Goal: Information Seeking & Learning: Learn about a topic

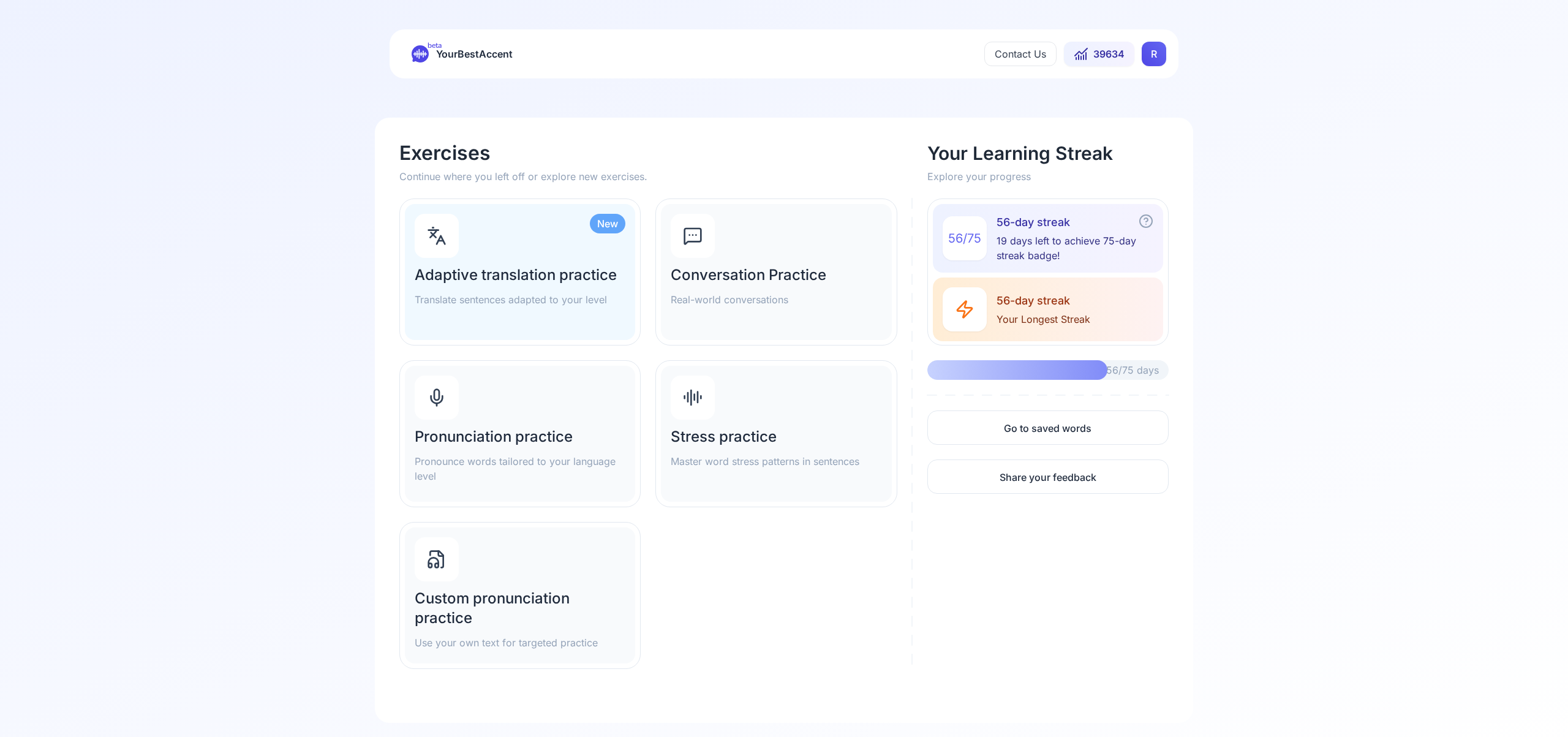
click at [1151, 62] on html "beta YourBestAccent Contact Us 39634 R Exercises Continue where you left off or…" at bounding box center [784, 368] width 1568 height 737
click at [1139, 118] on div "Settings" at bounding box center [1153, 108] width 141 height 25
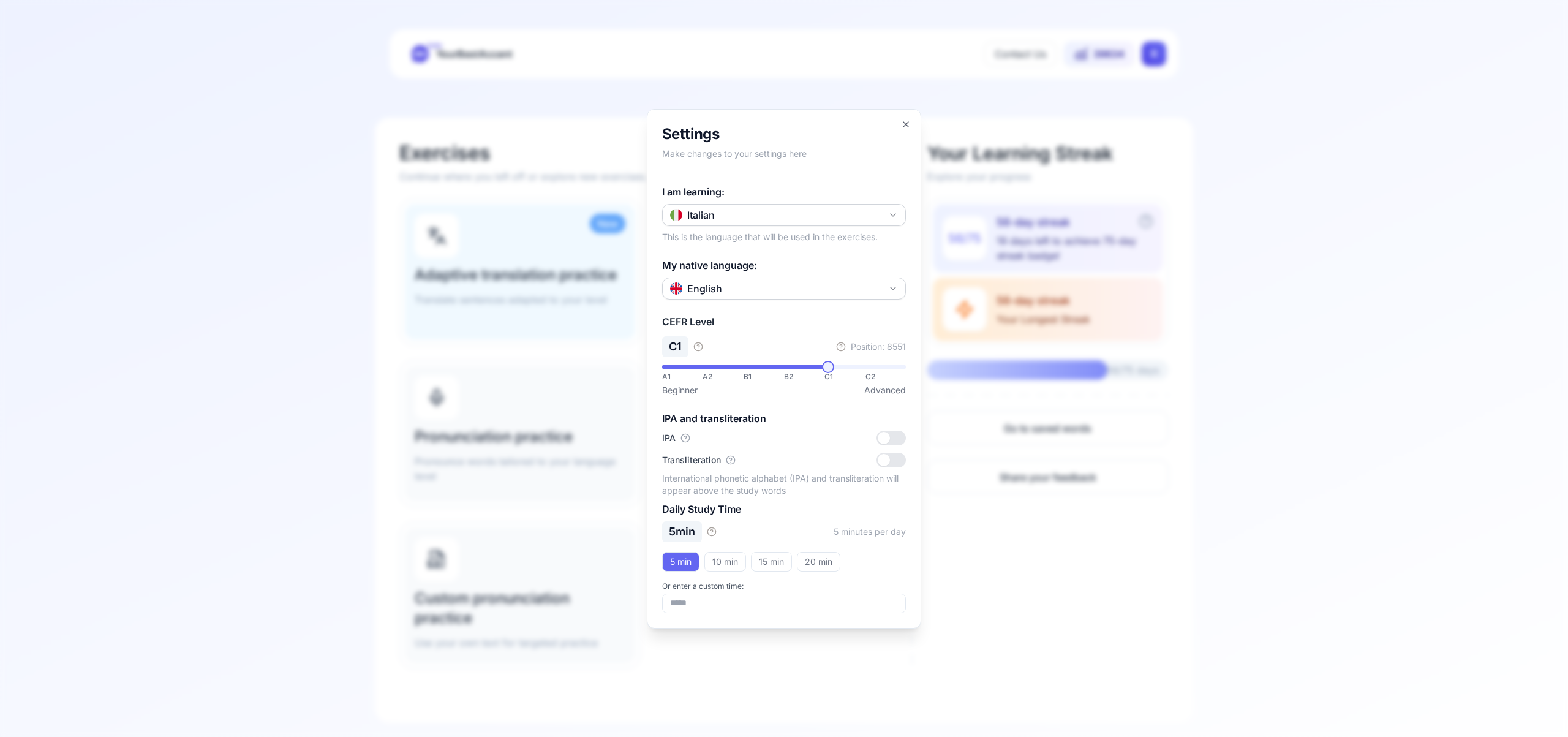
click at [892, 217] on icon "button" at bounding box center [893, 215] width 10 height 10
click at [814, 285] on div "Spanish" at bounding box center [784, 286] width 238 height 22
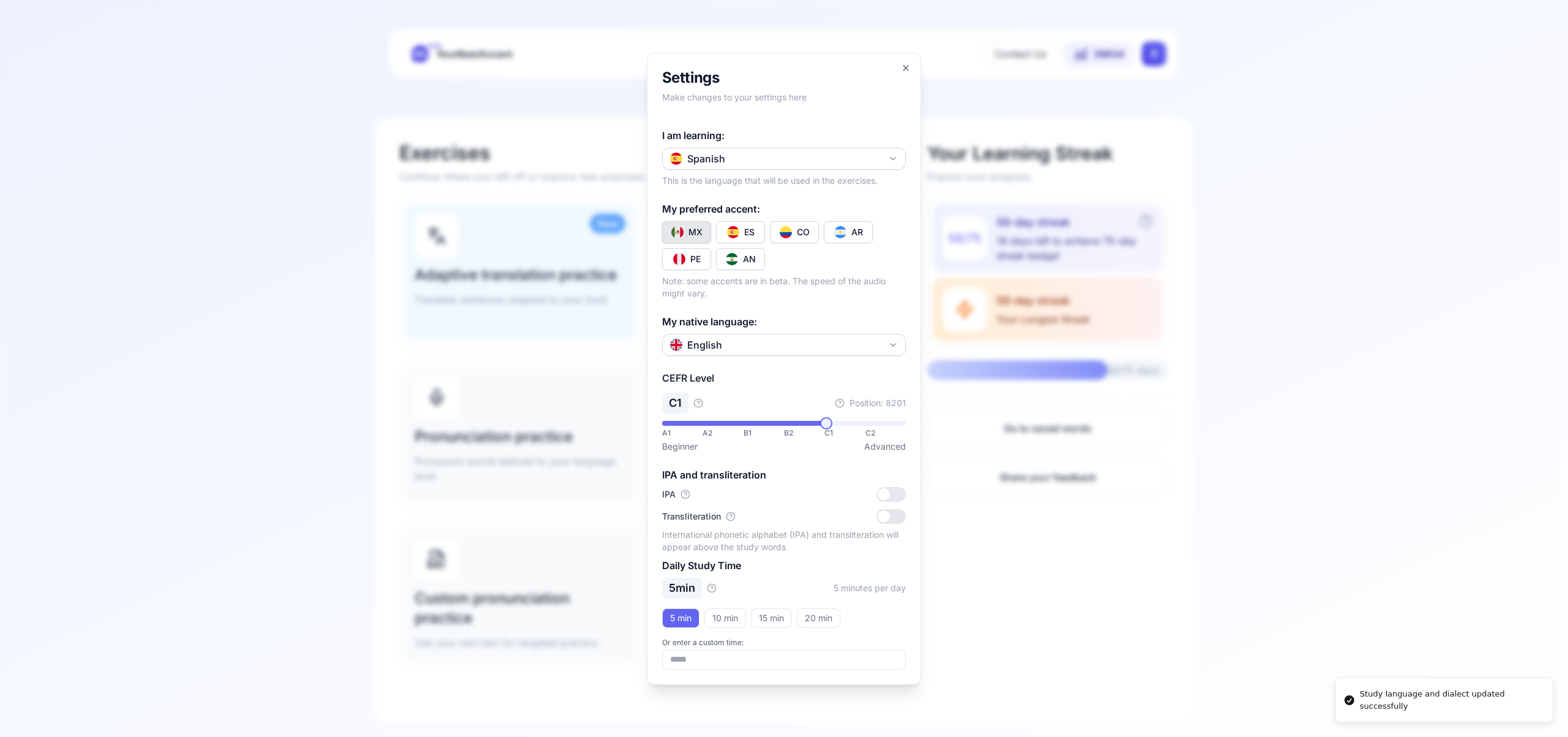
click at [799, 239] on button "CO" at bounding box center [793, 231] width 49 height 22
click at [902, 70] on icon "button" at bounding box center [905, 67] width 10 height 10
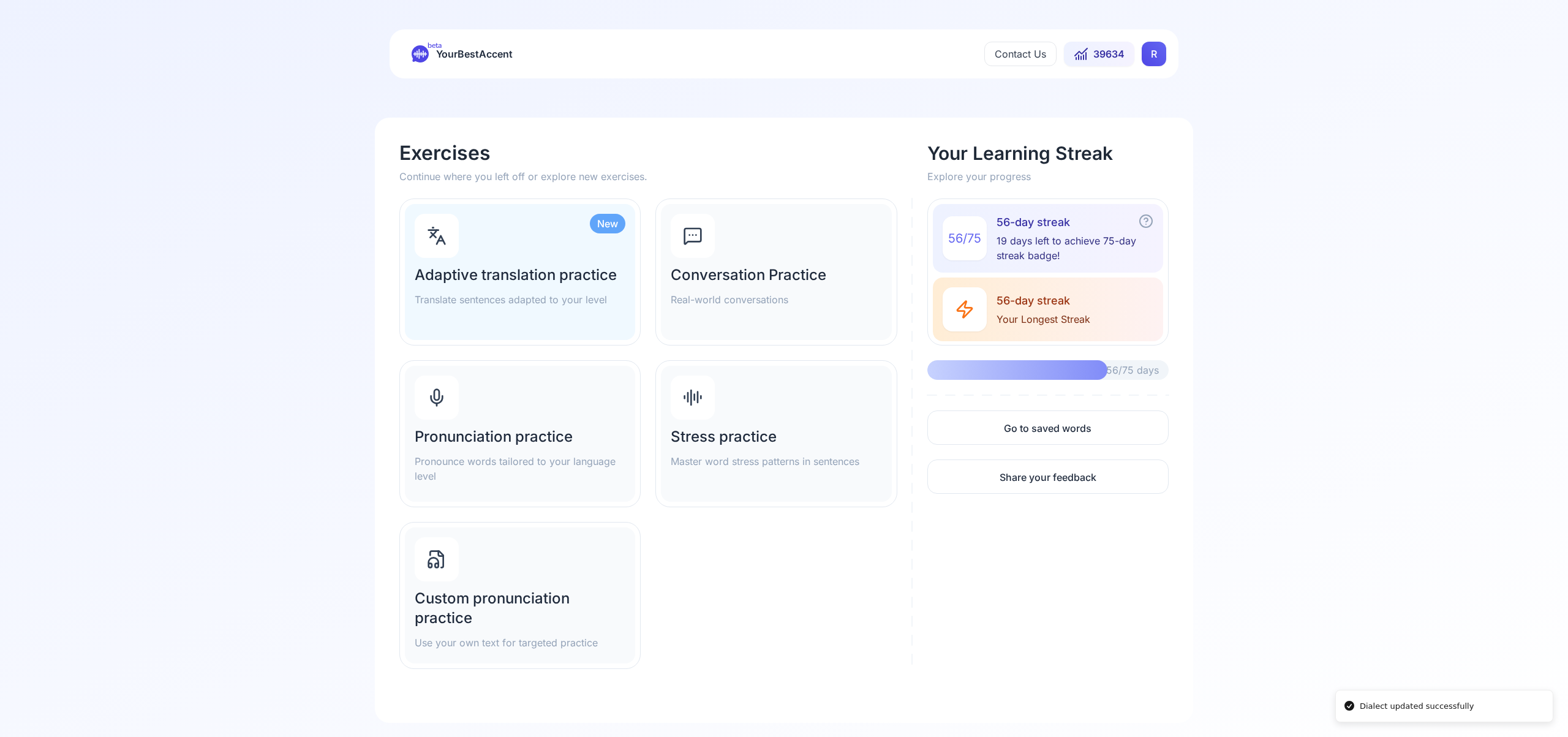
click at [479, 395] on div "Pronunciation practice Pronounce words tailored to your language level" at bounding box center [520, 433] width 230 height 136
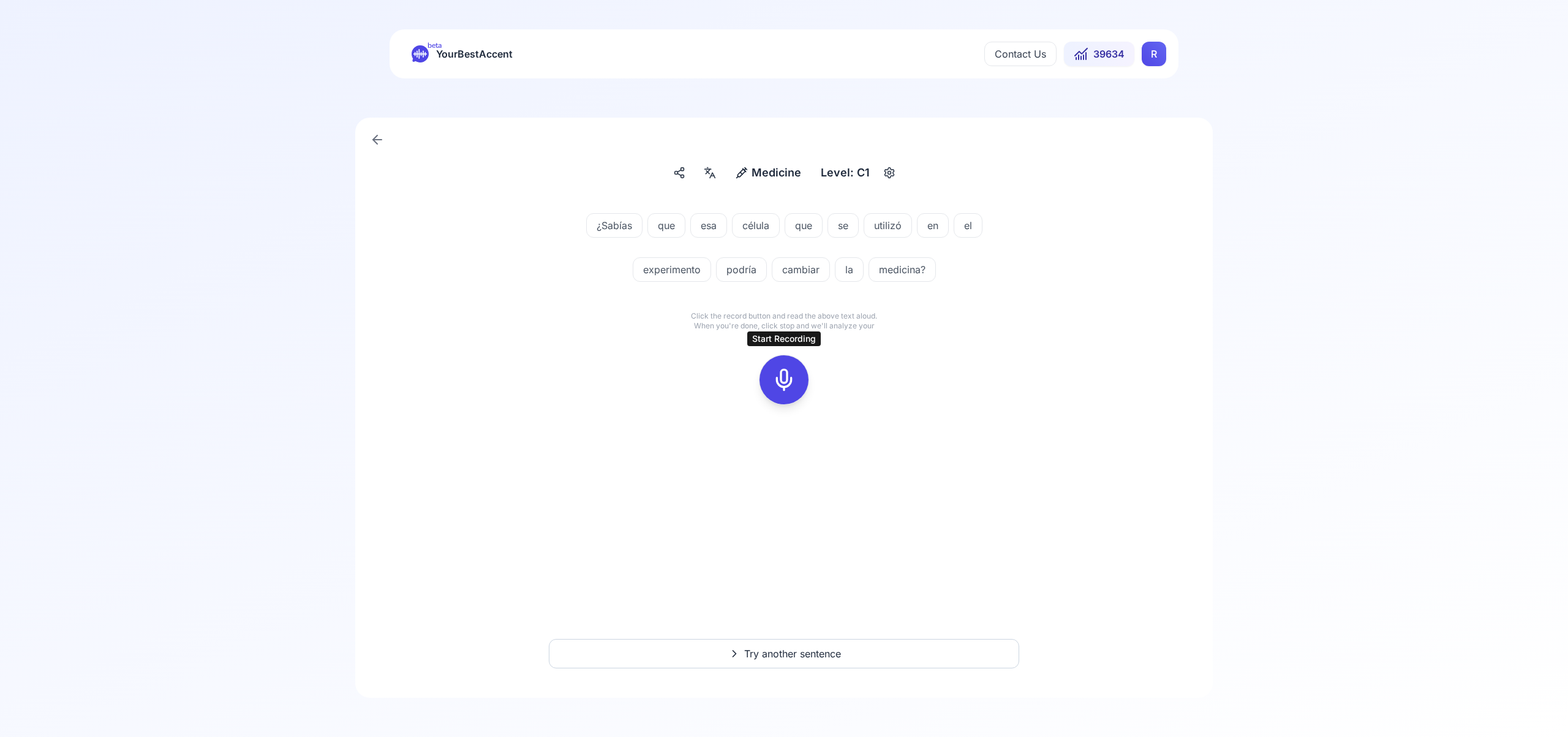
click at [782, 380] on icon at bounding box center [784, 380] width 25 height 25
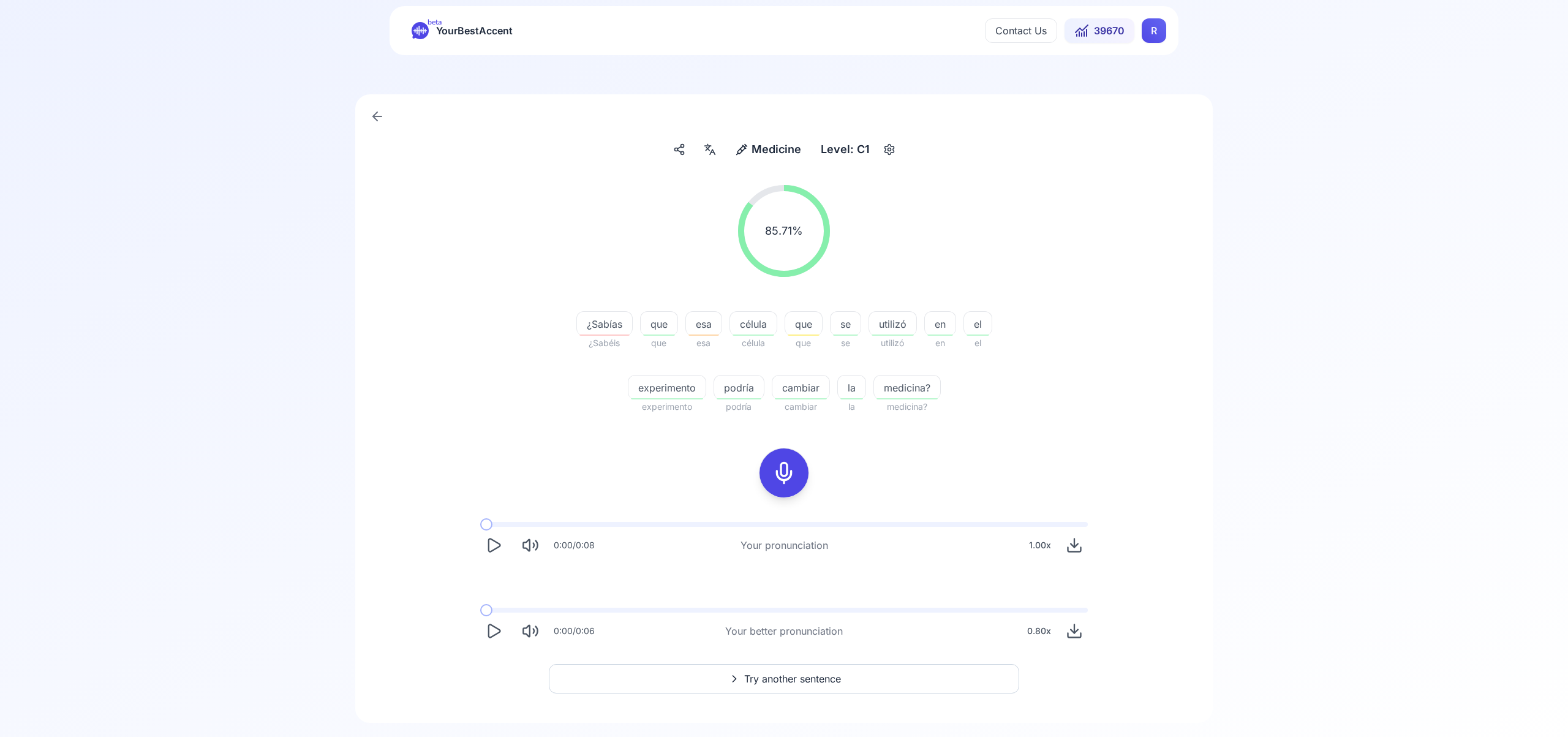
scroll to position [28, 0]
click at [800, 674] on span "Try another sentence" at bounding box center [792, 673] width 97 height 15
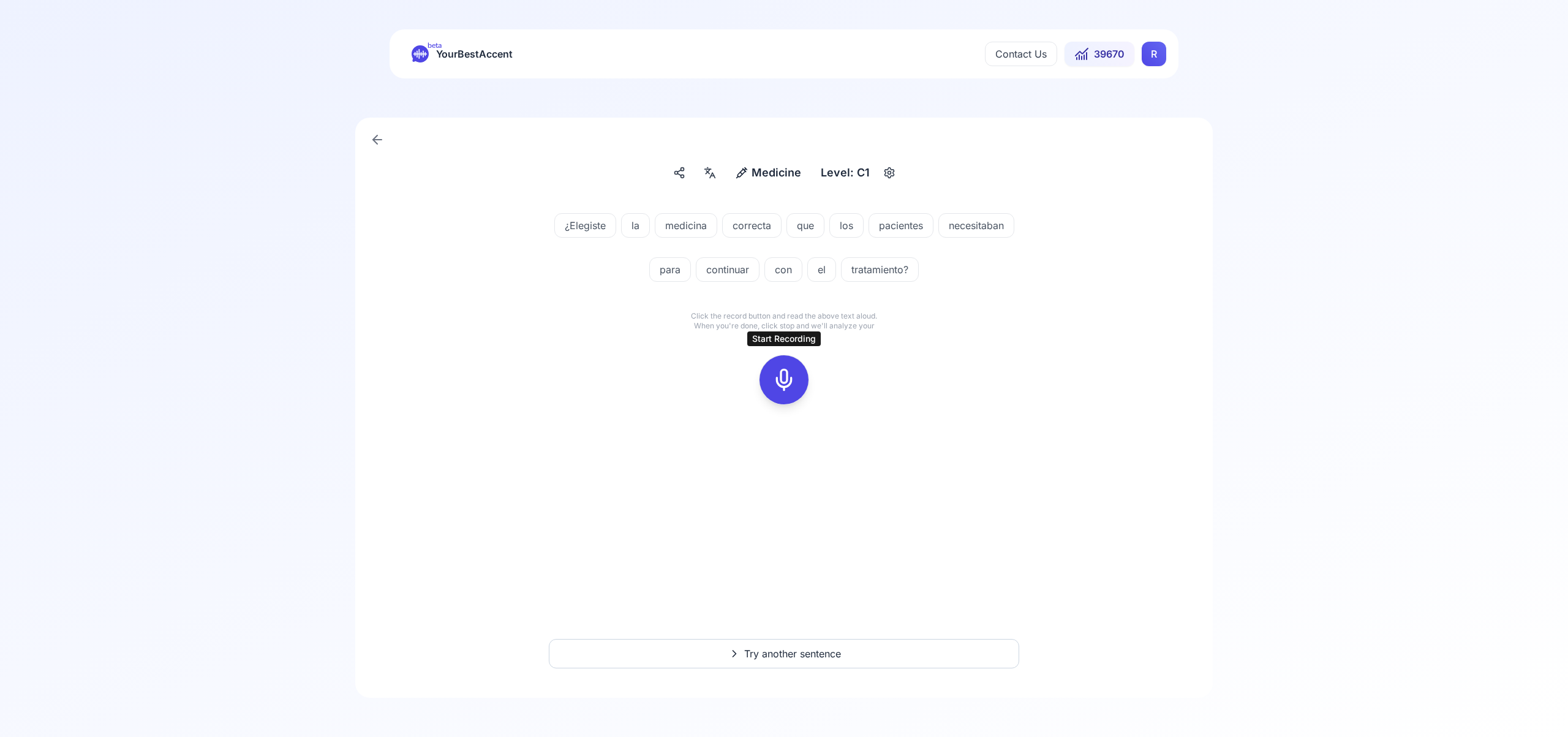
click at [774, 378] on icon at bounding box center [784, 380] width 25 height 25
click at [766, 379] on button at bounding box center [784, 380] width 49 height 49
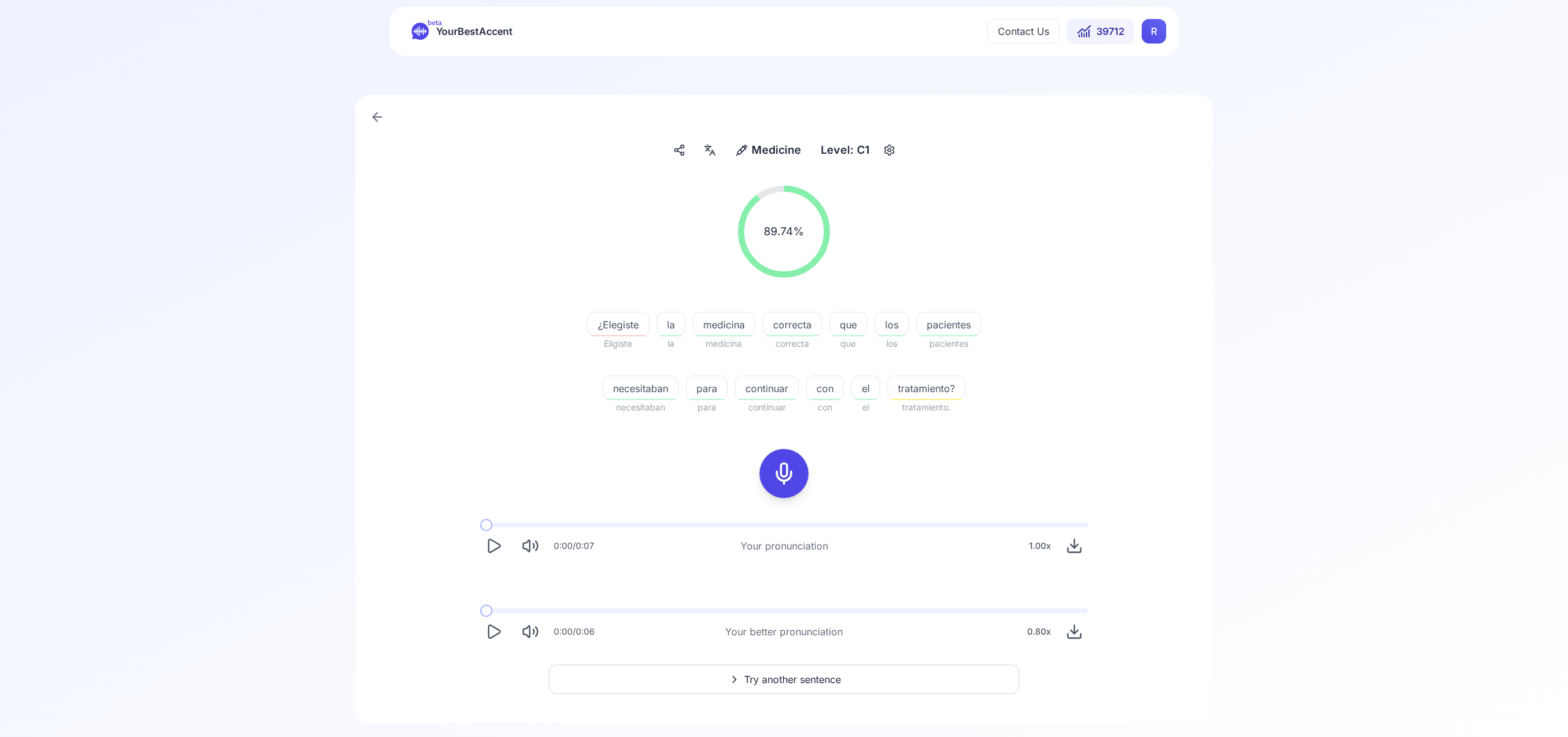
scroll to position [36, 0]
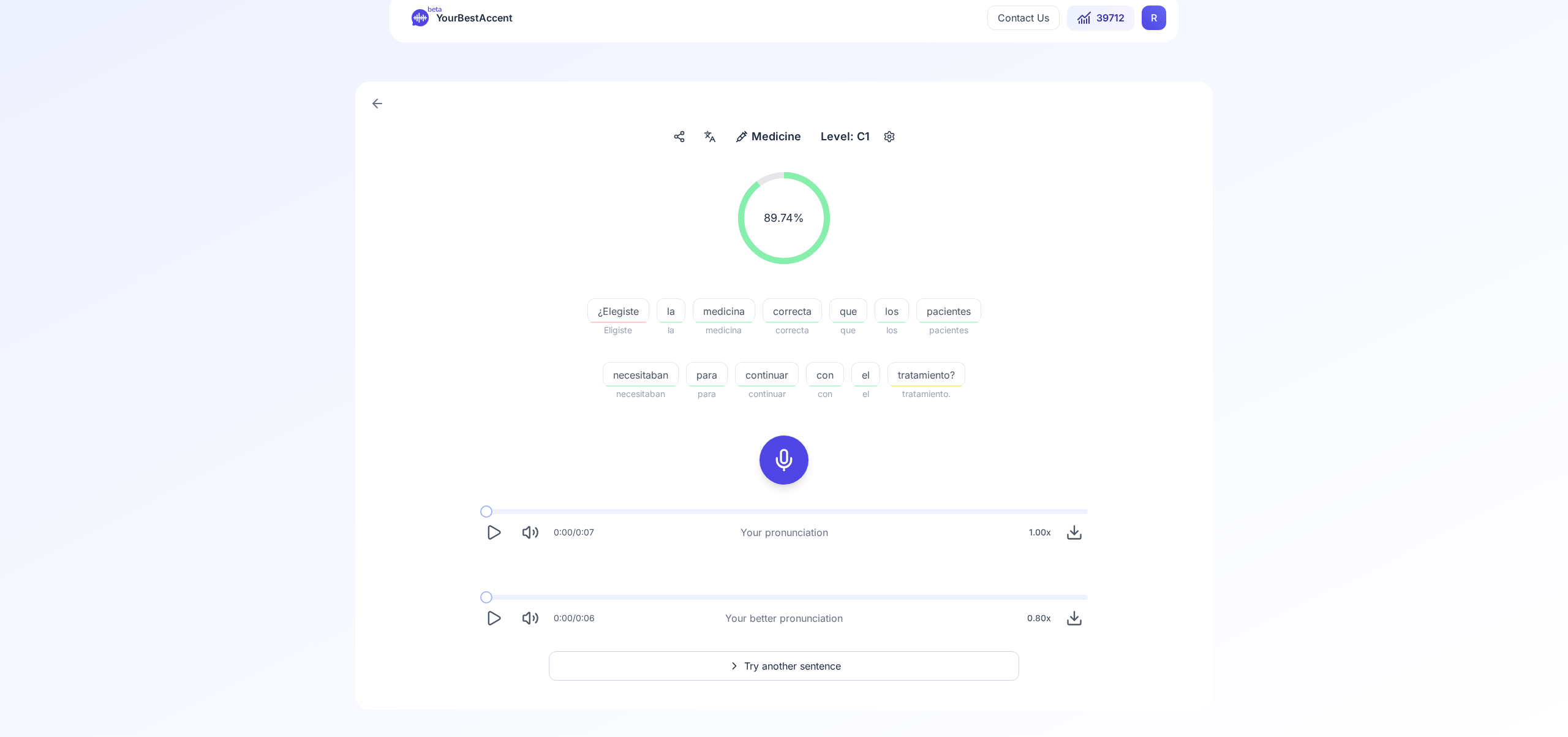
click at [778, 666] on span "Try another sentence" at bounding box center [792, 666] width 97 height 15
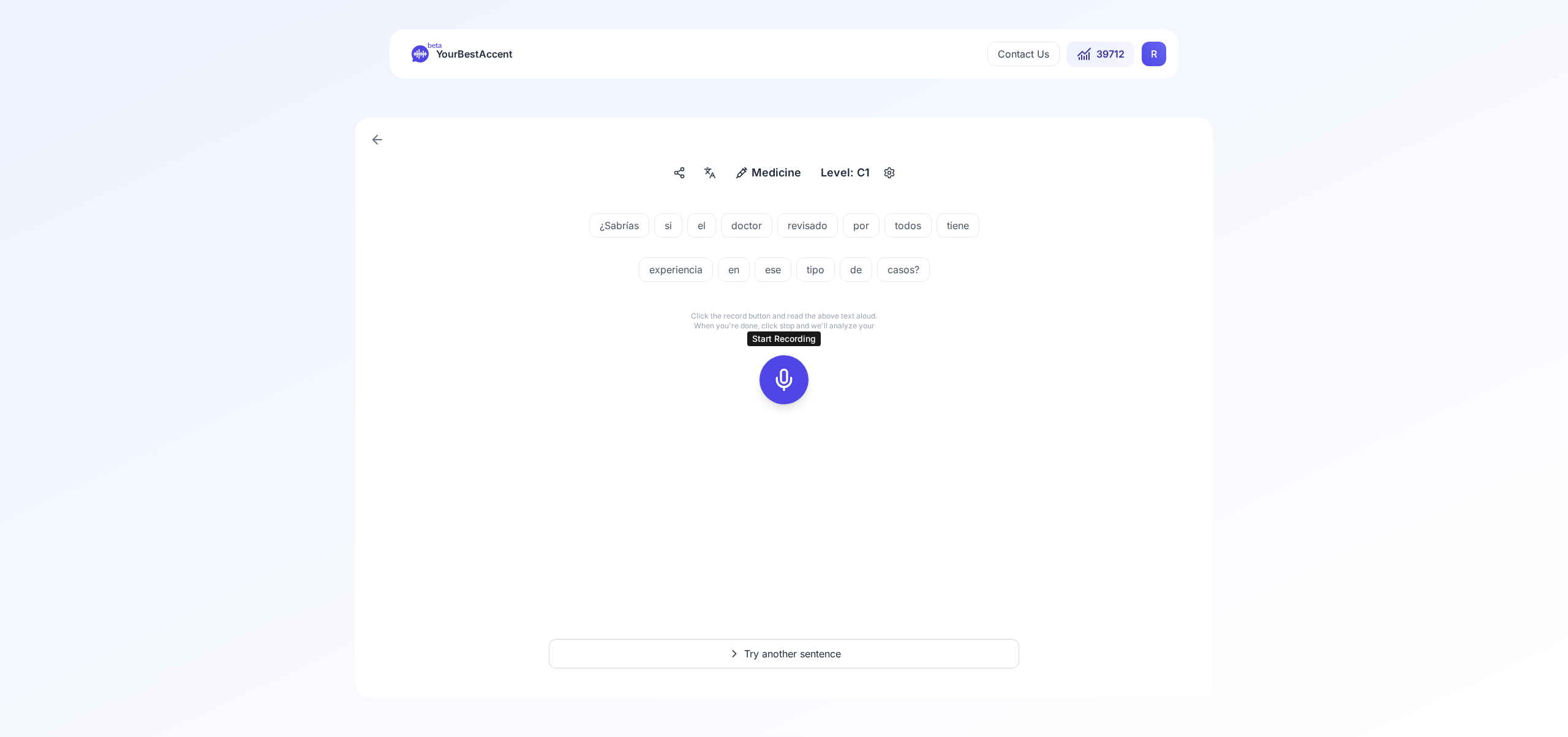
click at [784, 378] on icon at bounding box center [784, 380] width 25 height 25
click at [769, 383] on div at bounding box center [784, 380] width 29 height 49
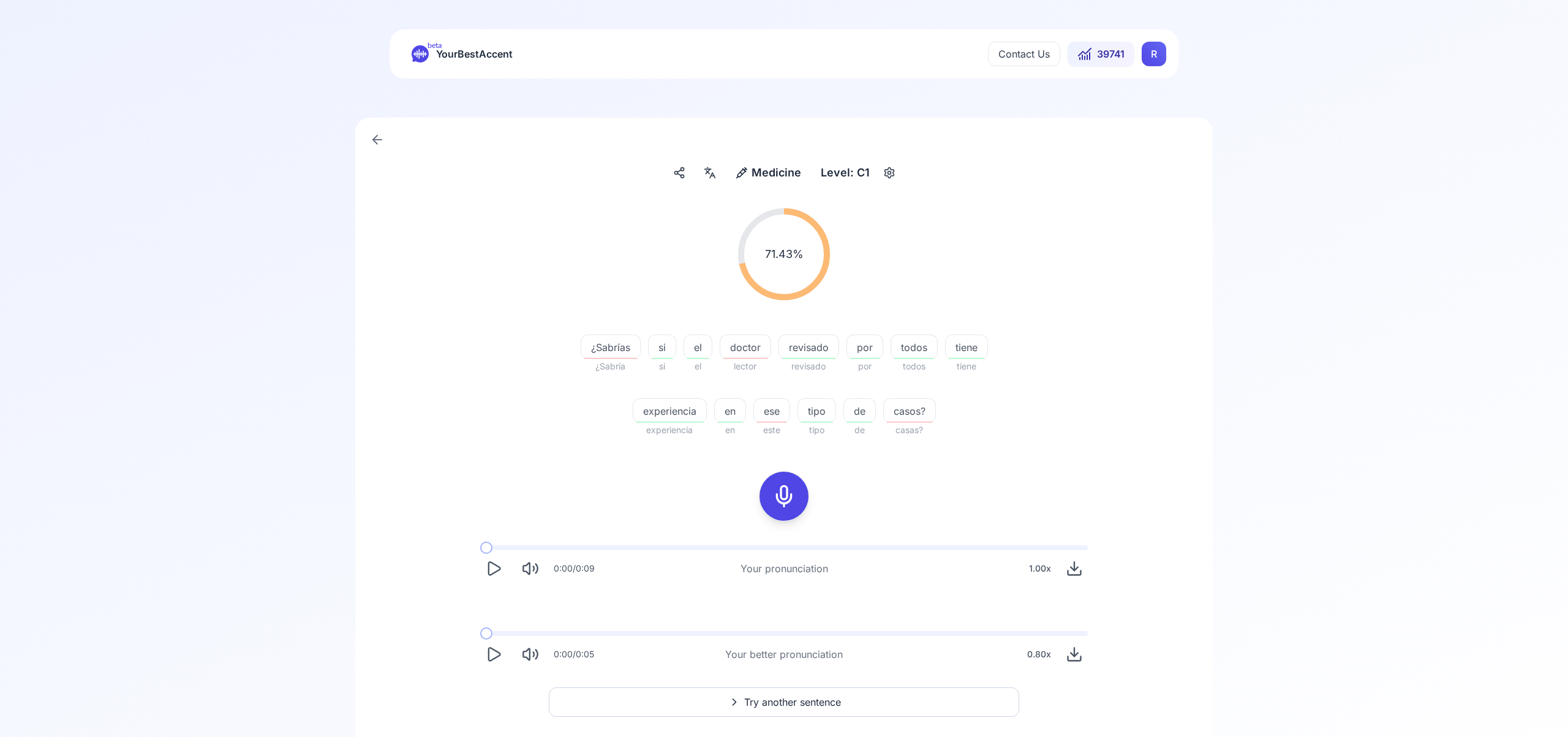
click at [702, 171] on div at bounding box center [709, 173] width 22 height 20
click at [905, 312] on icon "button" at bounding box center [905, 313] width 10 height 10
click at [826, 705] on span "Try another sentence" at bounding box center [792, 702] width 97 height 15
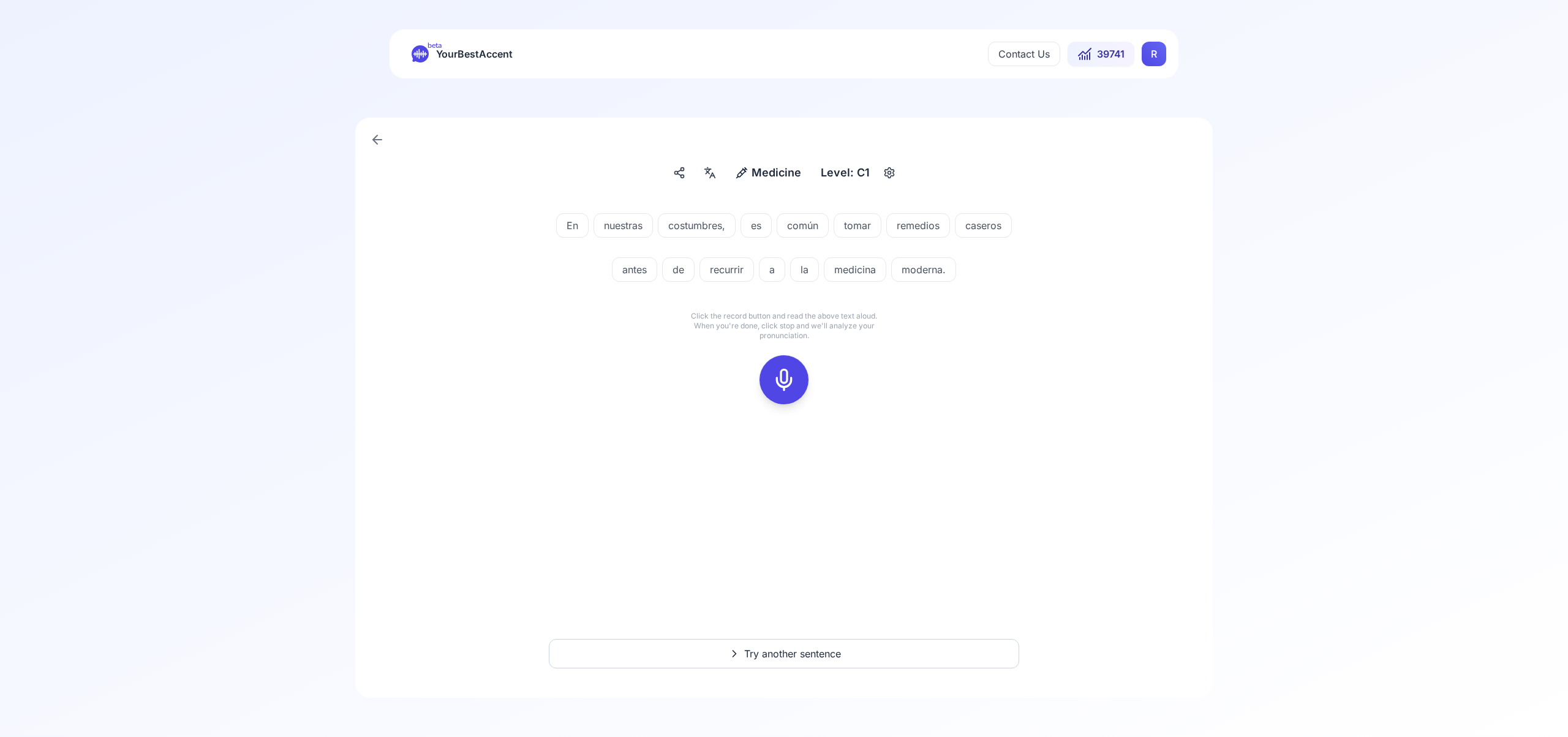
click at [780, 379] on icon at bounding box center [784, 380] width 25 height 25
click at [782, 376] on icon at bounding box center [784, 380] width 25 height 25
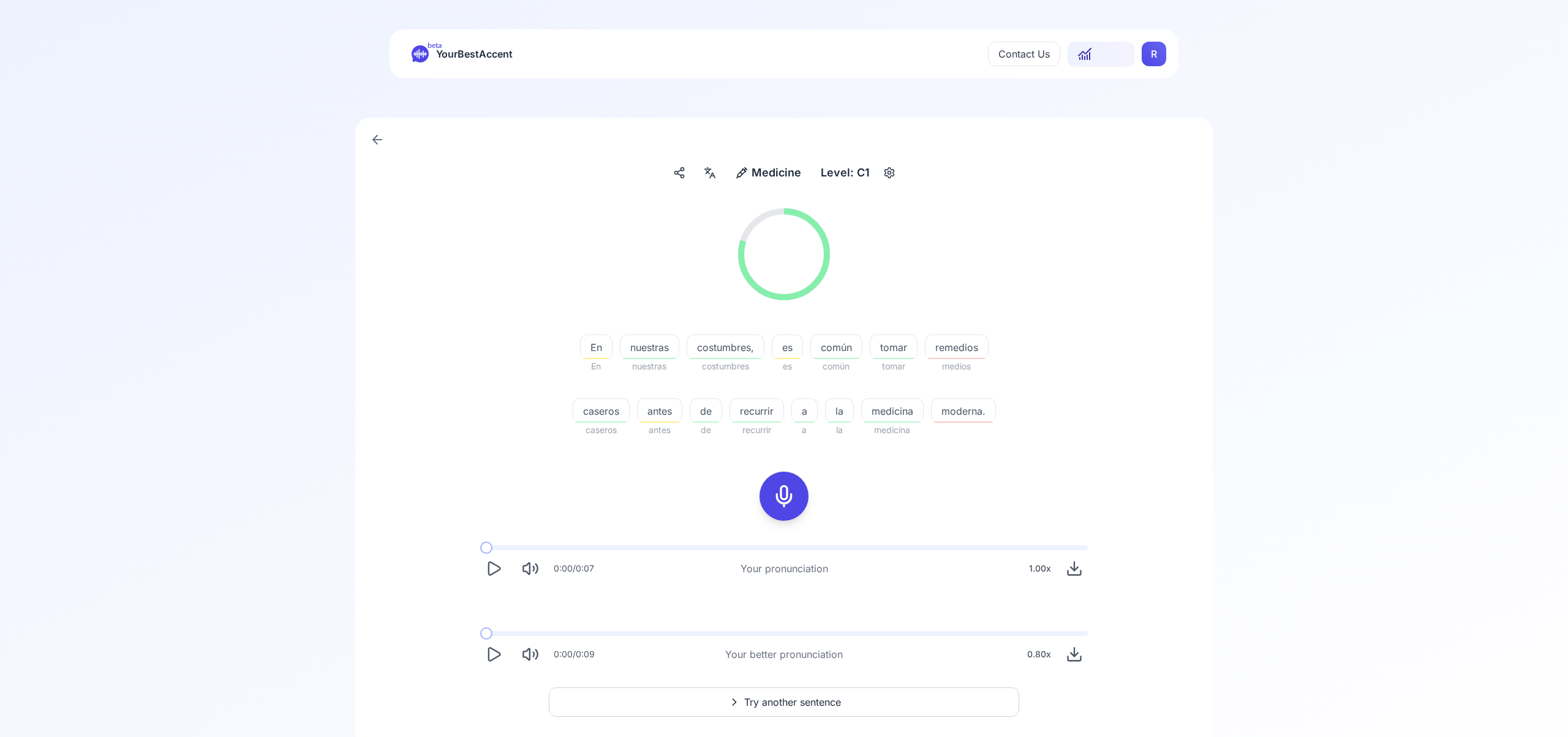
scroll to position [49, 0]
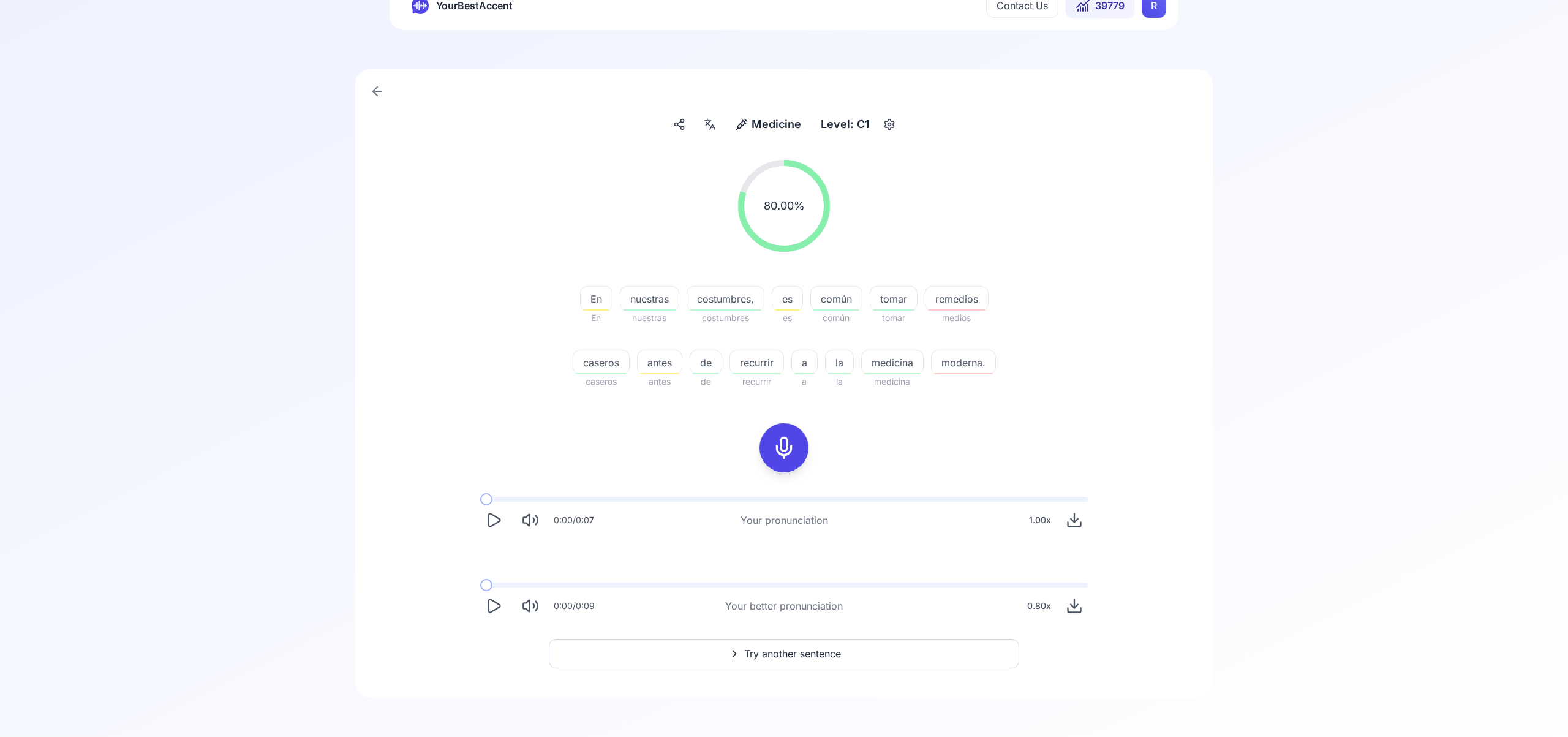
click at [807, 652] on span "Try another sentence" at bounding box center [792, 654] width 97 height 15
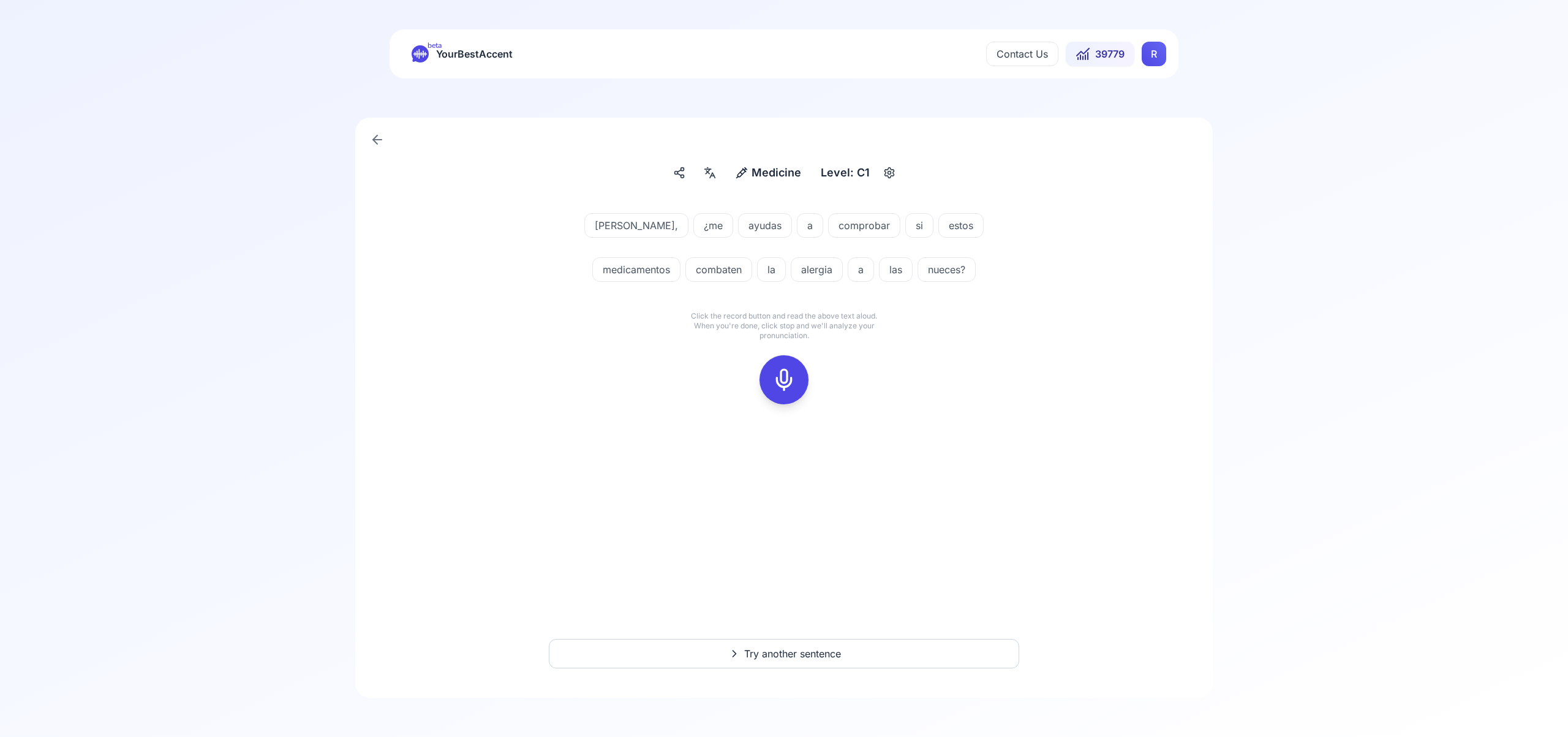
click at [785, 380] on icon at bounding box center [784, 380] width 25 height 25
click at [784, 380] on icon at bounding box center [784, 380] width 25 height 25
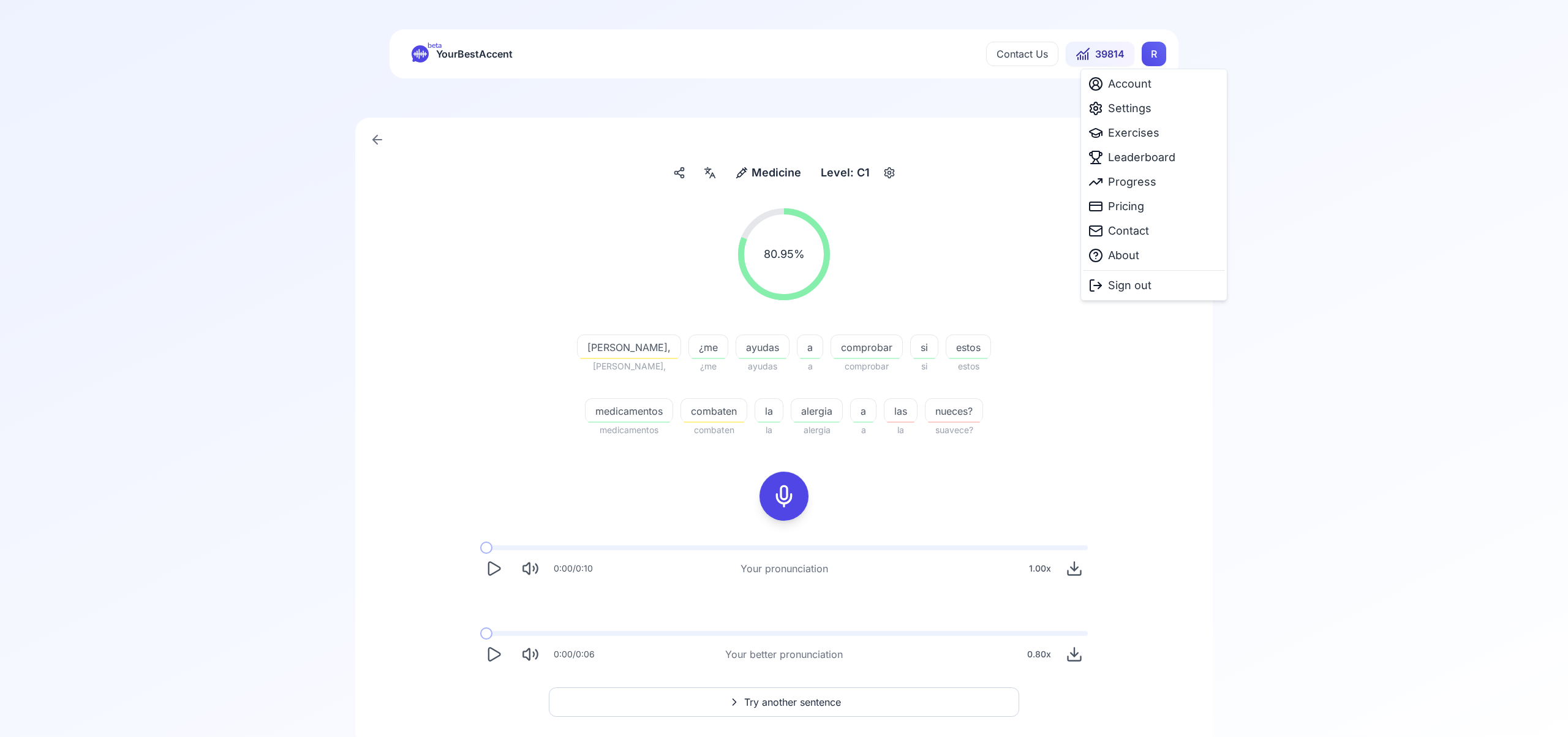
click at [1158, 57] on html "beta YourBestAccent Contact Us 39814 R Medicine Medicine Level: C1 80.95 % 80.9…" at bounding box center [784, 368] width 1568 height 737
click at [1139, 112] on span "Settings" at bounding box center [1129, 108] width 43 height 17
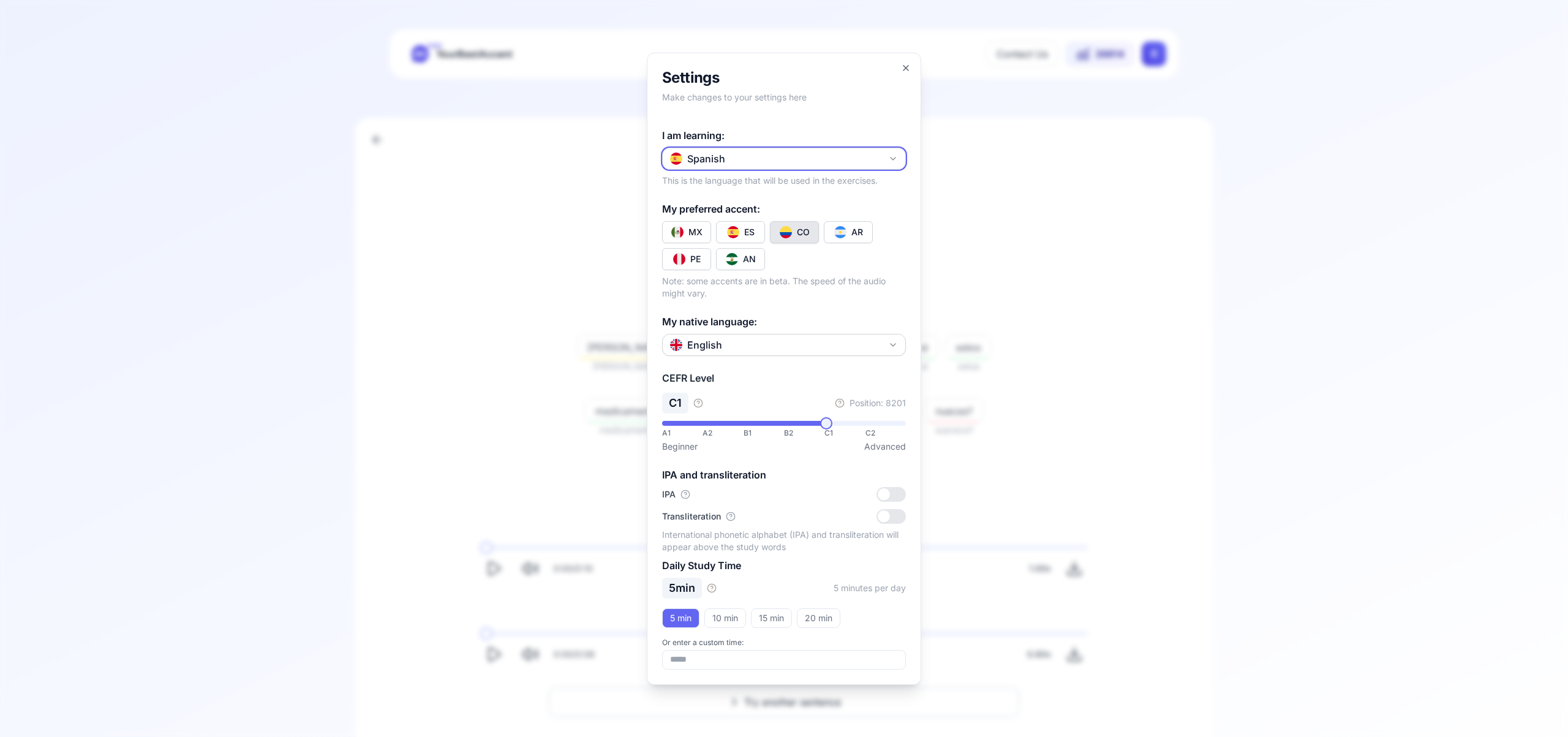
click at [891, 158] on icon "button" at bounding box center [893, 159] width 5 height 3
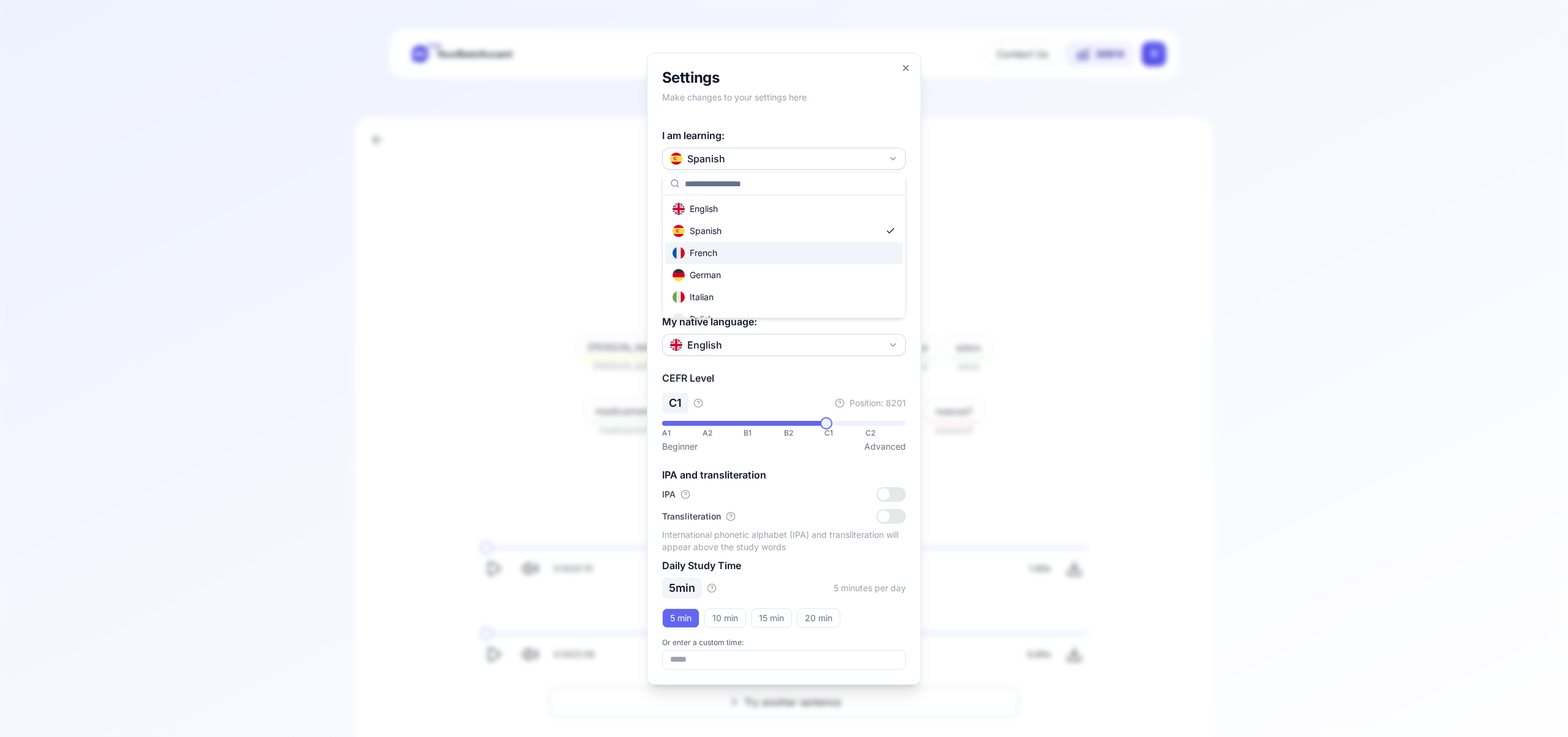
click at [748, 255] on div "French" at bounding box center [784, 253] width 238 height 22
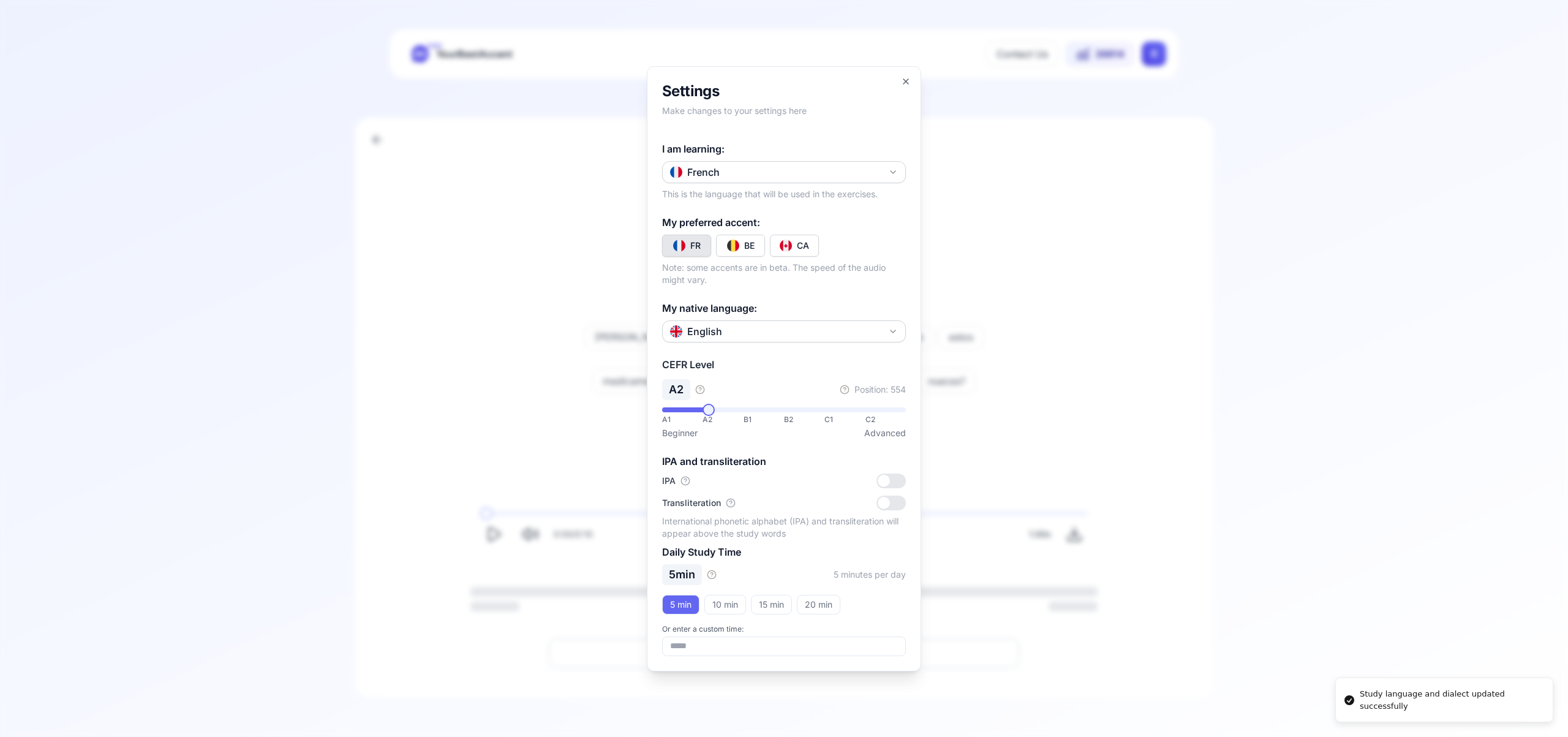
click at [791, 245] on img "Toggle fr-CA" at bounding box center [786, 246] width 12 height 12
click at [907, 81] on icon "button" at bounding box center [905, 81] width 10 height 10
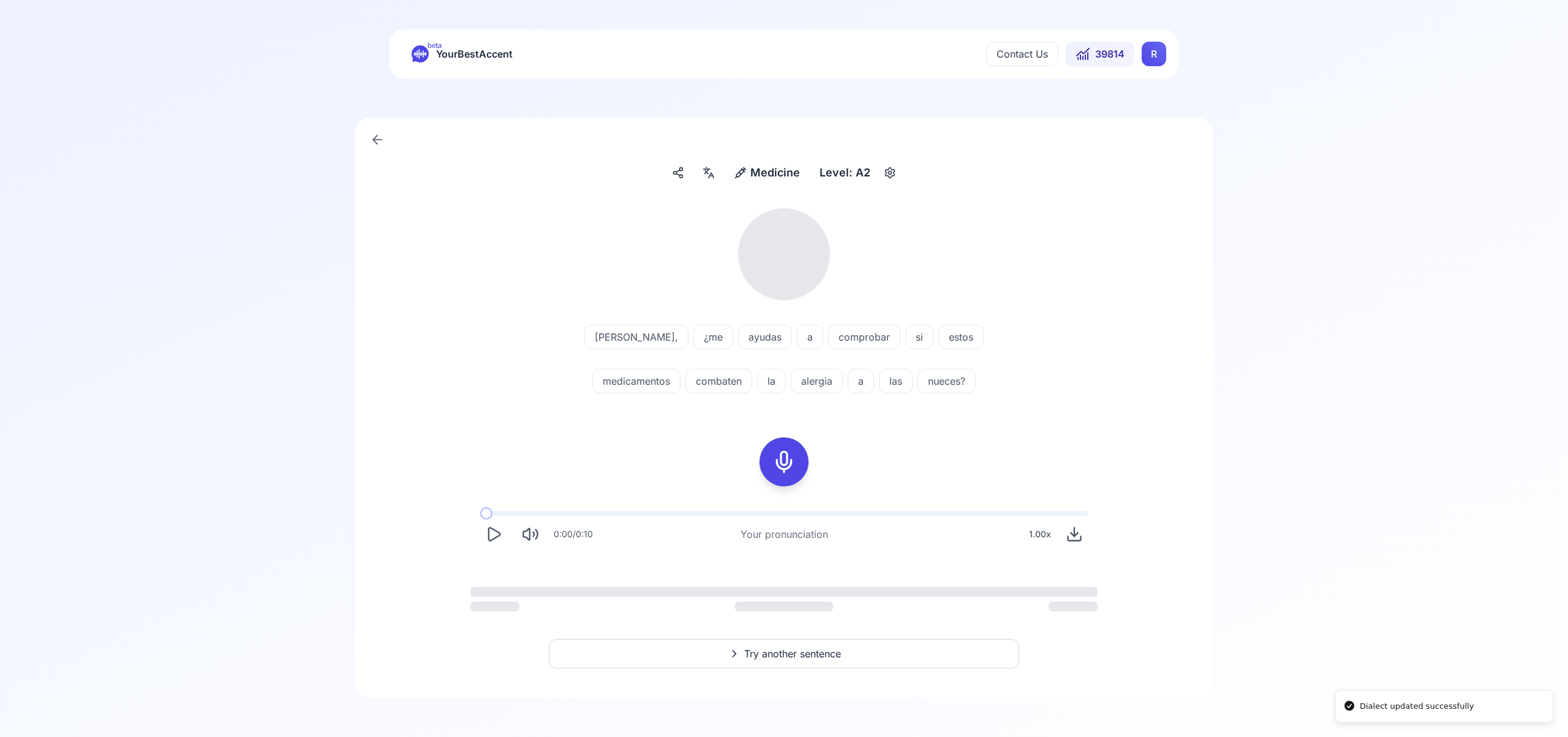
click at [1152, 51] on html "Dialect updated successfully beta YourBestAccent Contact Us 39814 R Medicine Me…" at bounding box center [784, 368] width 1568 height 737
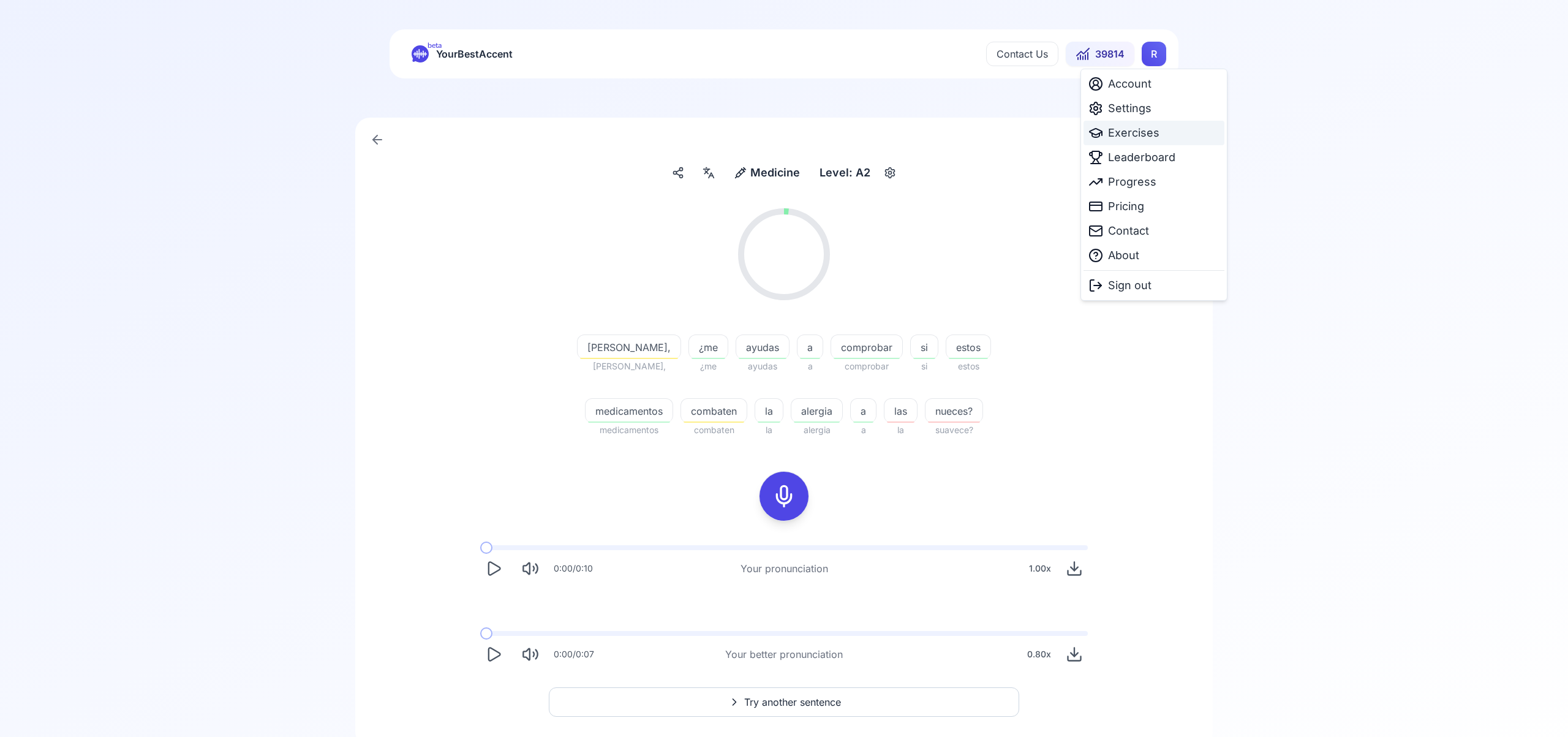
click at [1136, 136] on span "Exercises" at bounding box center [1134, 132] width 51 height 17
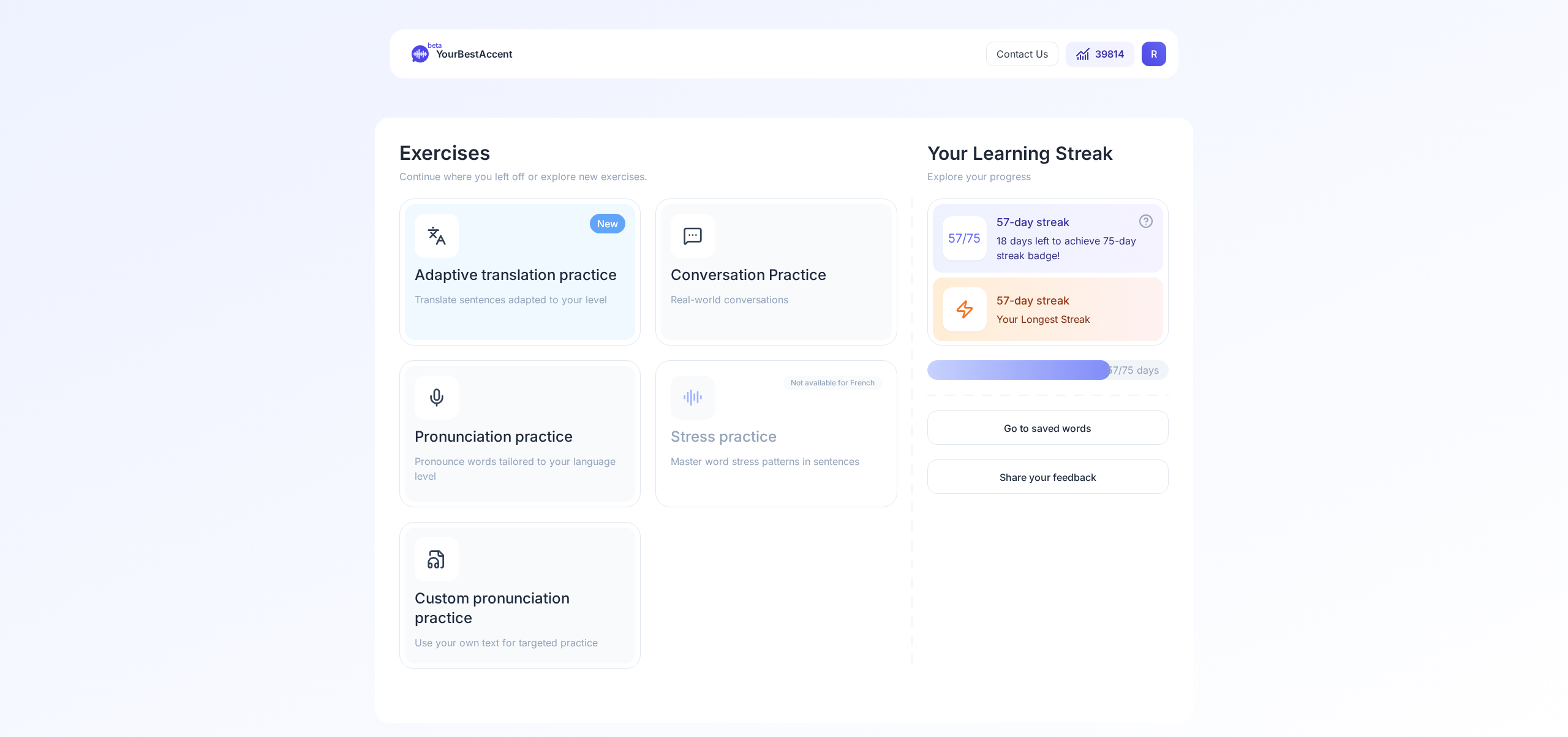
click at [543, 422] on div "Pronunciation practice Pronounce words tailored to your language level" at bounding box center [520, 433] width 230 height 136
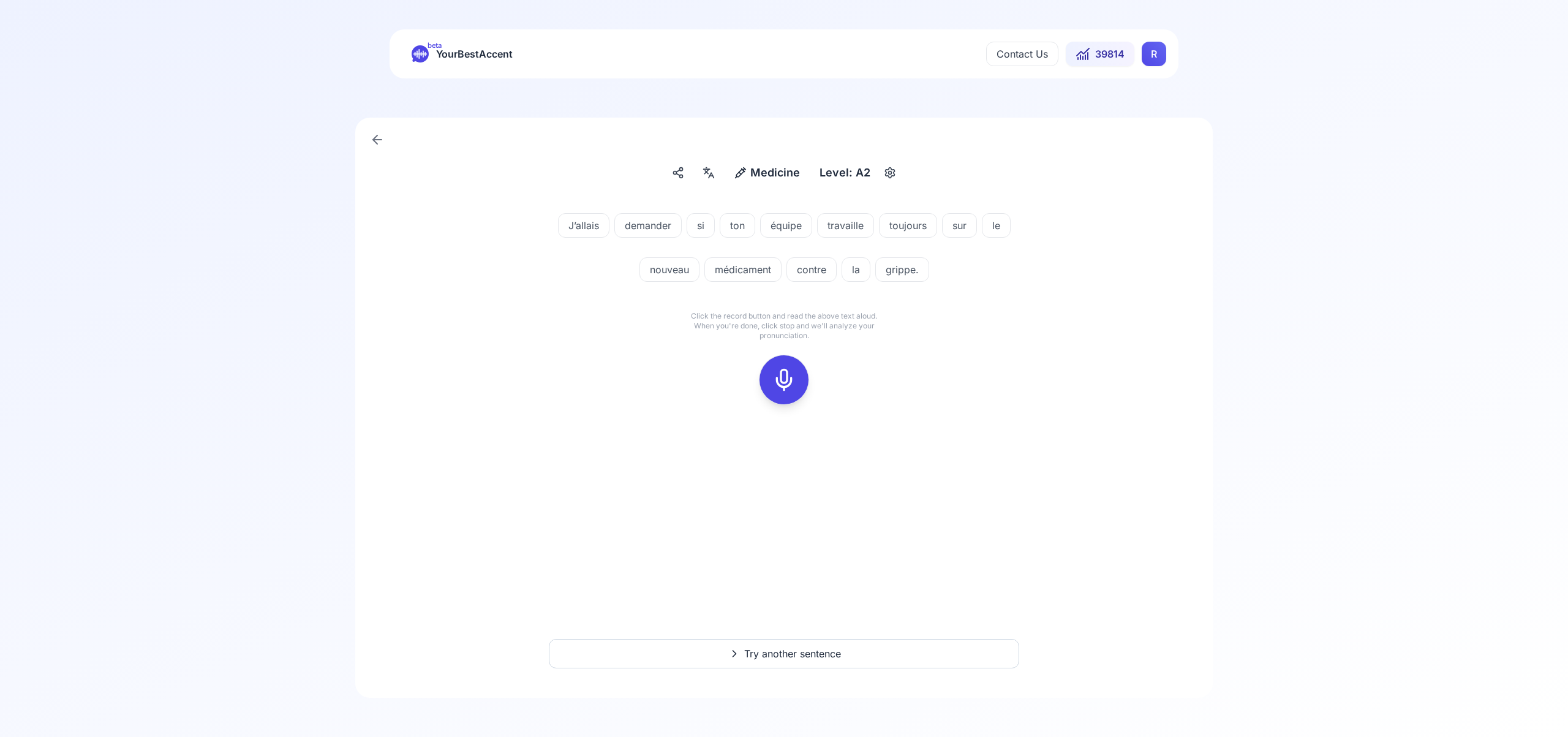
click at [780, 376] on icon at bounding box center [784, 380] width 25 height 25
click at [793, 373] on rect at bounding box center [784, 380] width 19 height 19
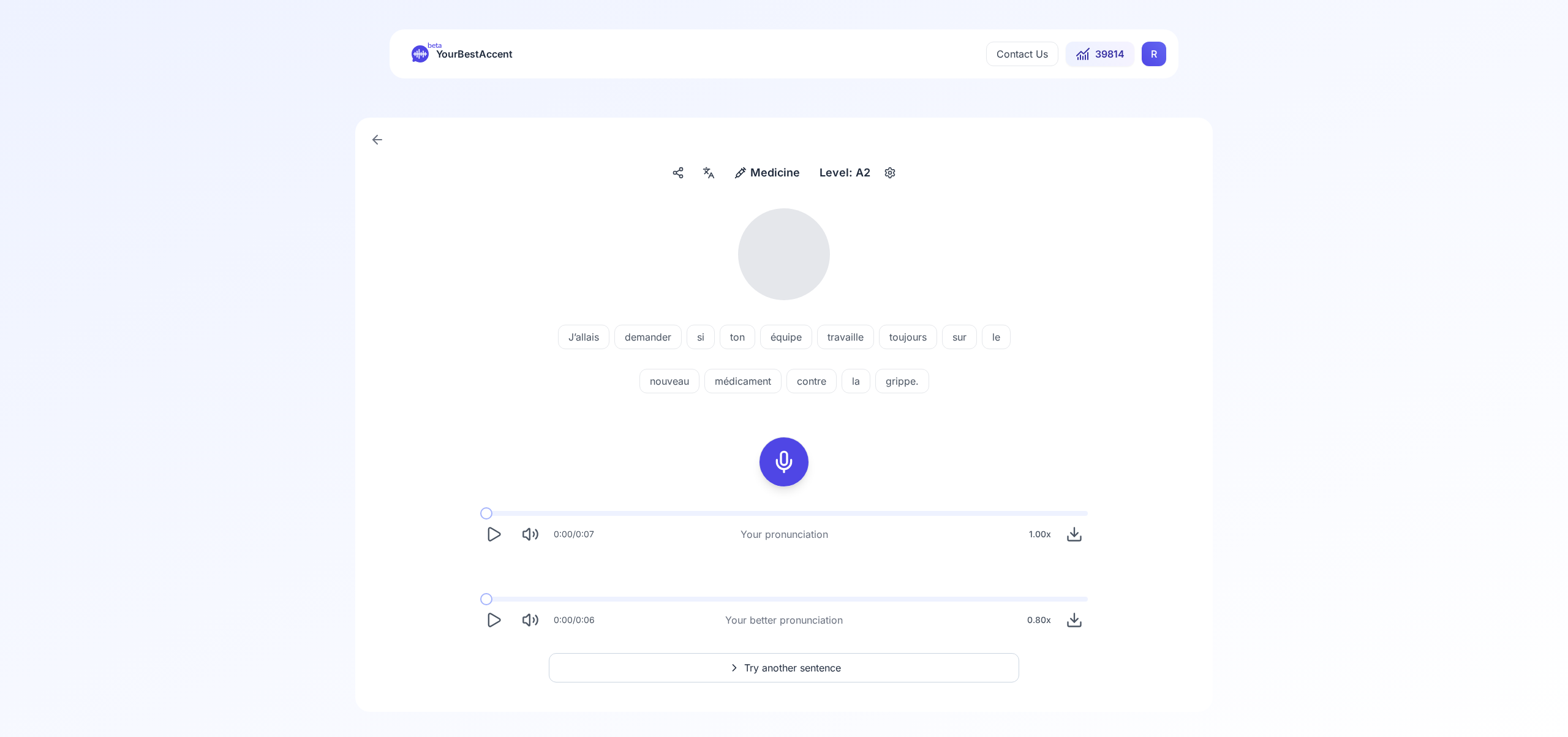
scroll to position [14, 0]
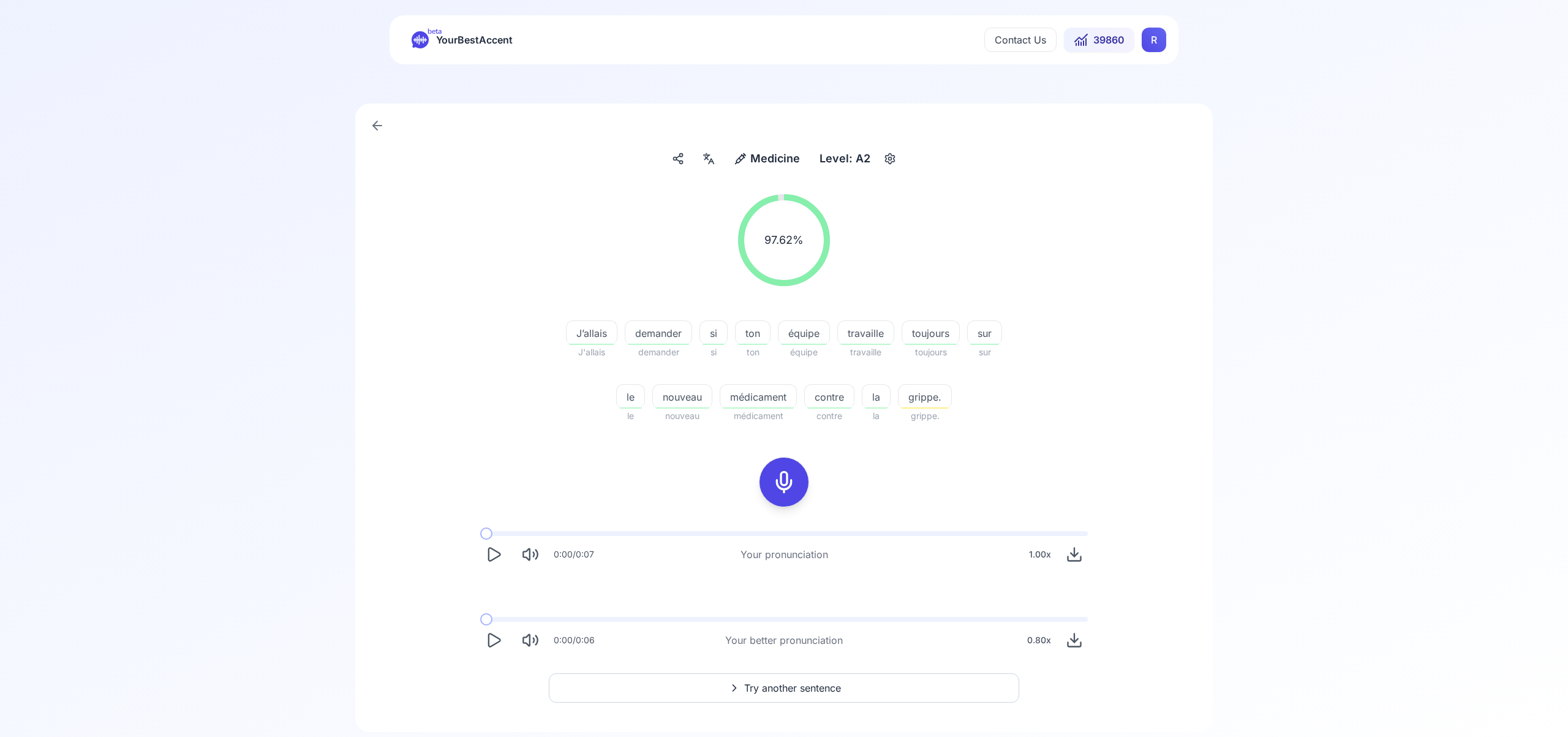
click at [792, 686] on span "Try another sentence" at bounding box center [792, 688] width 97 height 15
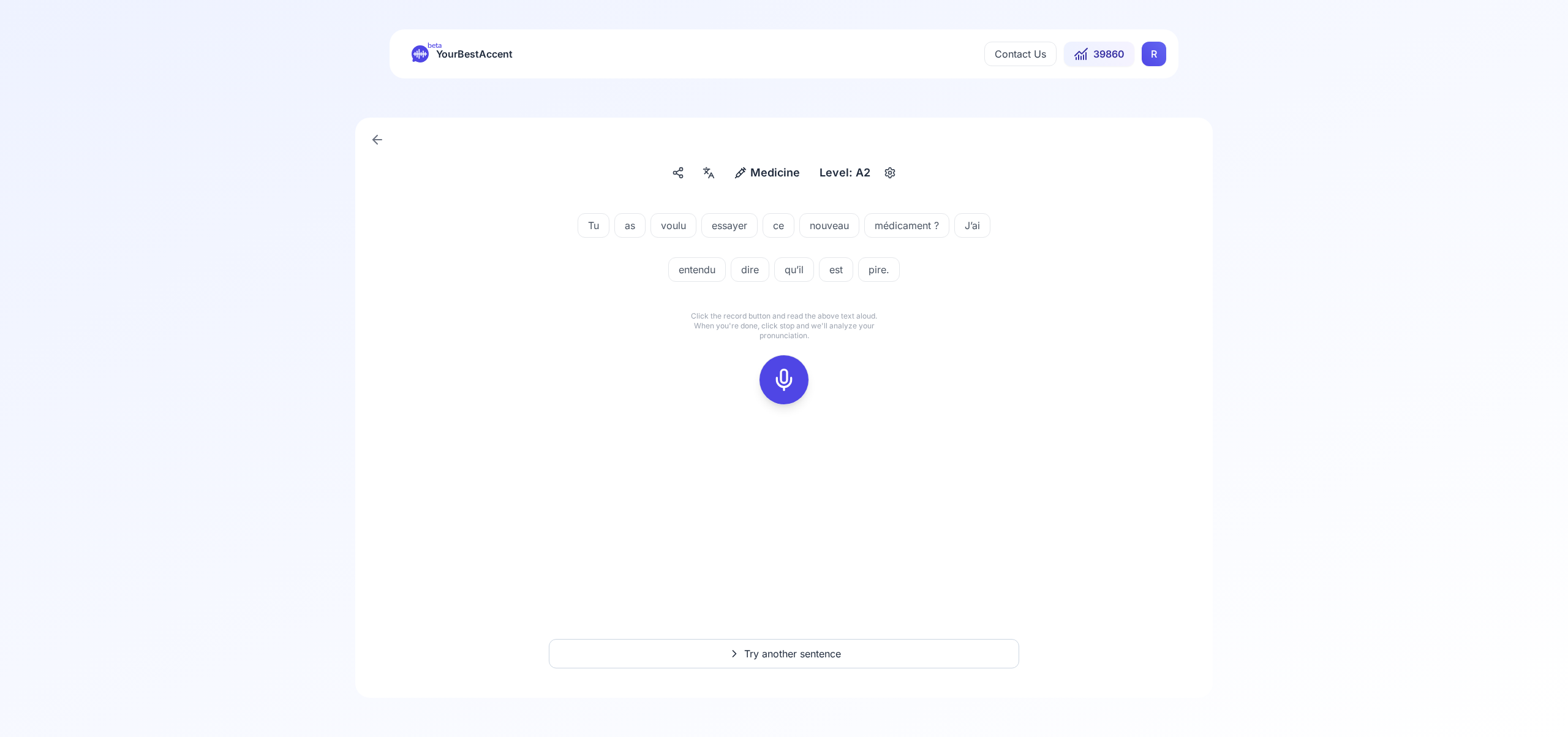
click at [783, 379] on icon at bounding box center [784, 380] width 25 height 25
click at [772, 378] on icon at bounding box center [784, 380] width 25 height 25
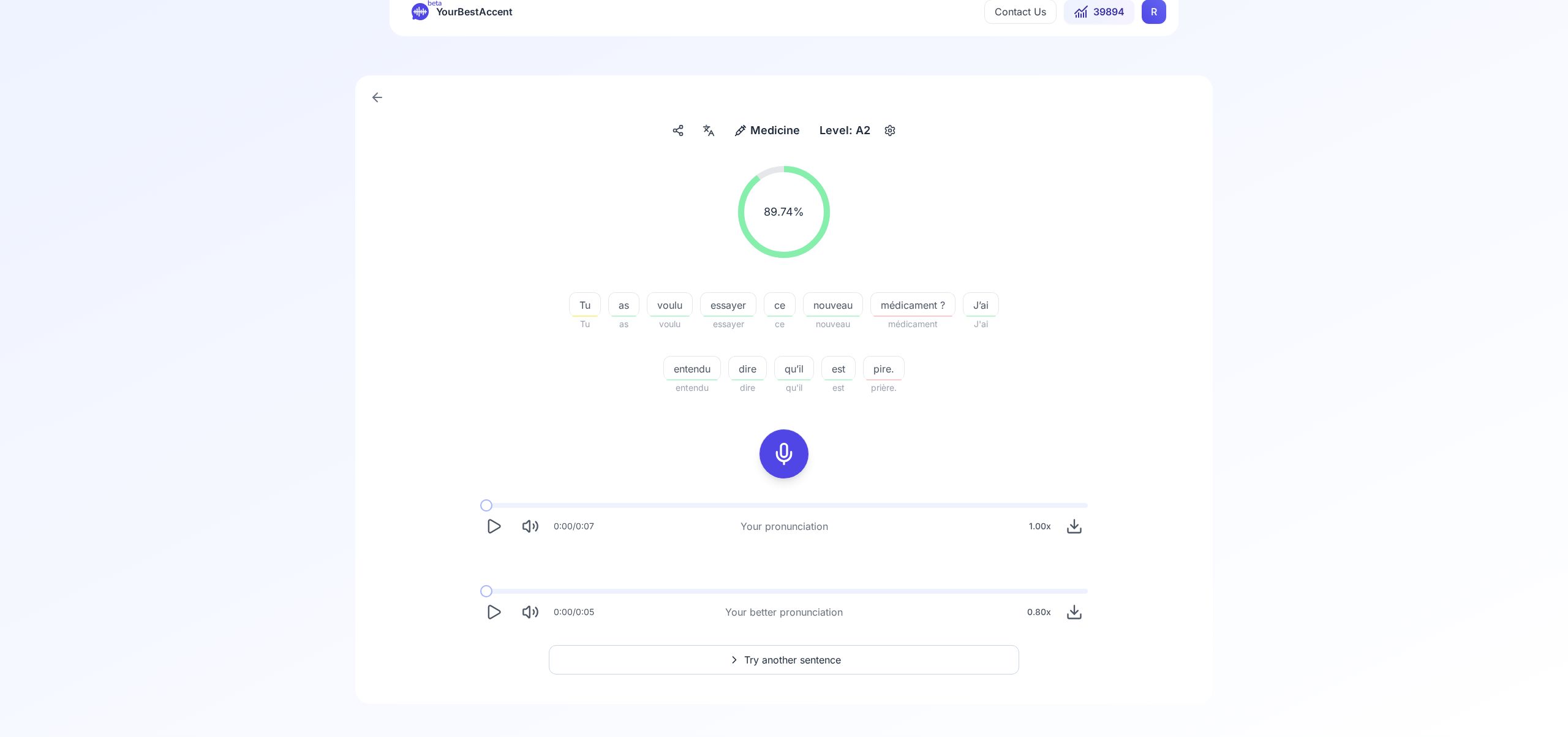
scroll to position [46, 0]
click at [807, 653] on span "Try another sentence" at bounding box center [792, 656] width 97 height 15
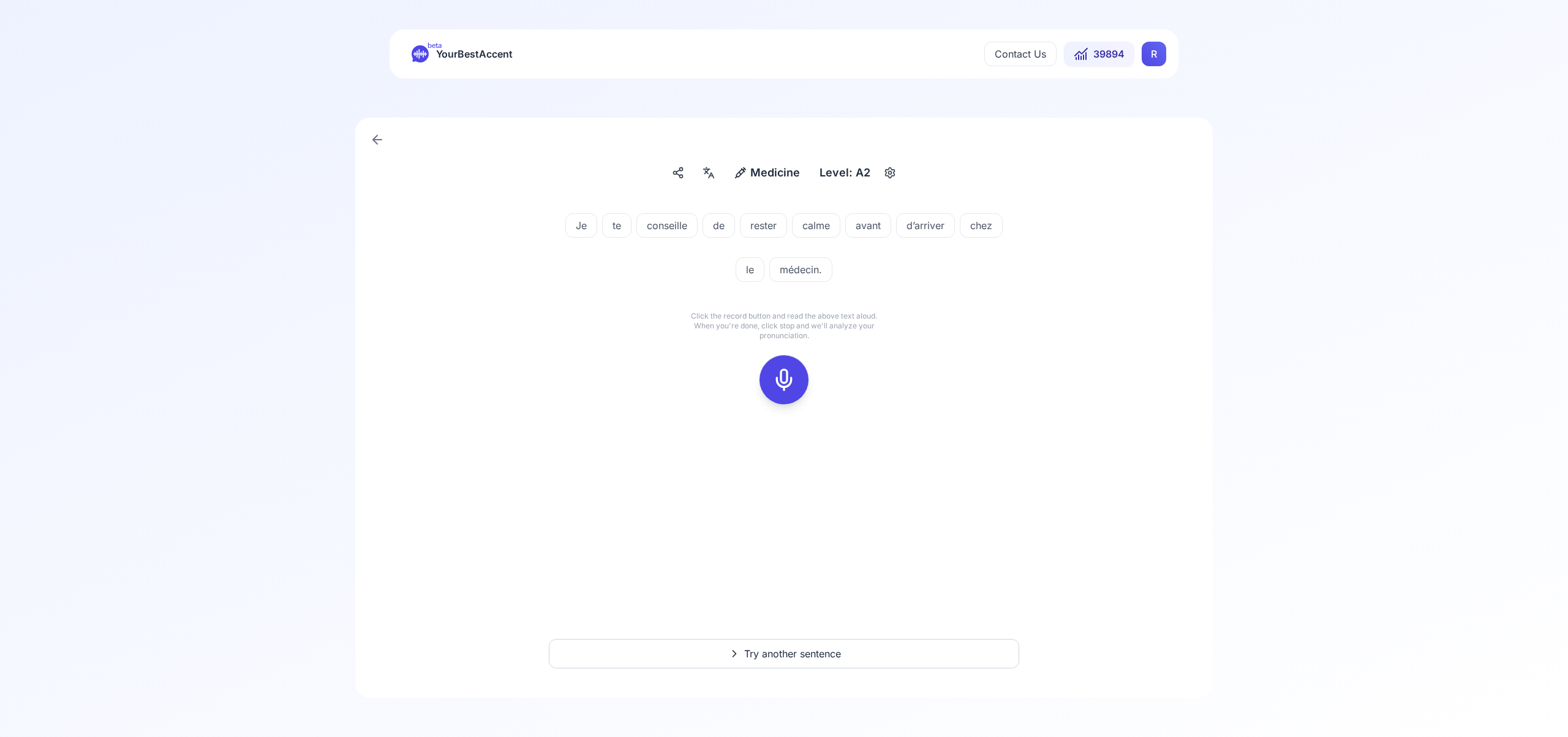
click at [784, 381] on icon at bounding box center [784, 380] width 25 height 25
click at [781, 399] on div at bounding box center [784, 380] width 29 height 49
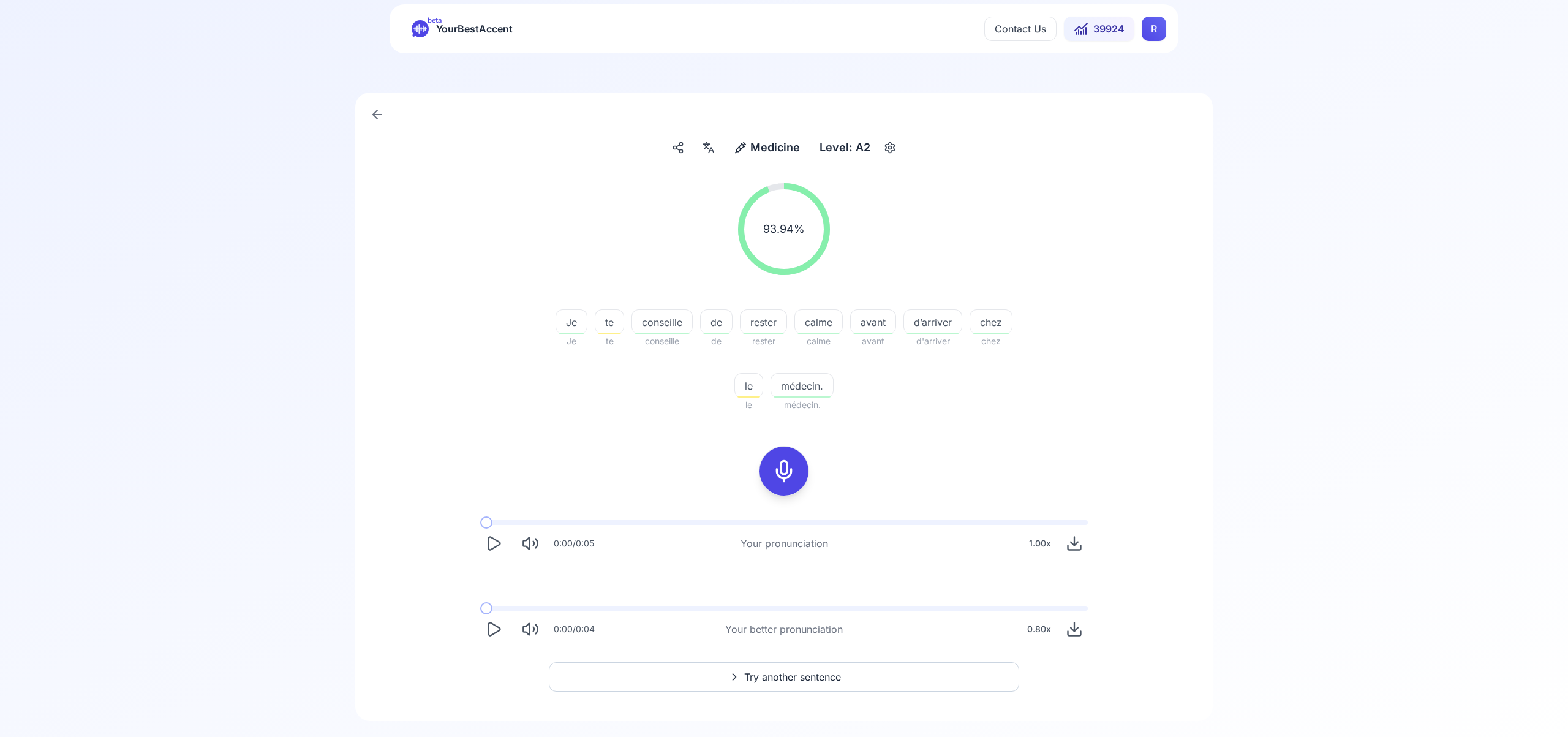
scroll to position [49, 0]
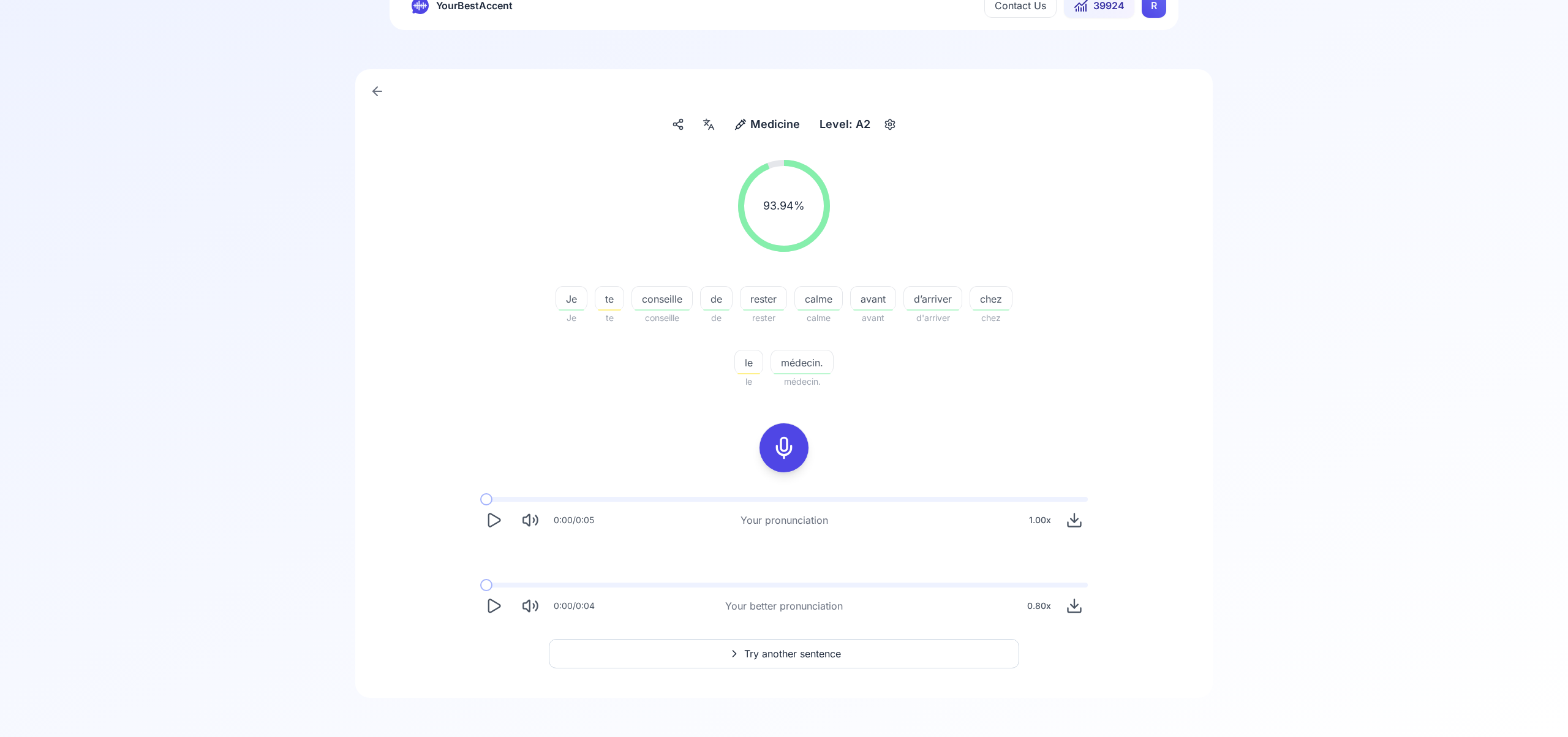
click at [815, 653] on span "Try another sentence" at bounding box center [792, 654] width 97 height 15
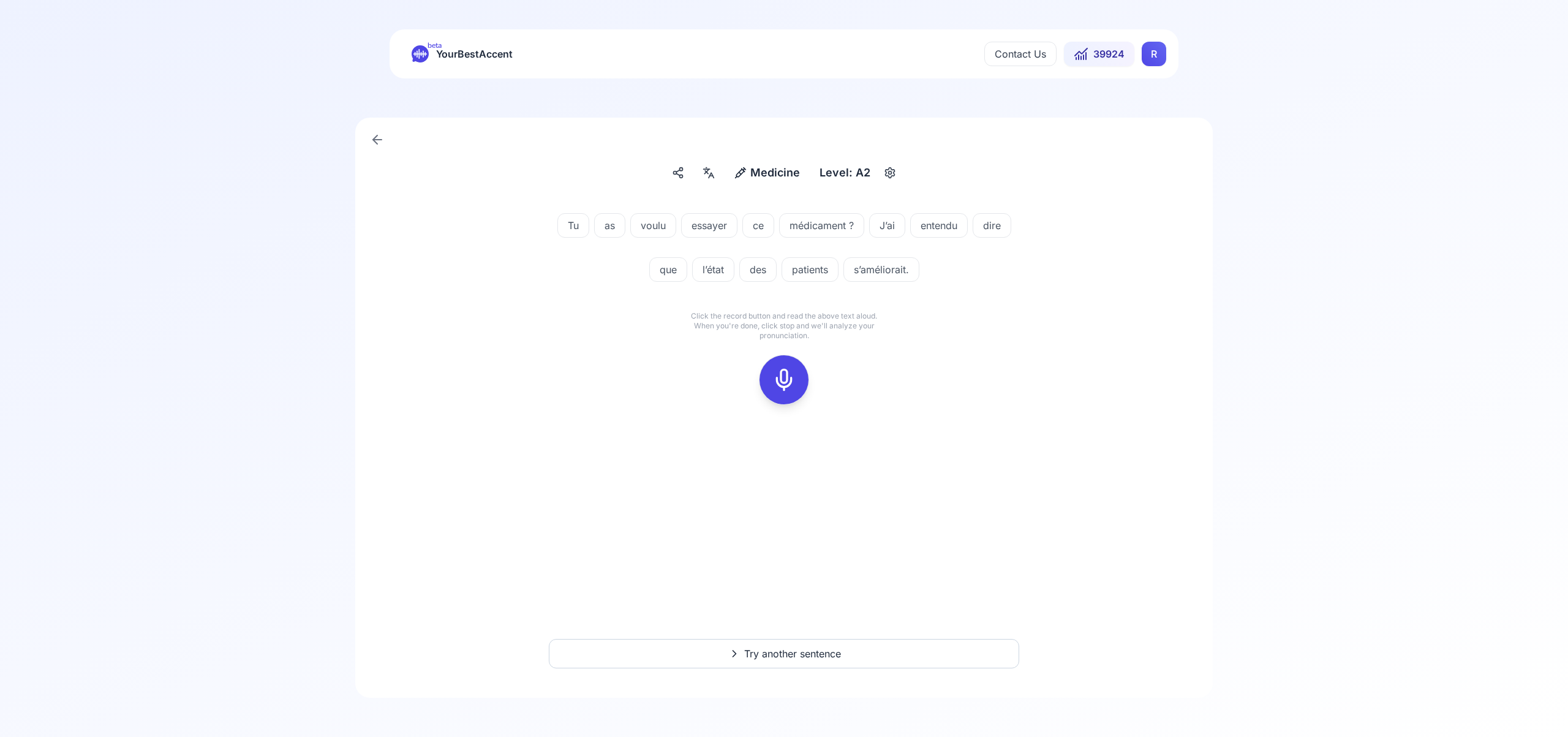
click at [781, 371] on rect at bounding box center [784, 380] width 19 height 19
click at [782, 391] on div at bounding box center [784, 380] width 29 height 49
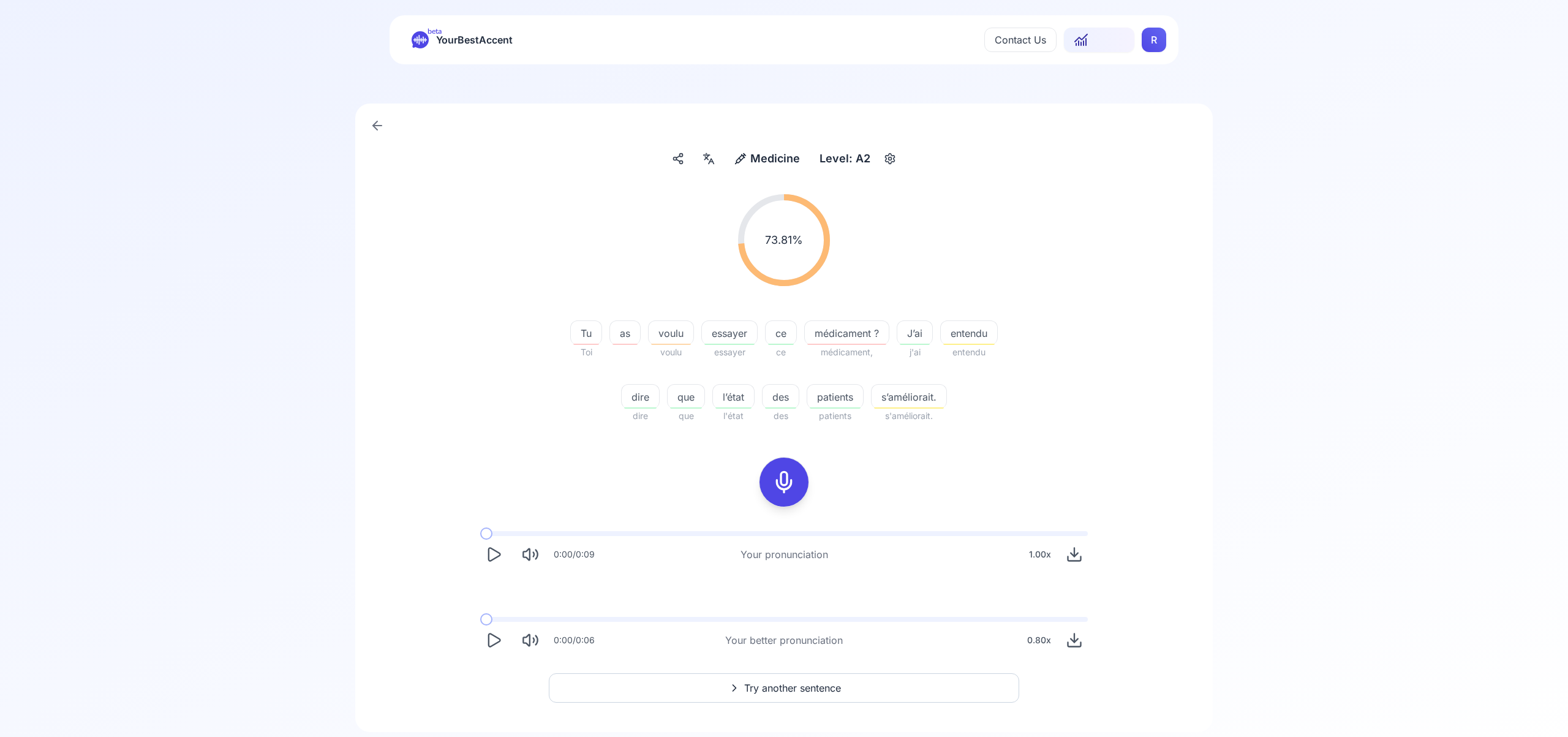
scroll to position [49, 0]
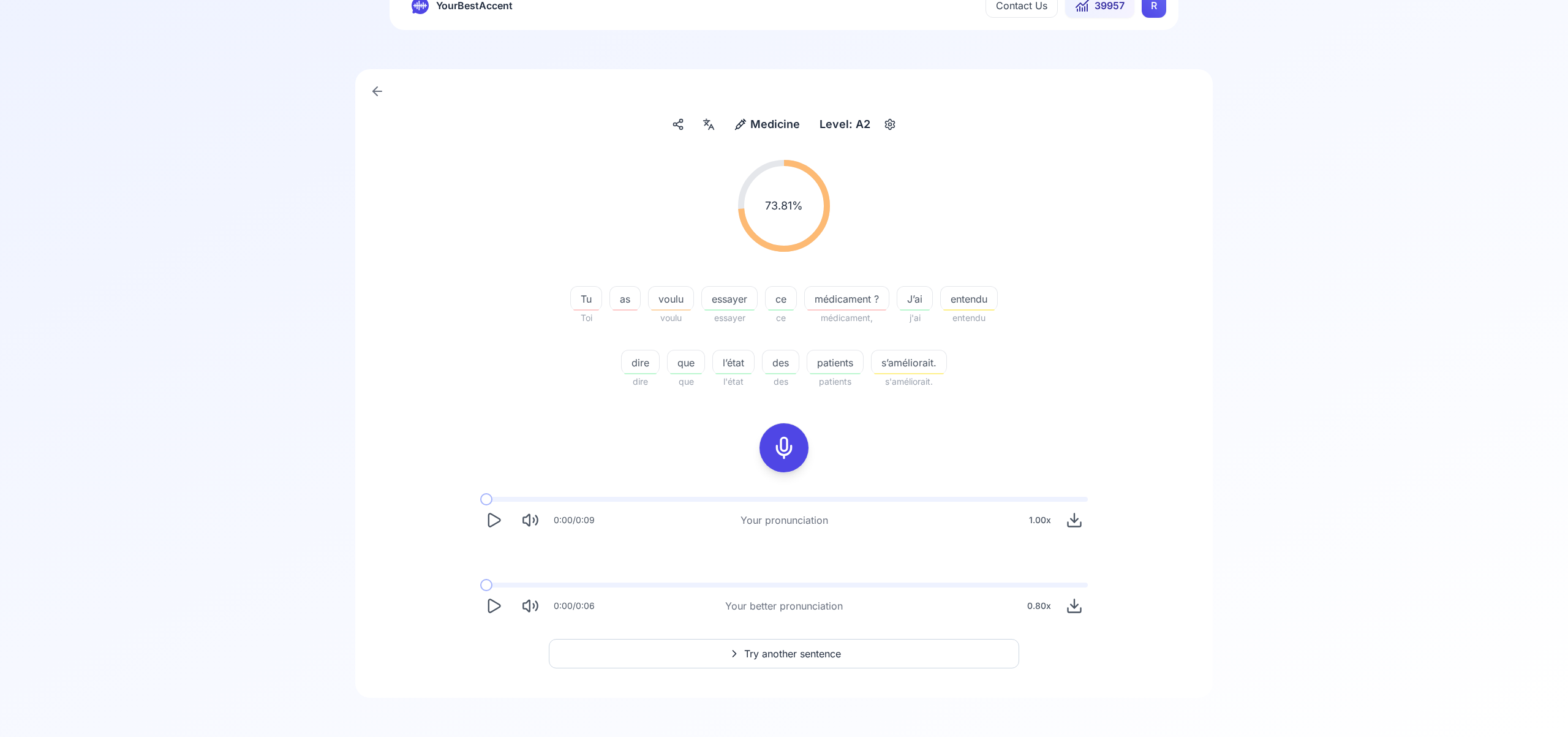
click at [800, 656] on span "Try another sentence" at bounding box center [792, 654] width 97 height 15
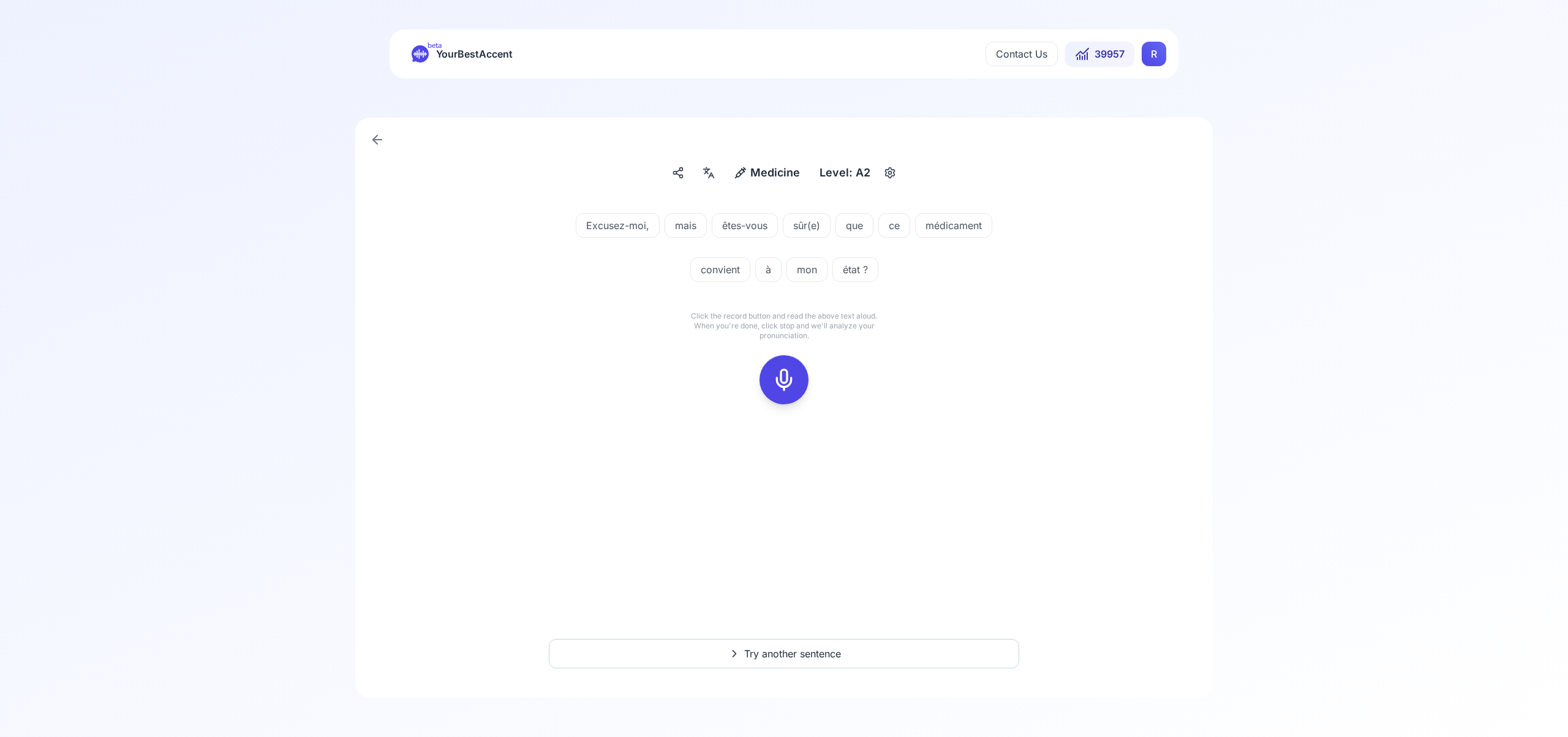
click at [786, 400] on div at bounding box center [784, 380] width 29 height 49
click at [787, 394] on div at bounding box center [784, 380] width 29 height 49
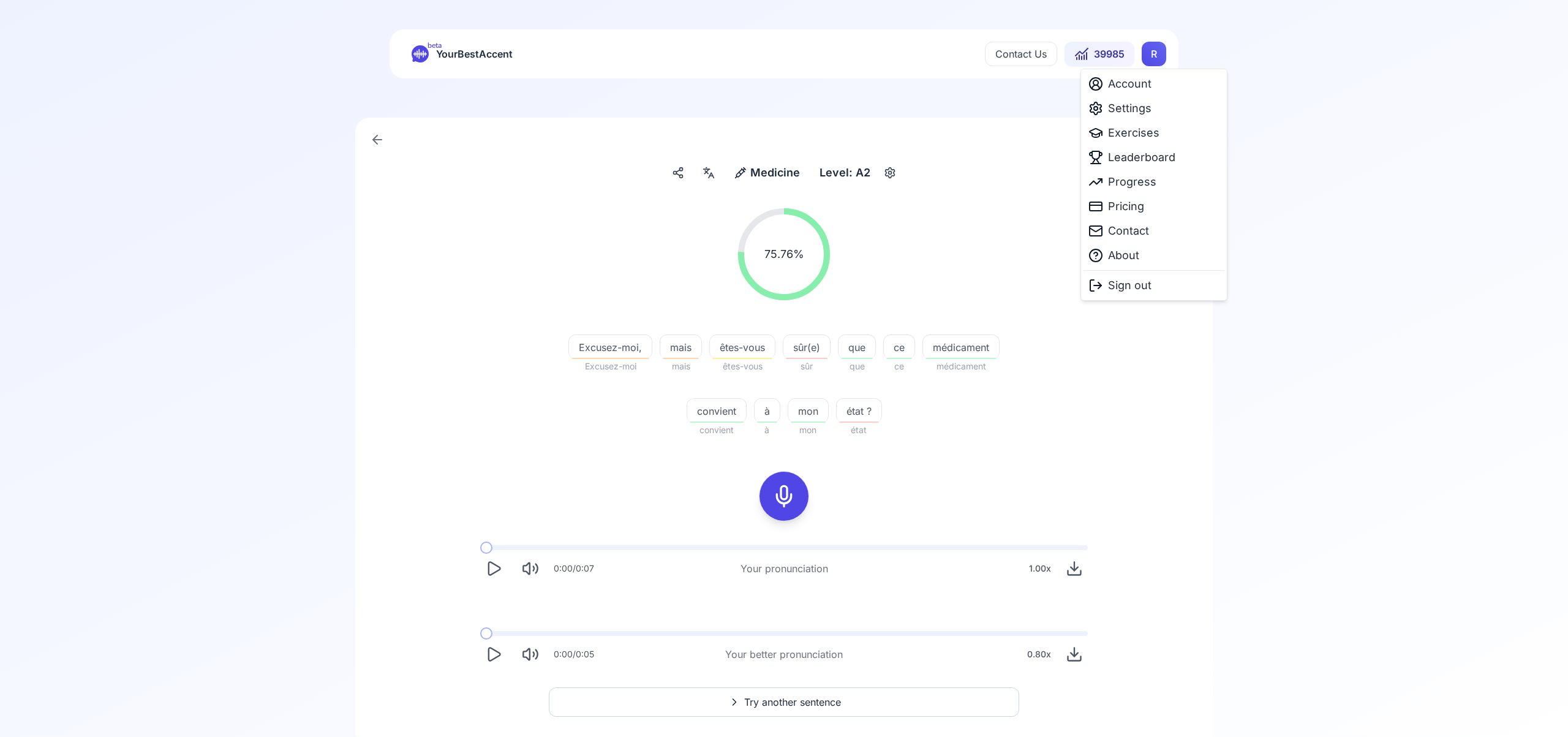
click at [1152, 50] on html "beta YourBestAccent Contact Us 39985 R Medicine Medicine Level: A2 75.76 % 75.7…" at bounding box center [784, 368] width 1568 height 737
click at [1144, 113] on span "Settings" at bounding box center [1129, 108] width 43 height 17
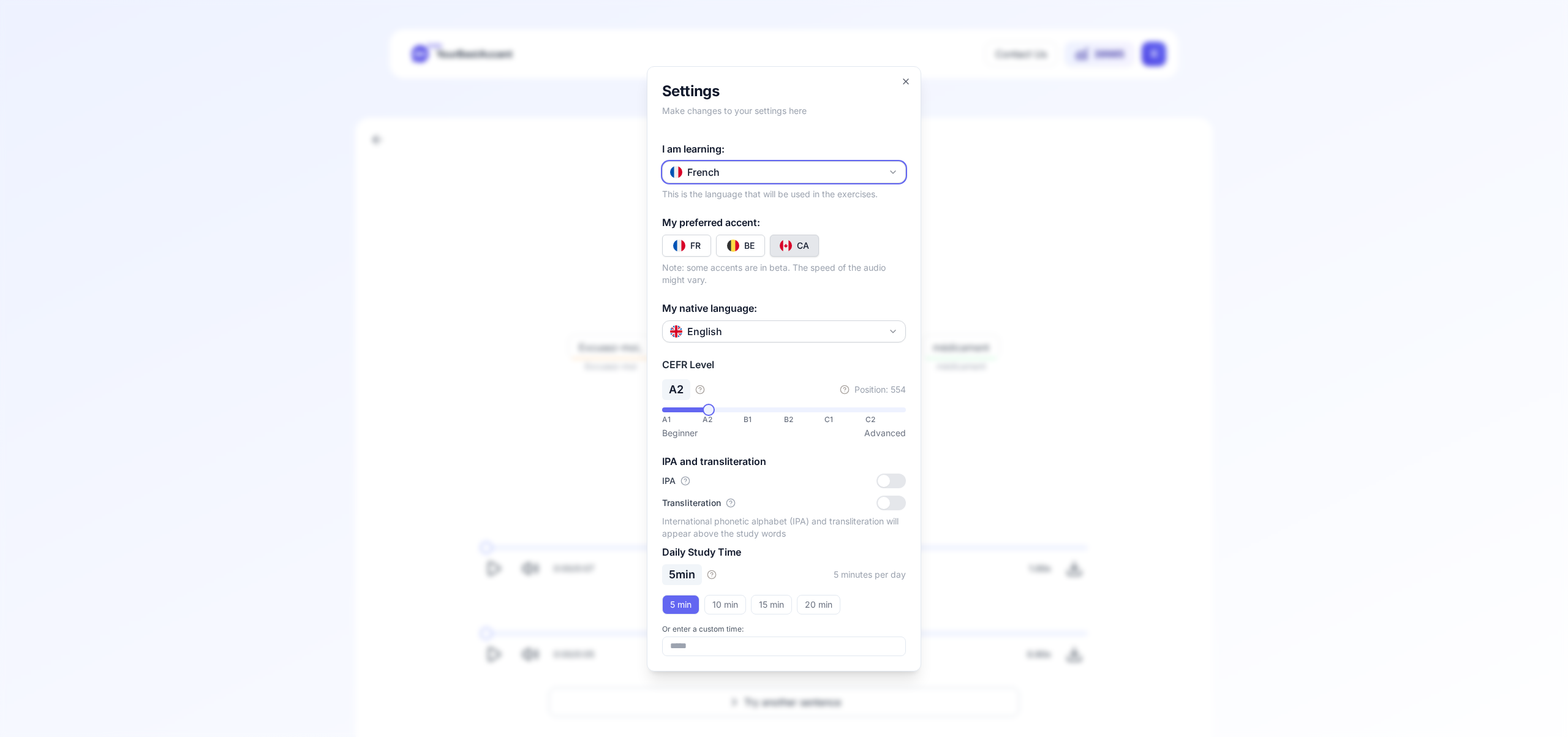
click at [894, 171] on icon "button" at bounding box center [893, 172] width 10 height 10
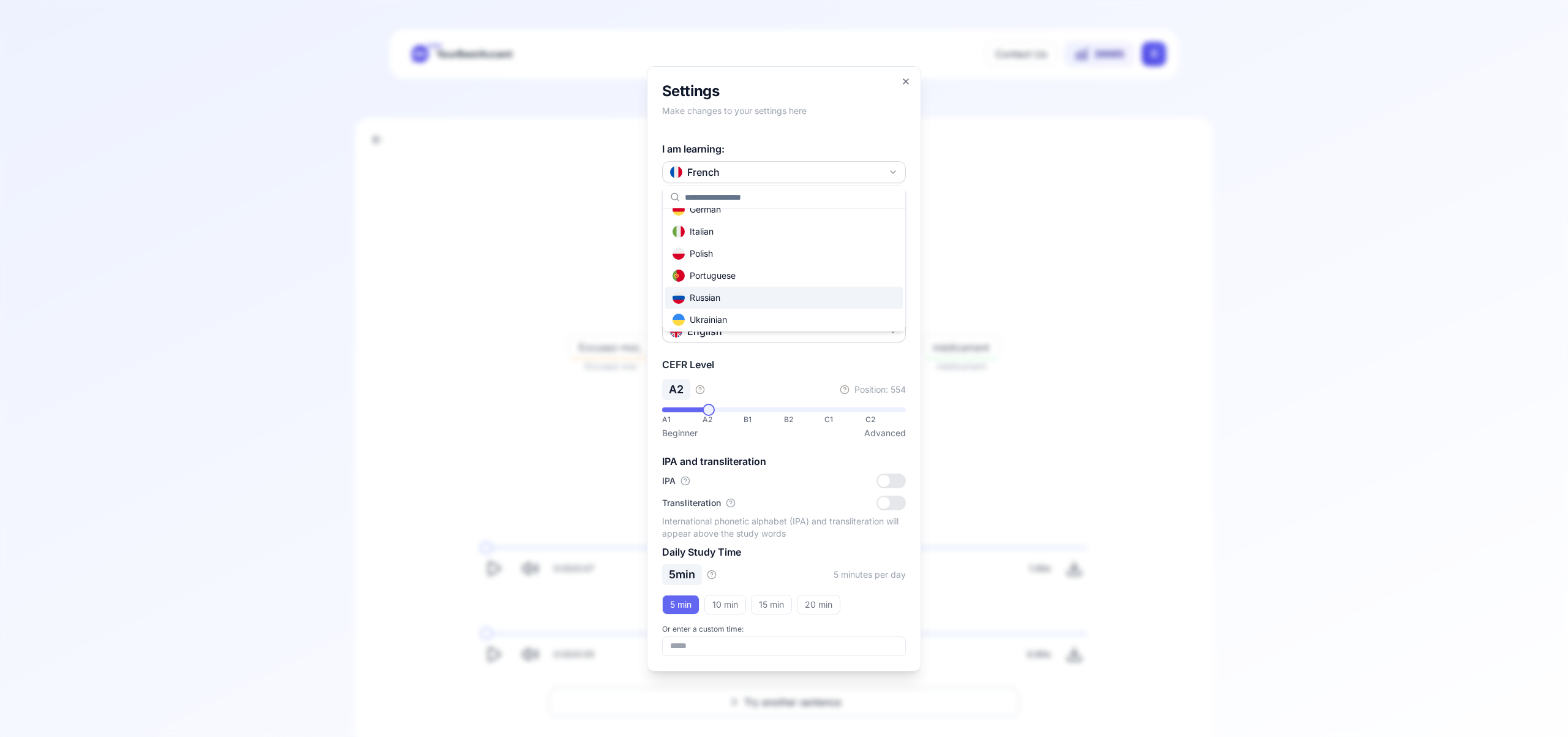
click at [793, 302] on div "Russian" at bounding box center [784, 297] width 238 height 22
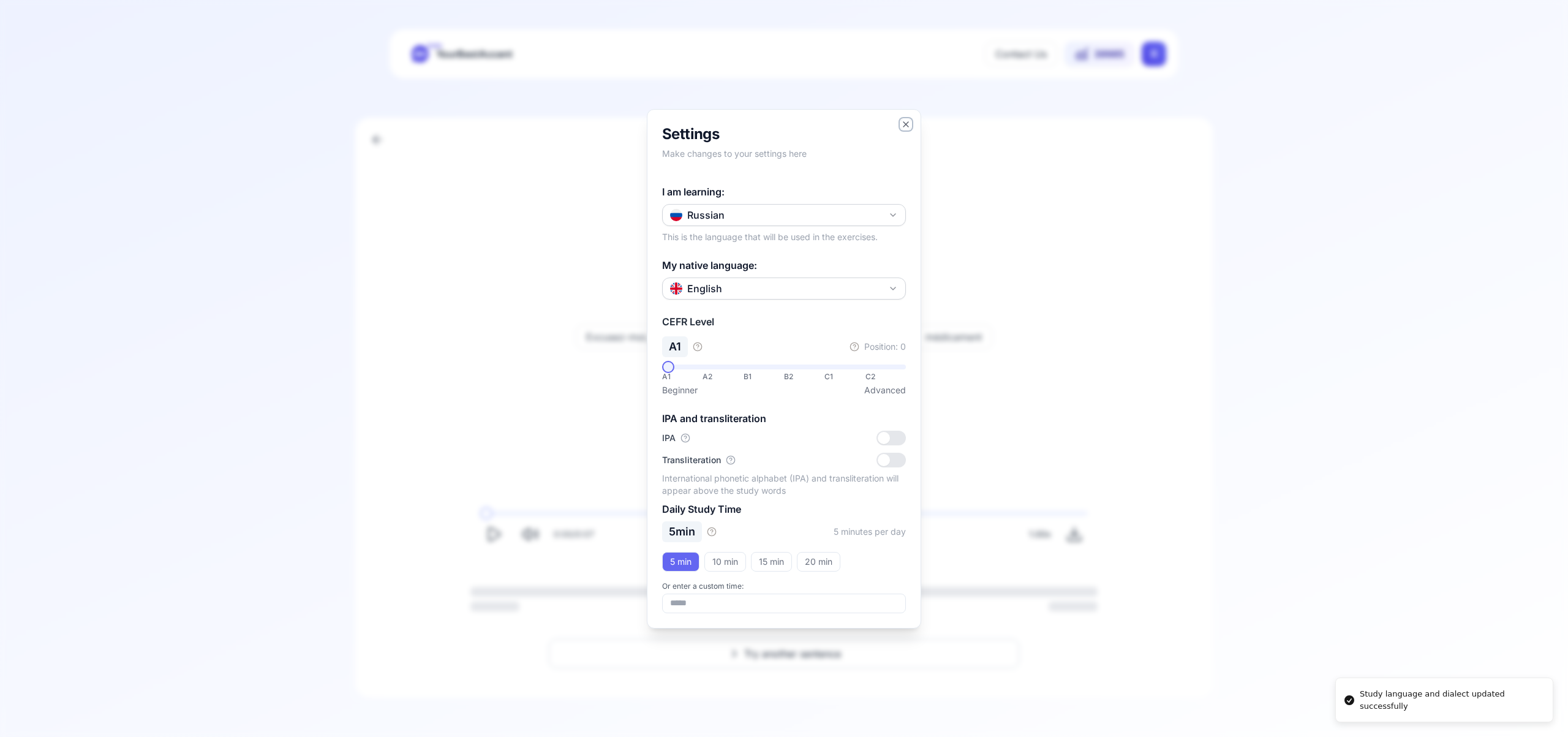
click at [901, 124] on icon "button" at bounding box center [905, 124] width 10 height 10
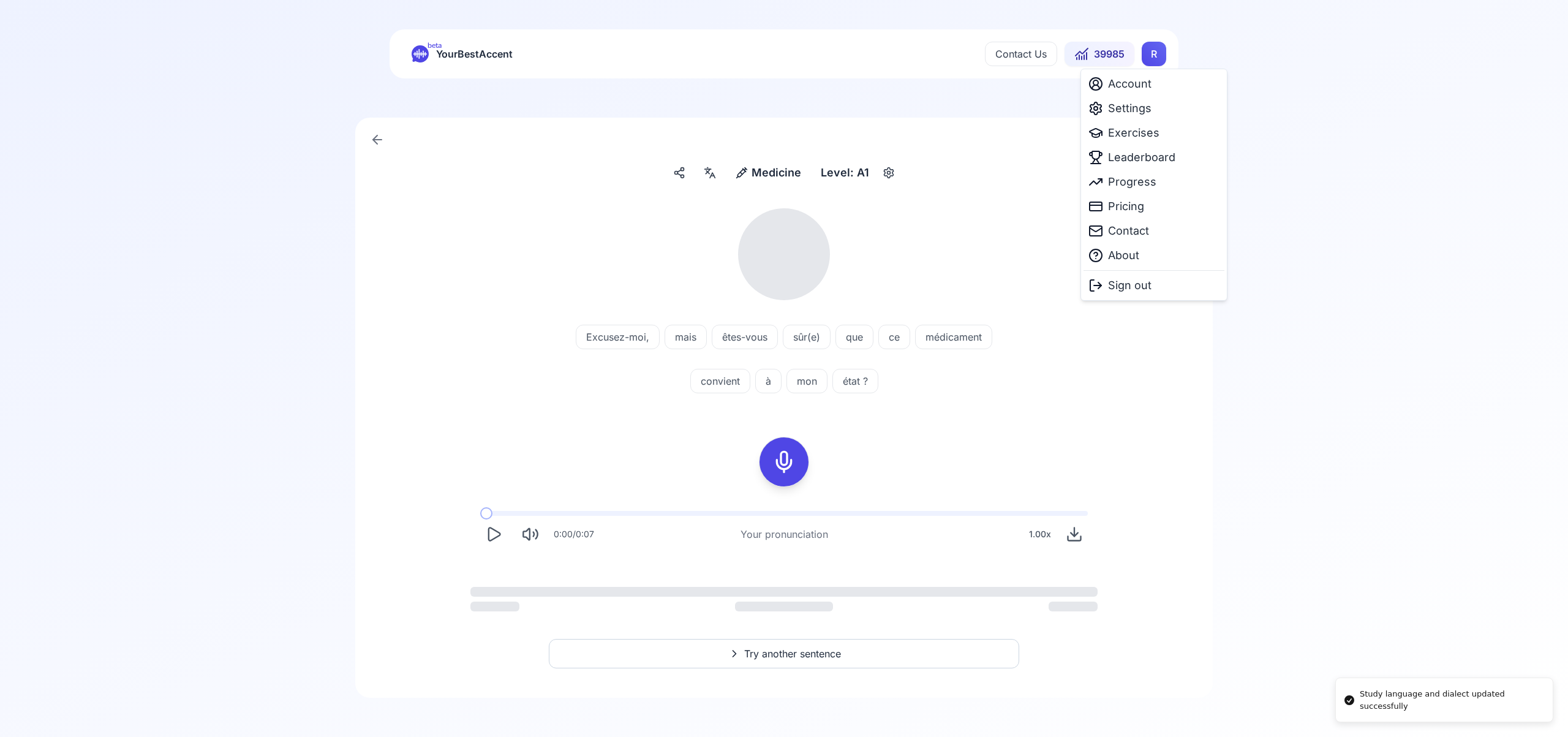
click at [1157, 55] on html "Study language and dialect updated successfully beta YourBestAccent Contact Us …" at bounding box center [784, 368] width 1568 height 737
click at [1140, 134] on span "Exercises" at bounding box center [1134, 132] width 51 height 17
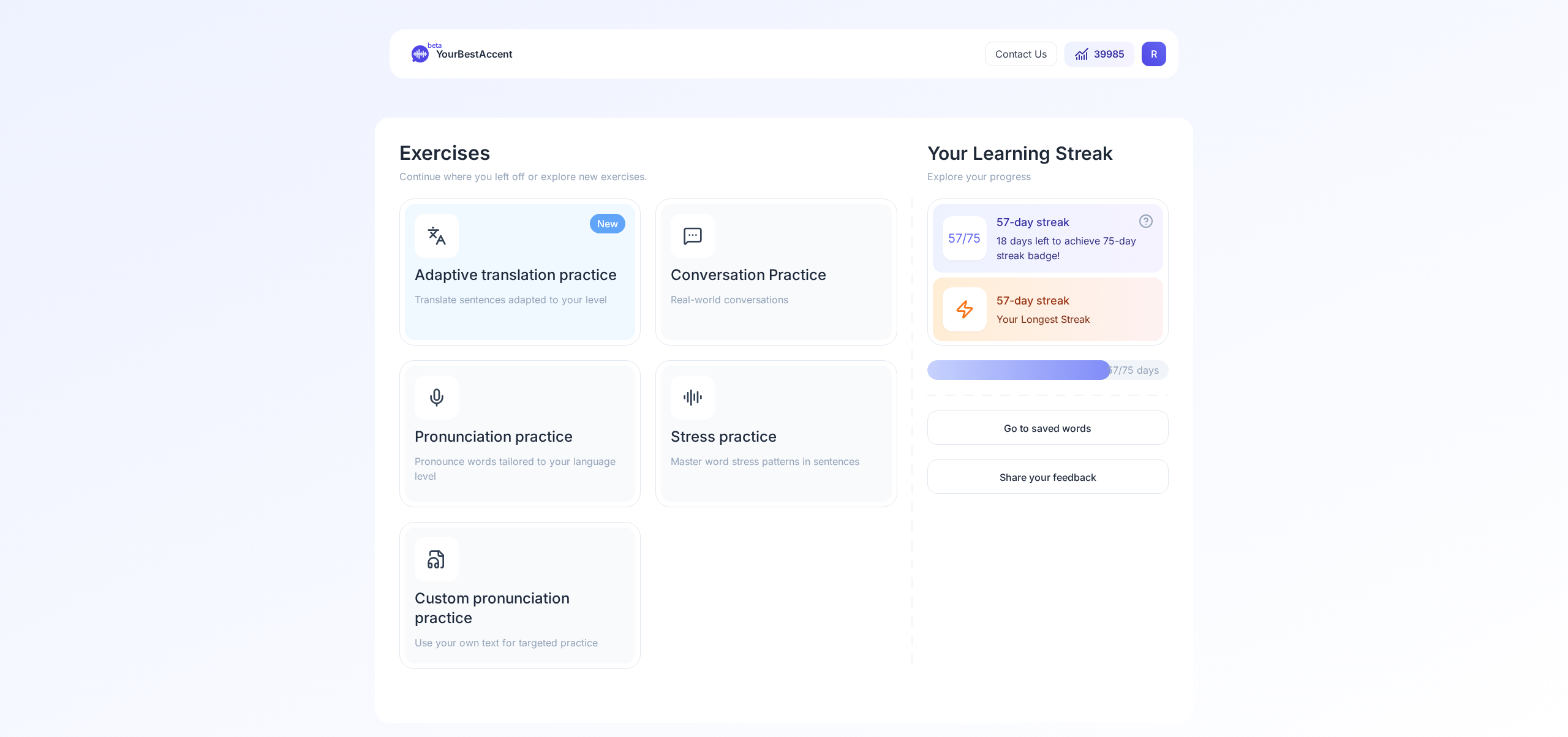
click at [536, 393] on div "Pronunciation practice Pronounce words tailored to your language level" at bounding box center [520, 433] width 230 height 136
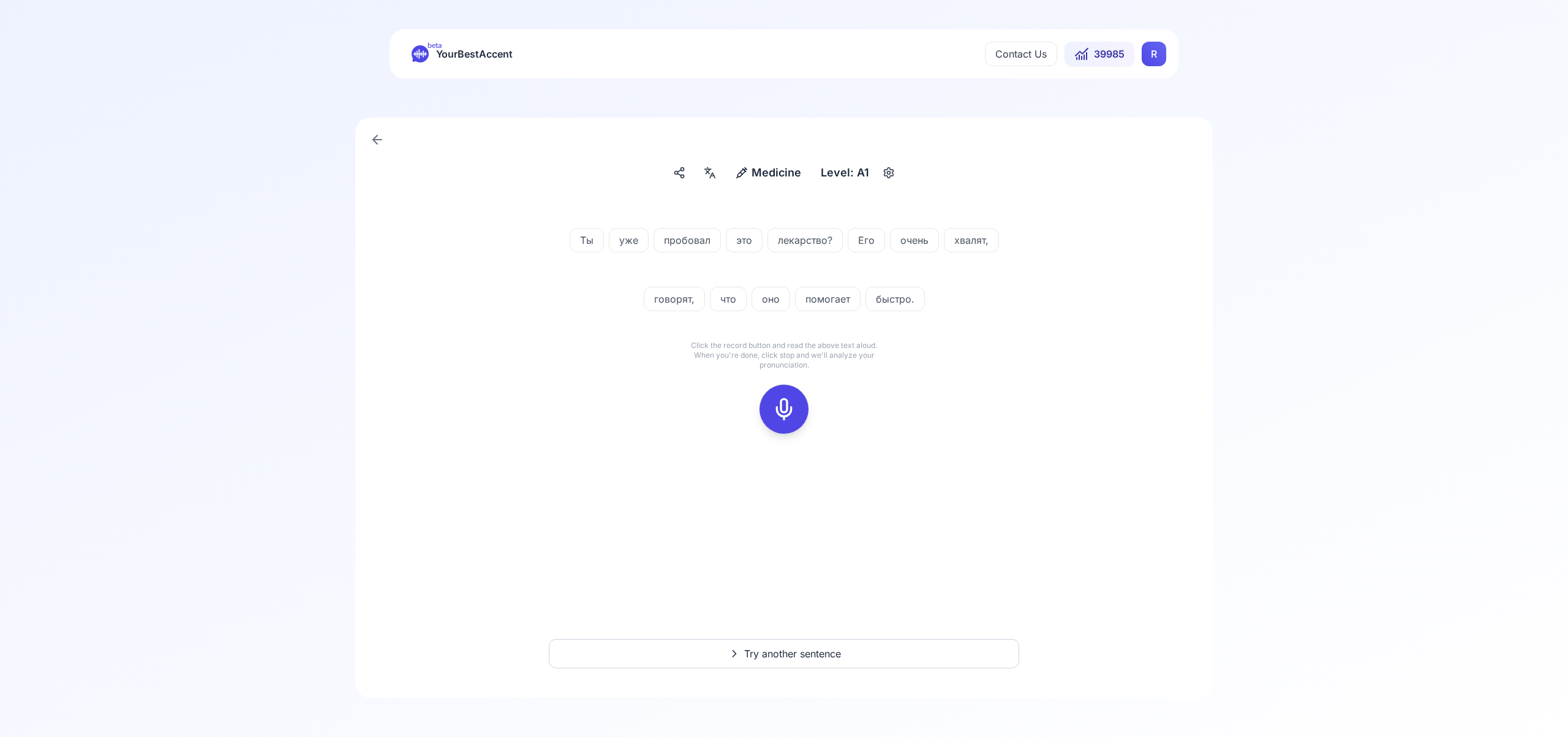
drag, startPoint x: 788, startPoint y: 399, endPoint x: 793, endPoint y: 394, distance: 7.1
click at [789, 398] on icon at bounding box center [784, 410] width 25 height 25
click at [796, 407] on div at bounding box center [784, 409] width 29 height 49
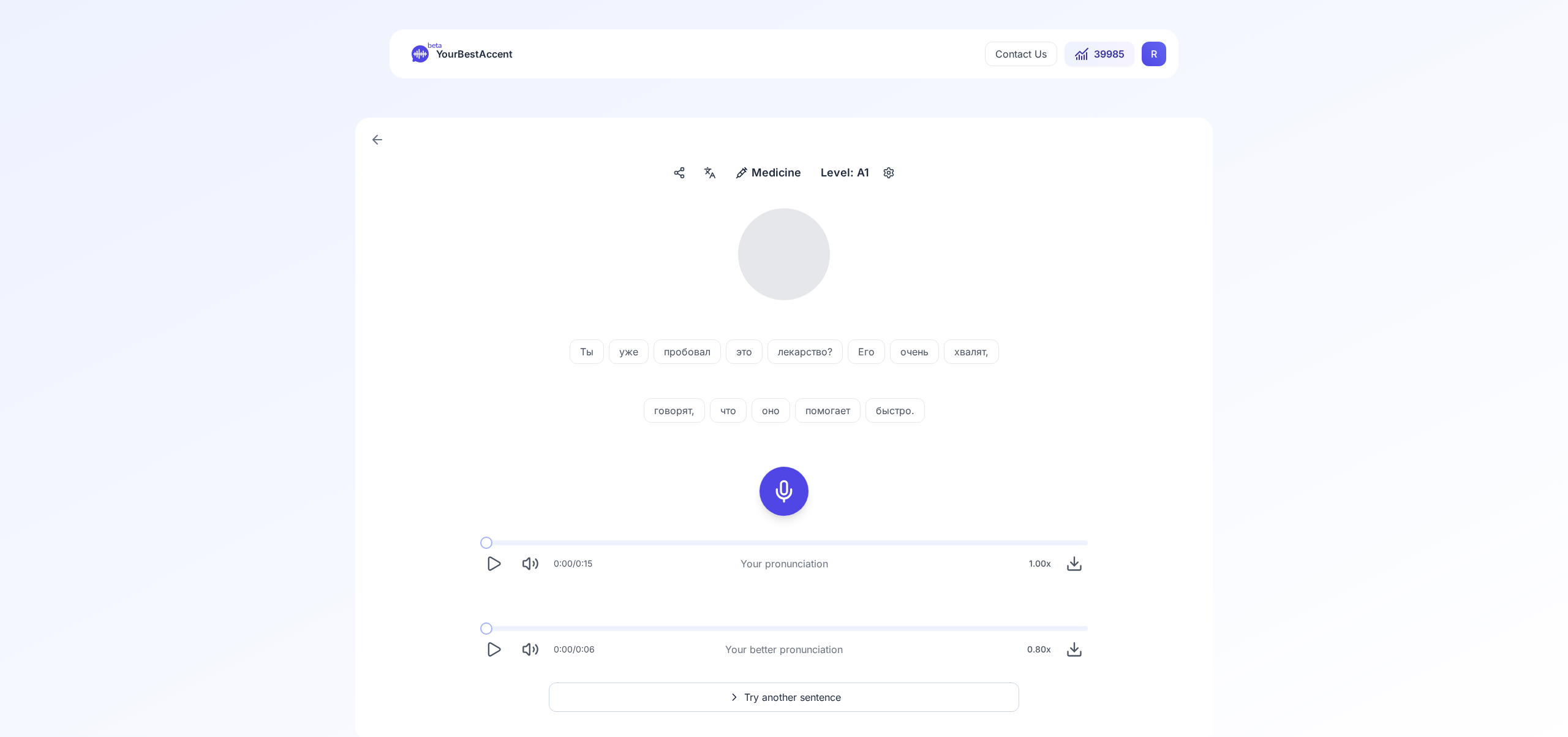
click at [712, 171] on icon at bounding box center [709, 173] width 15 height 12
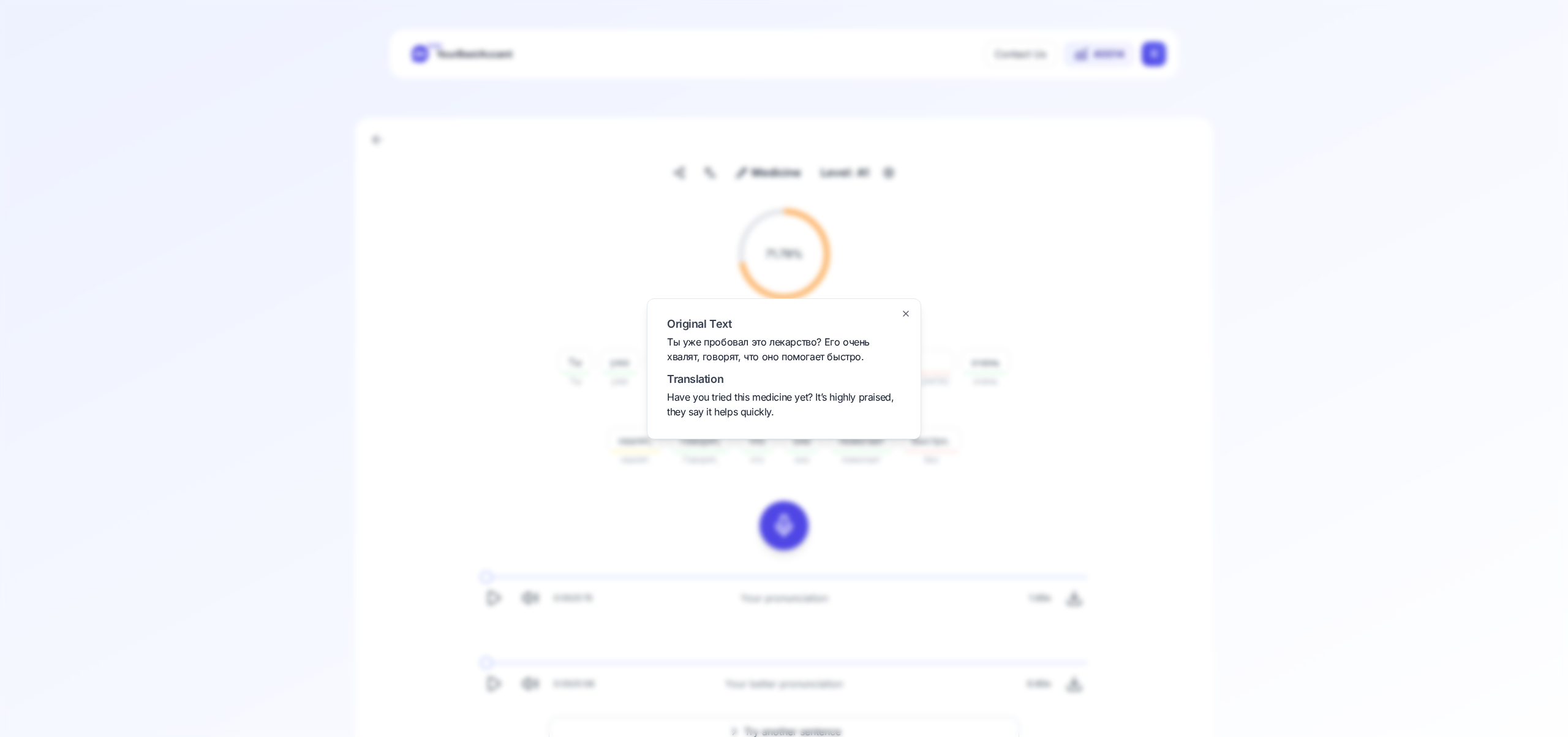
click at [909, 311] on icon "button" at bounding box center [905, 313] width 10 height 10
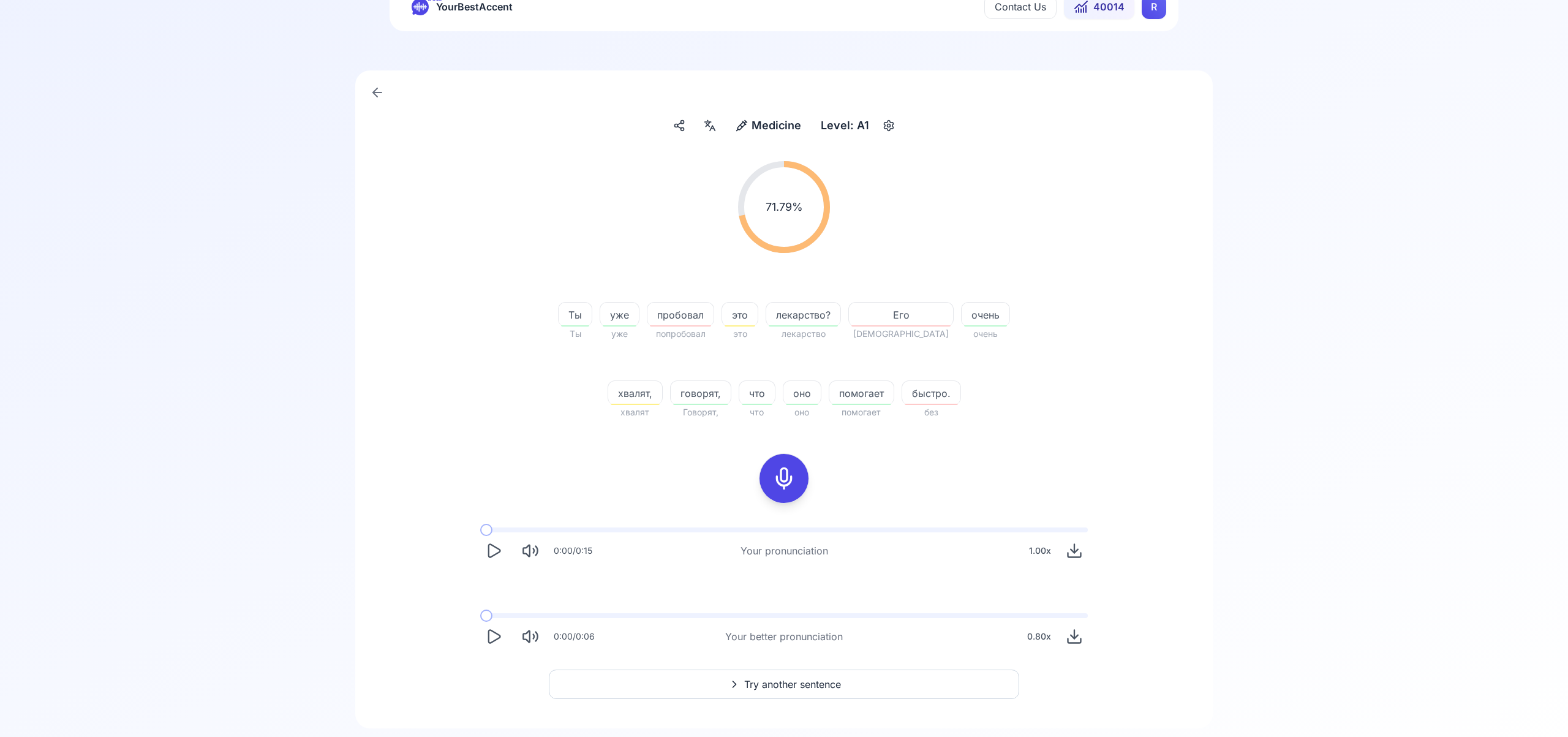
scroll to position [49, 0]
click at [809, 683] on span "Try another sentence" at bounding box center [792, 682] width 97 height 15
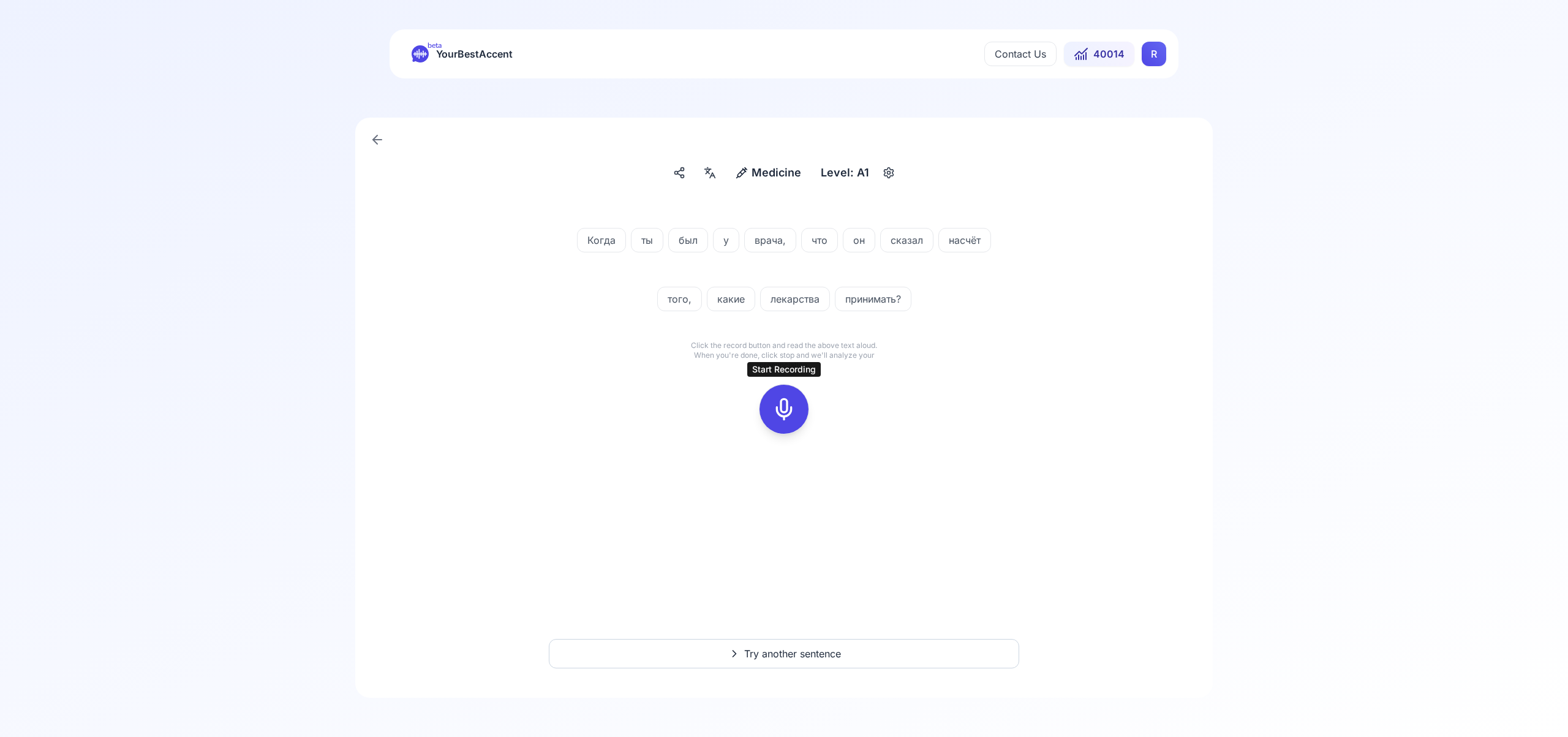
click at [780, 413] on icon at bounding box center [784, 410] width 25 height 25
click at [792, 412] on icon at bounding box center [784, 410] width 25 height 25
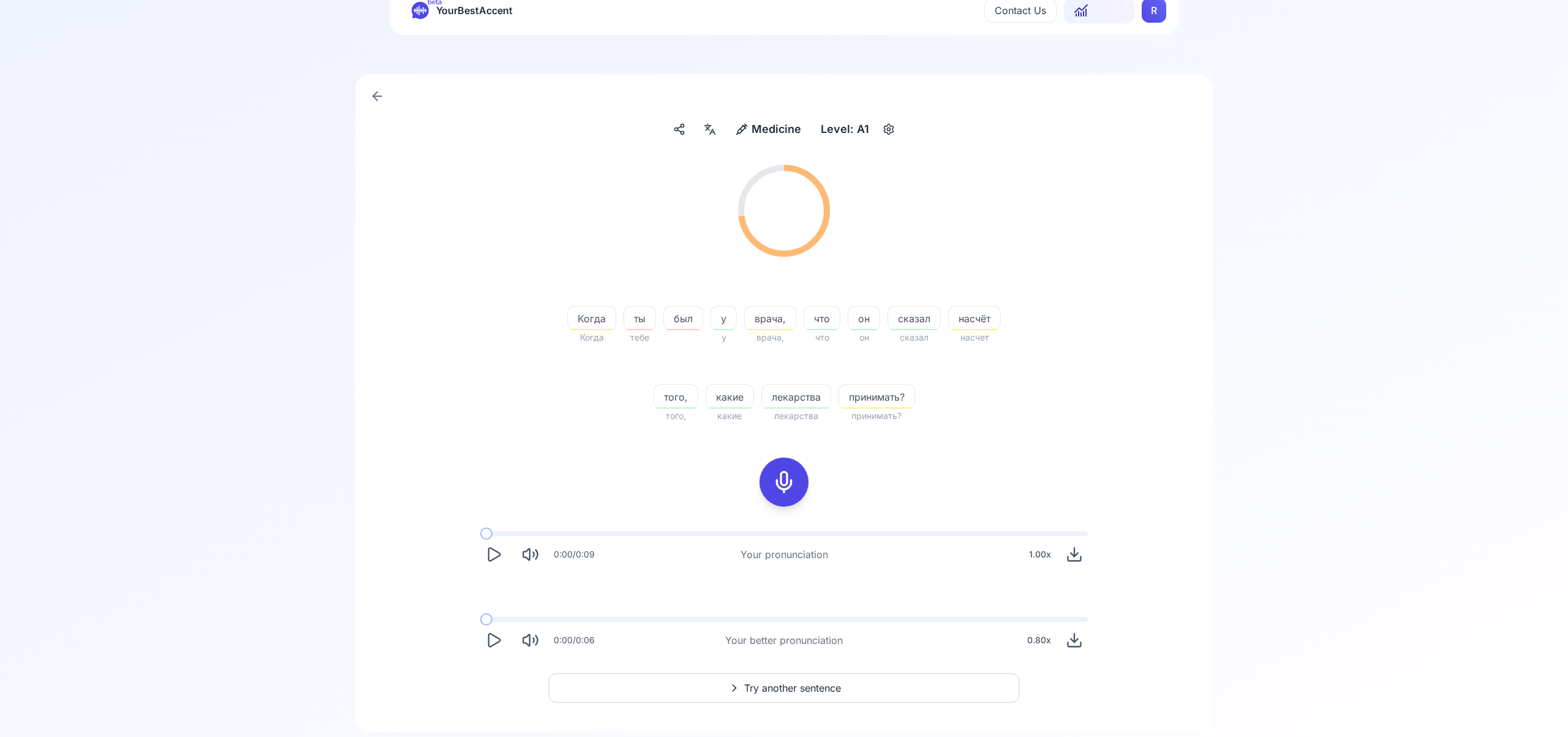
scroll to position [78, 0]
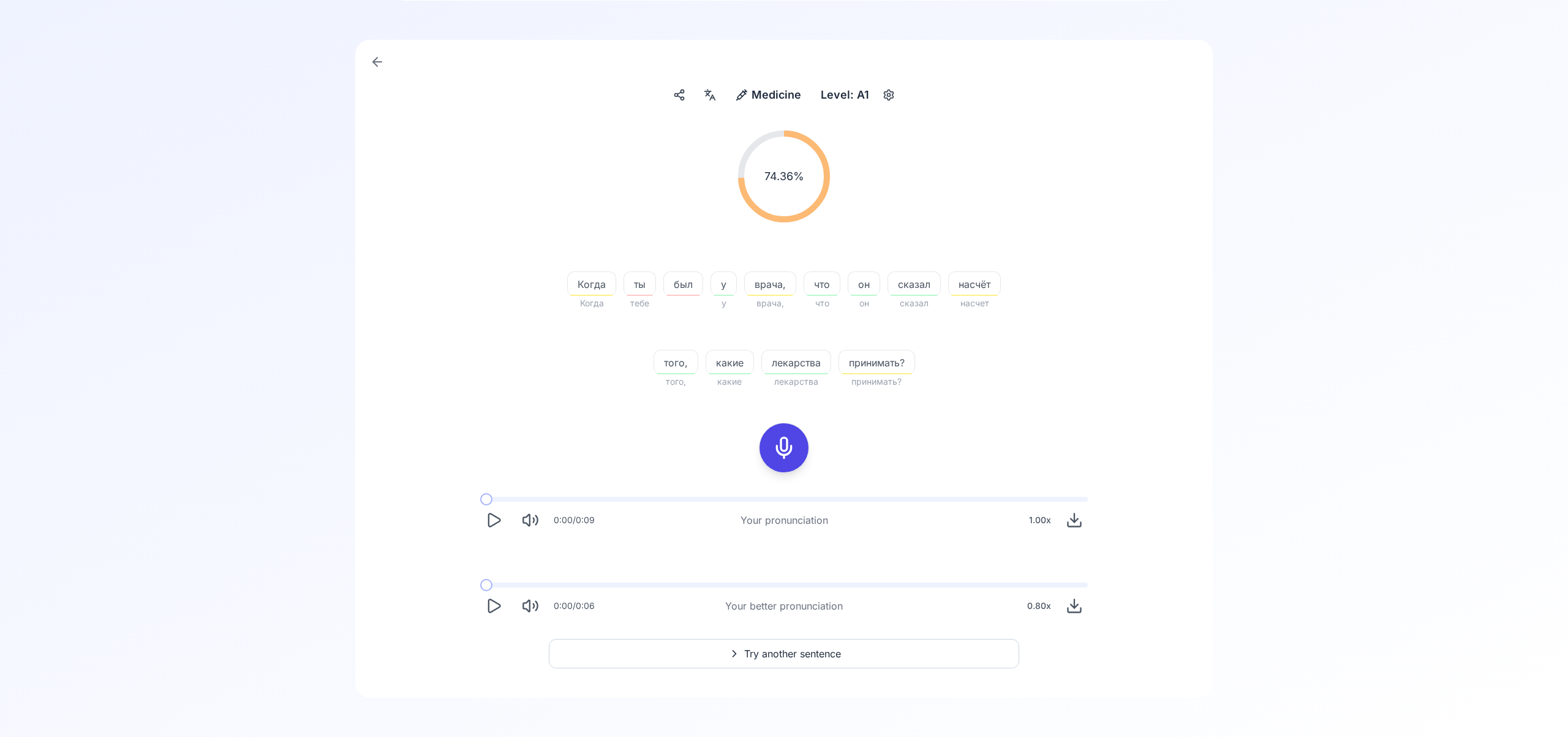
click at [801, 652] on span "Try another sentence" at bounding box center [792, 654] width 97 height 15
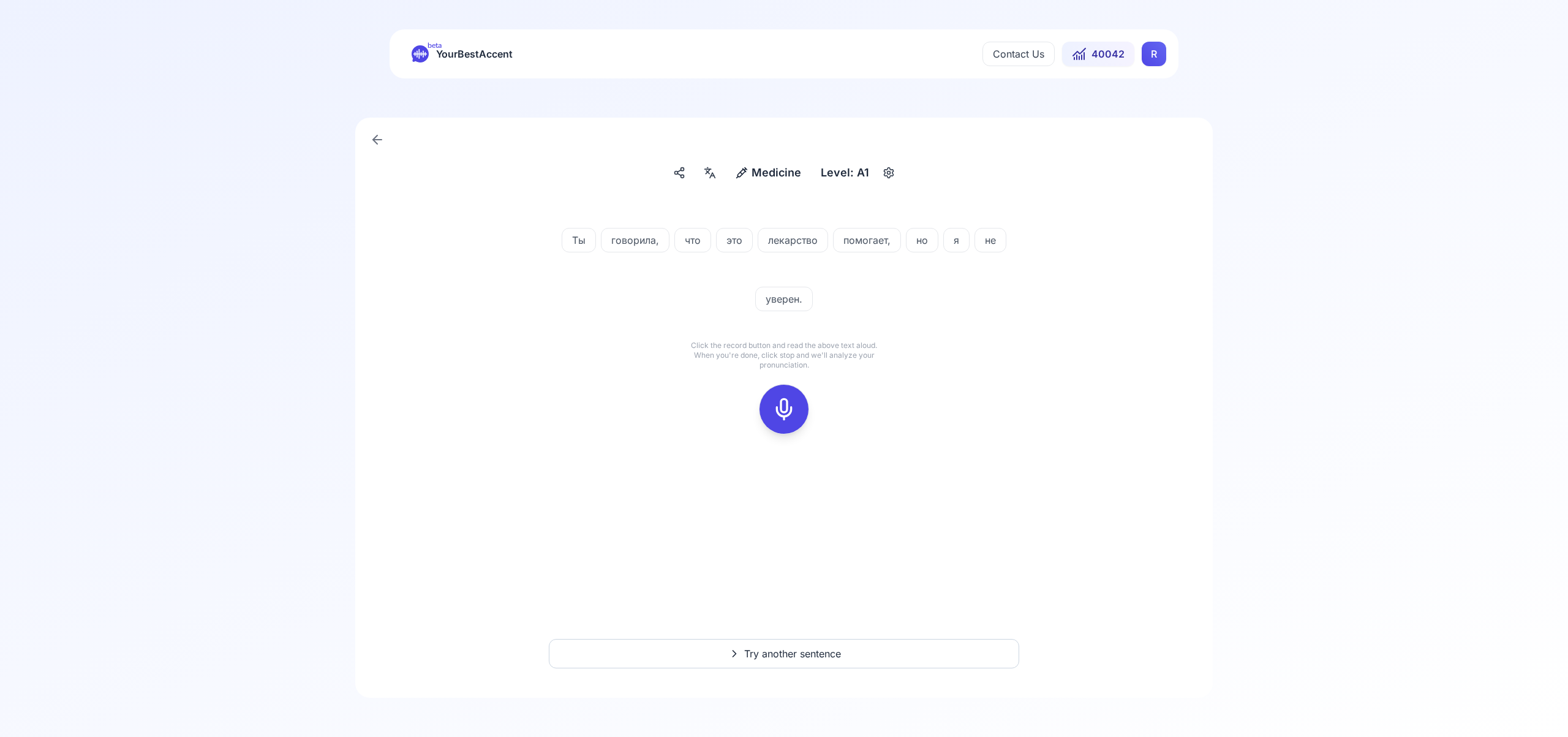
click at [784, 406] on icon at bounding box center [784, 410] width 25 height 25
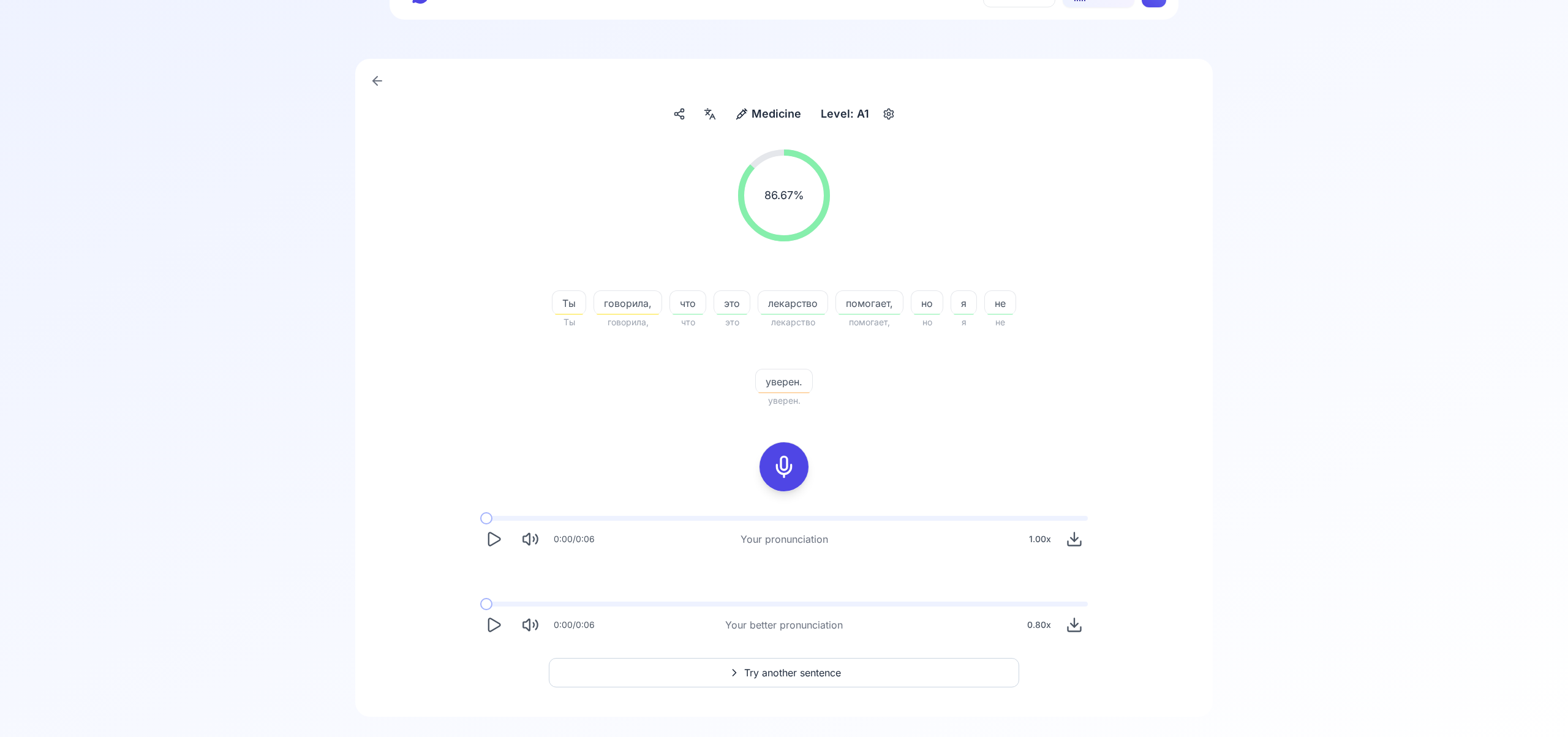
scroll to position [60, 0]
click at [811, 671] on span "Try another sentence" at bounding box center [792, 671] width 97 height 15
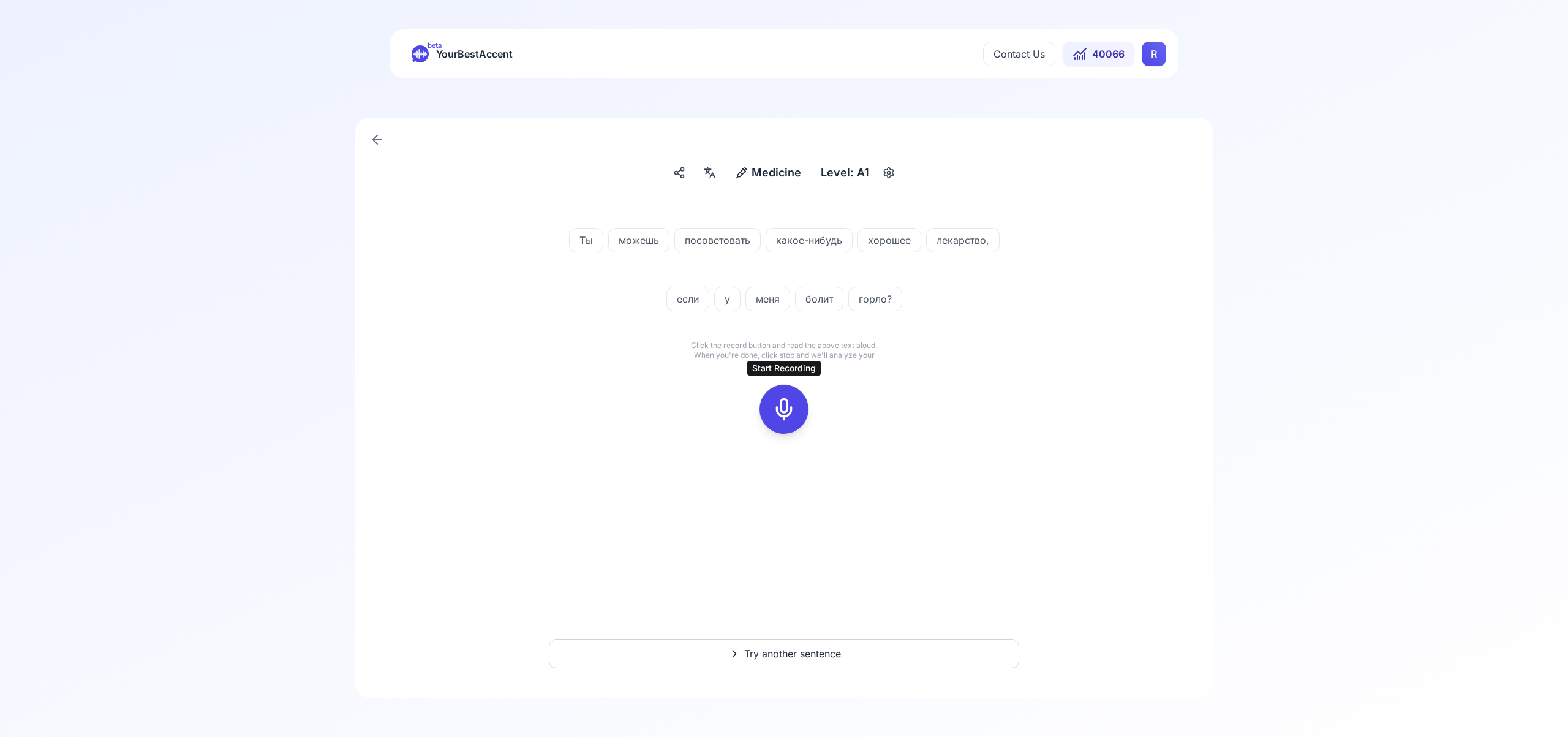
click at [784, 406] on icon at bounding box center [784, 410] width 25 height 25
click at [795, 419] on div at bounding box center [784, 409] width 29 height 49
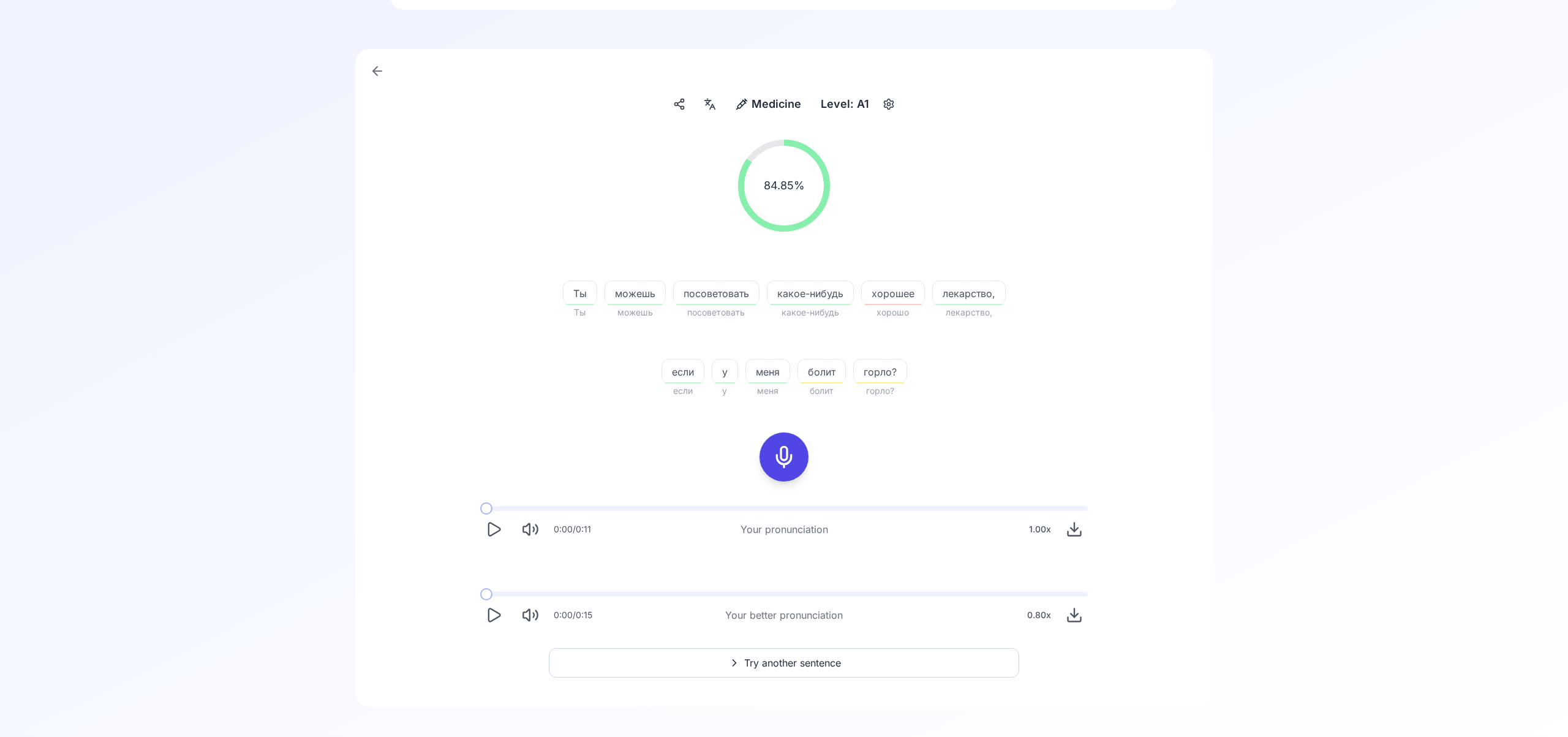
scroll to position [68, 0]
click at [764, 662] on span "Try another sentence" at bounding box center [792, 663] width 97 height 15
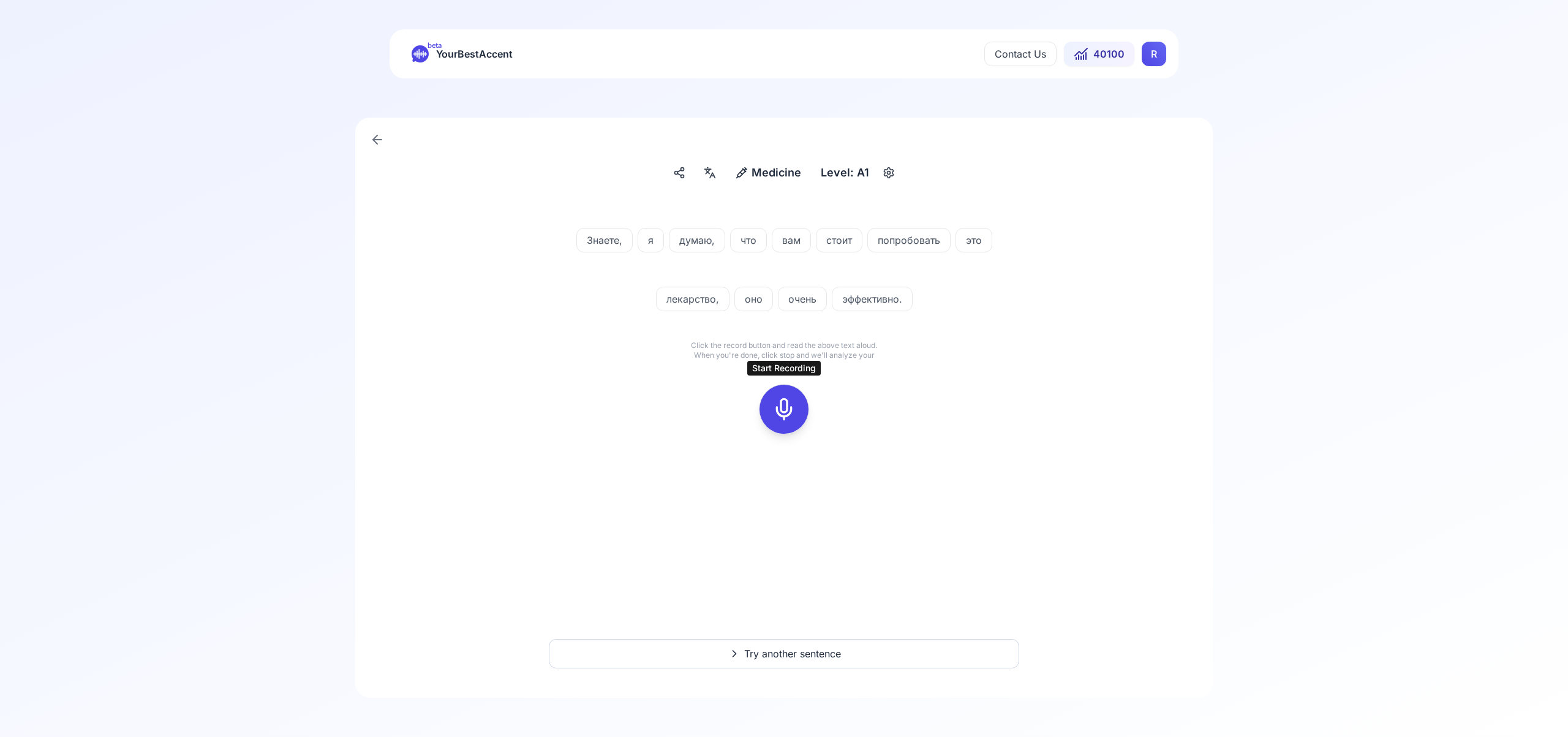
click at [787, 404] on icon at bounding box center [784, 410] width 25 height 25
click at [784, 406] on icon at bounding box center [784, 410] width 25 height 25
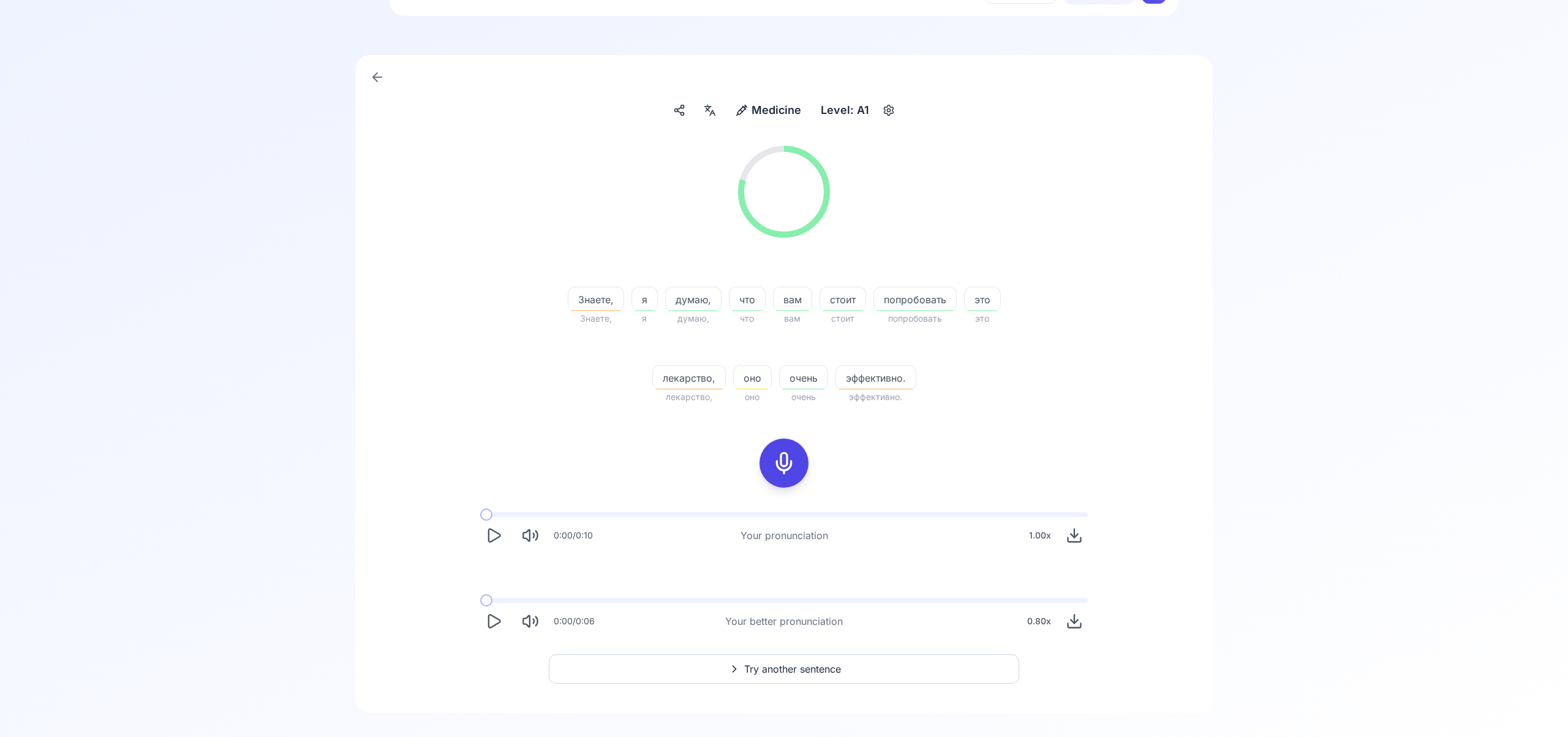
scroll to position [58, 0]
click at [809, 675] on span "Try another sentence" at bounding box center [792, 674] width 97 height 15
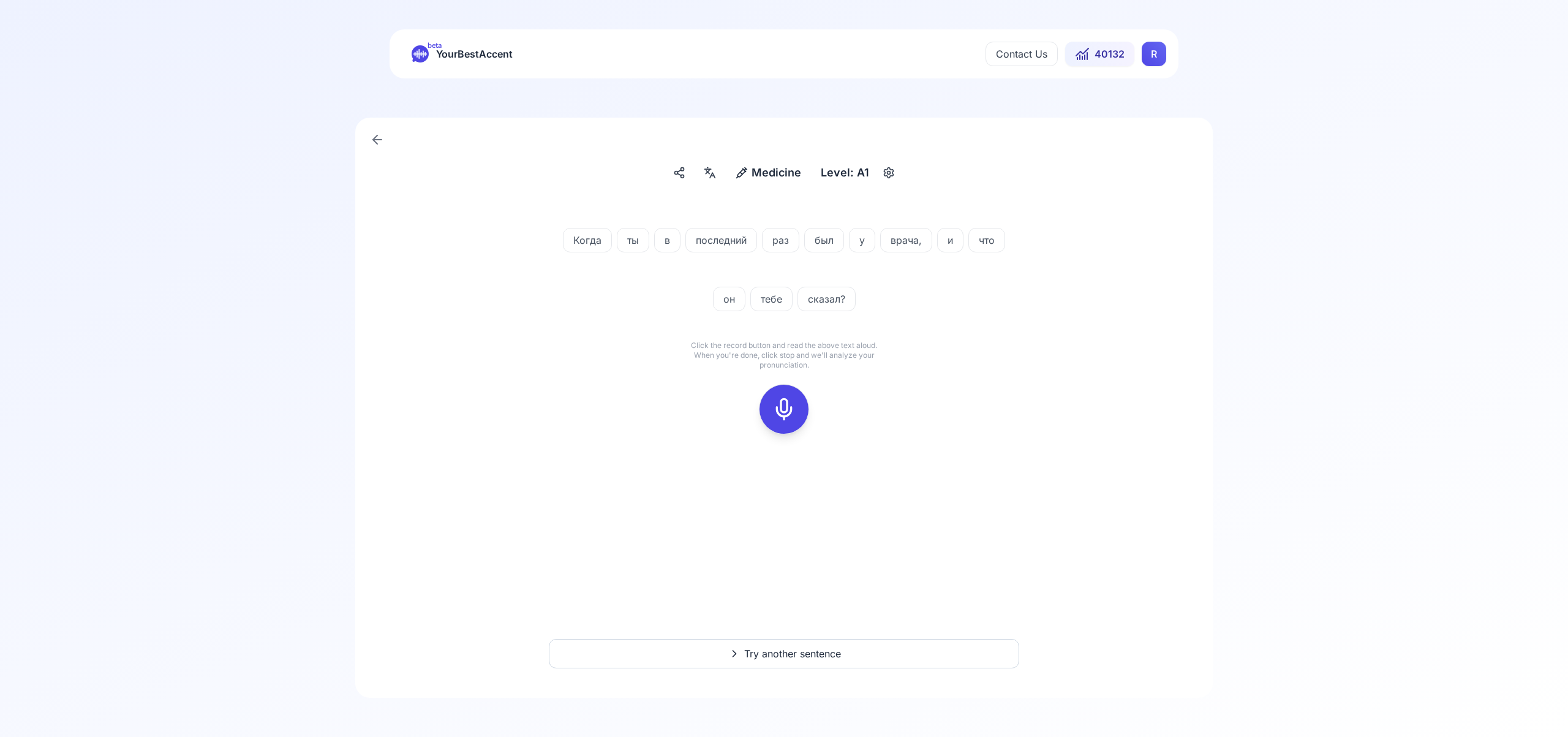
click at [791, 409] on icon at bounding box center [784, 410] width 25 height 25
click at [785, 403] on icon at bounding box center [784, 410] width 25 height 25
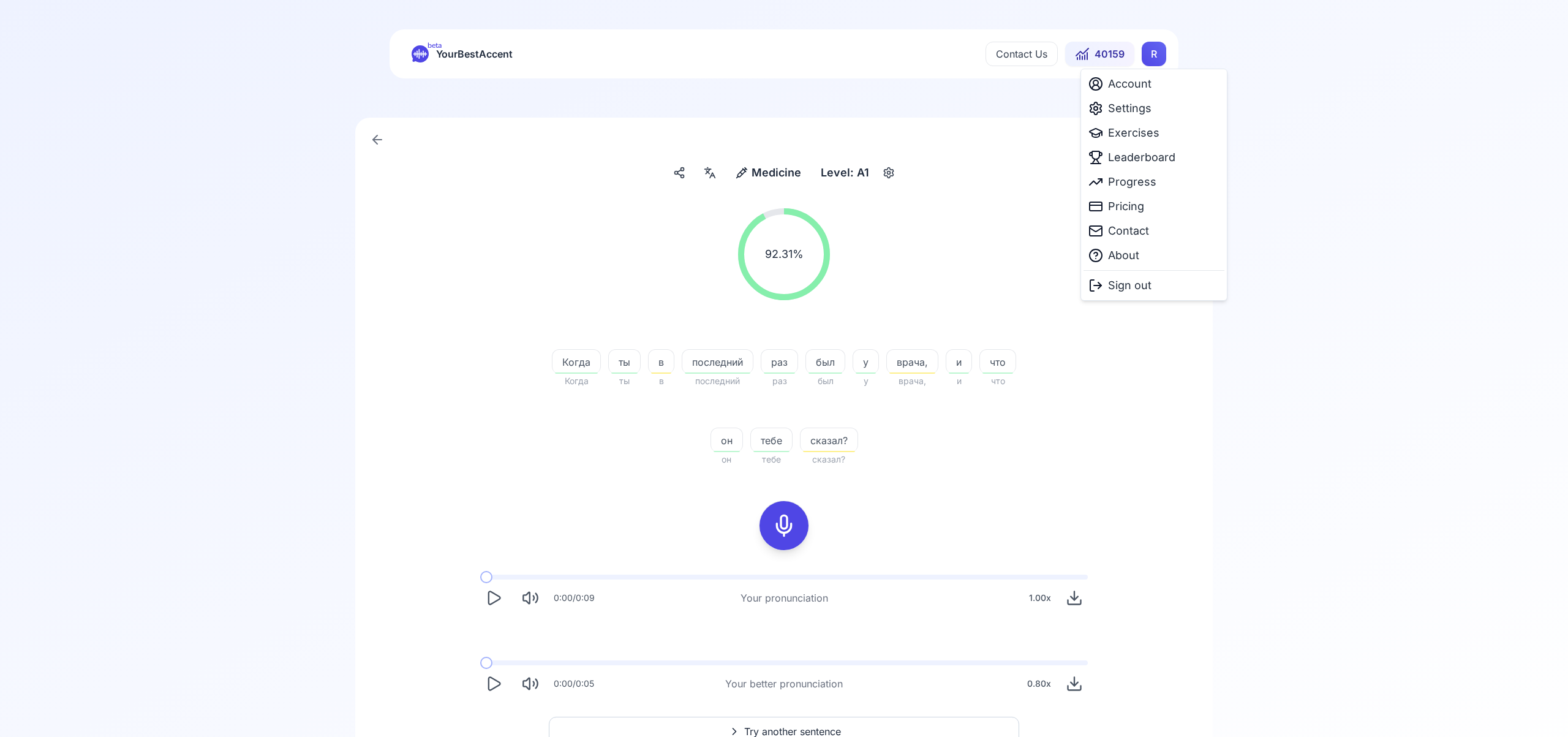
click at [1162, 58] on html "beta YourBestAccent Contact Us 40159 R Medicine Medicine Level: A1 92.31 % 92.3…" at bounding box center [784, 368] width 1568 height 737
click at [1135, 109] on span "Settings" at bounding box center [1129, 108] width 43 height 17
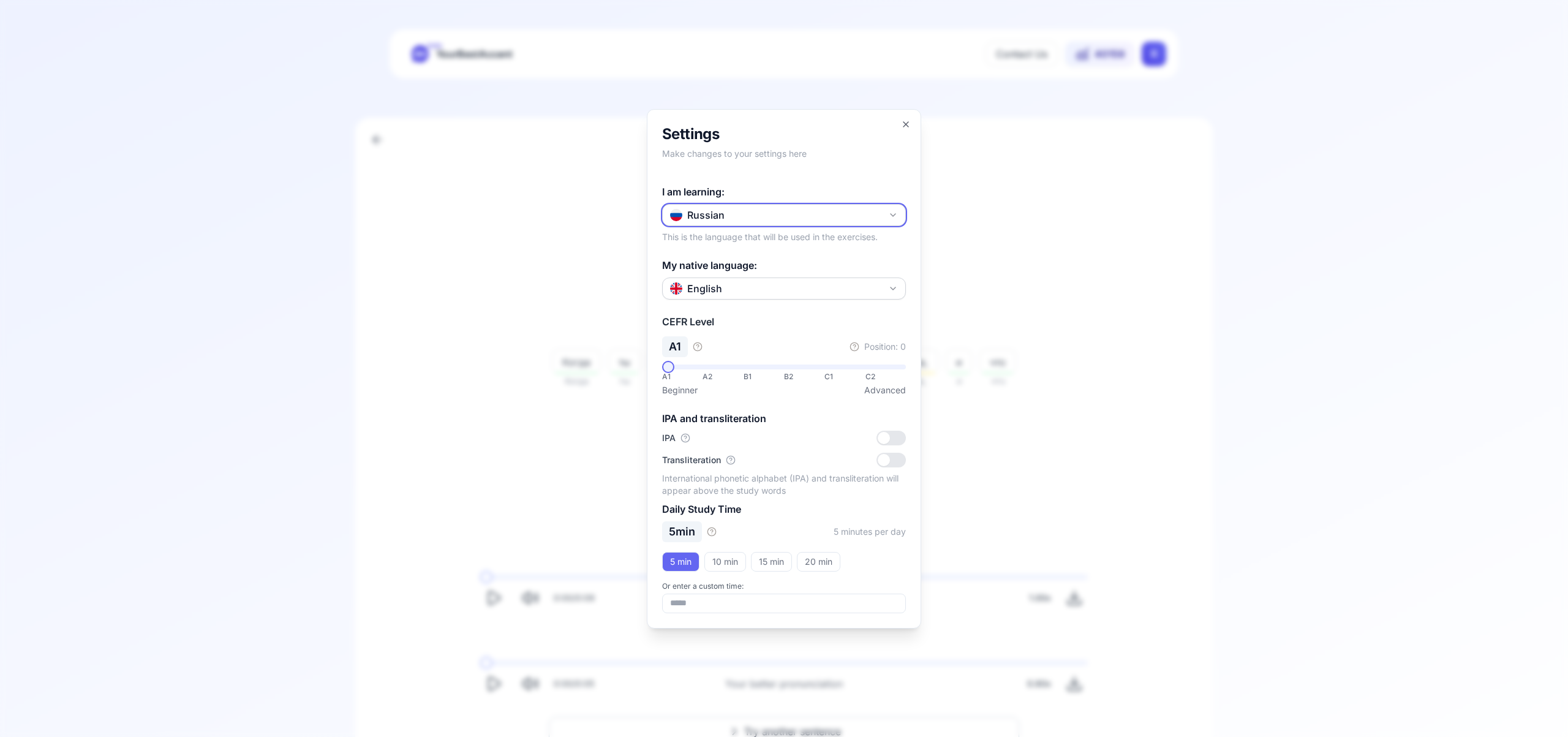
click at [894, 211] on icon "button" at bounding box center [893, 215] width 10 height 10
click at [799, 356] on div "Portuguese" at bounding box center [784, 358] width 238 height 22
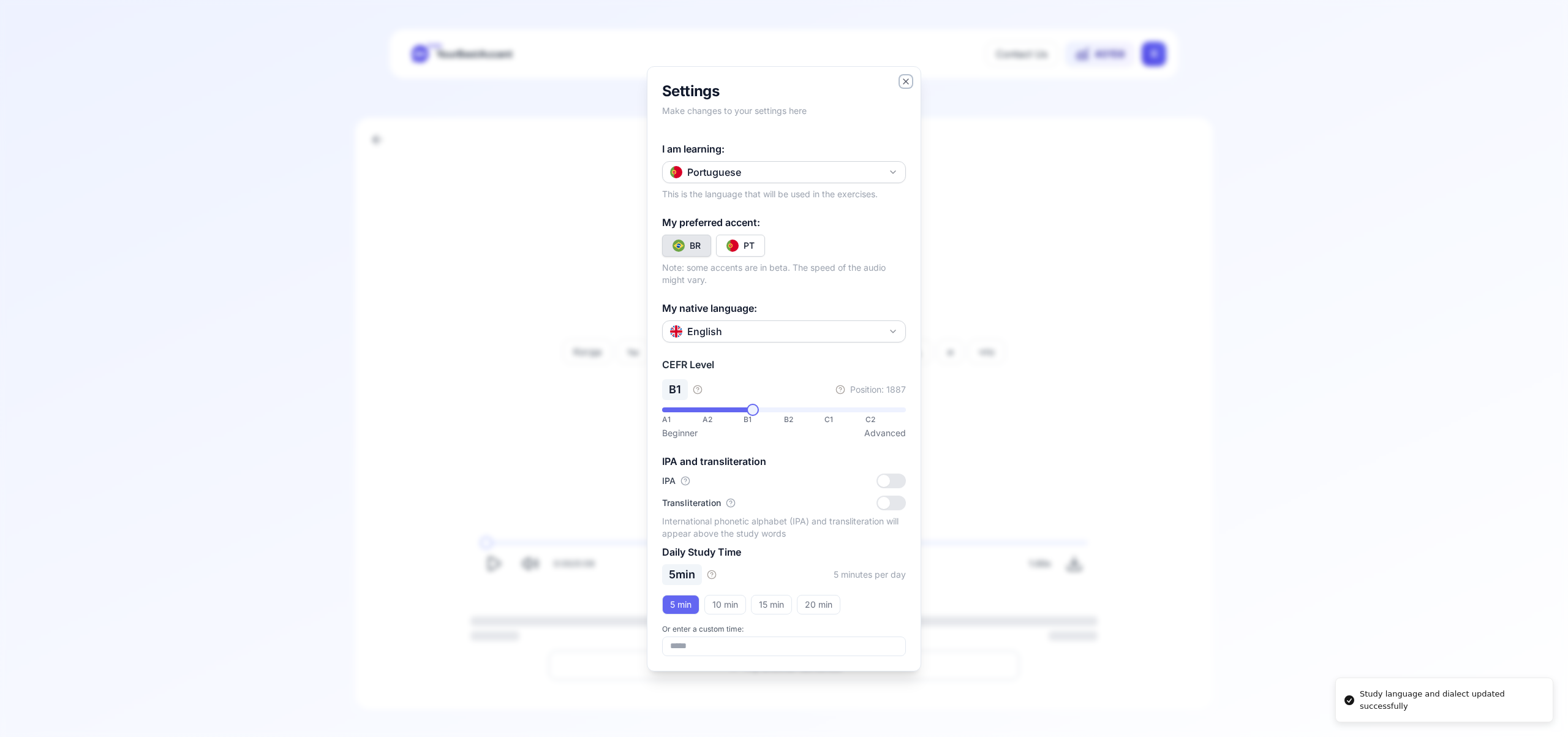
click at [909, 79] on icon "button" at bounding box center [906, 82] width 5 height 5
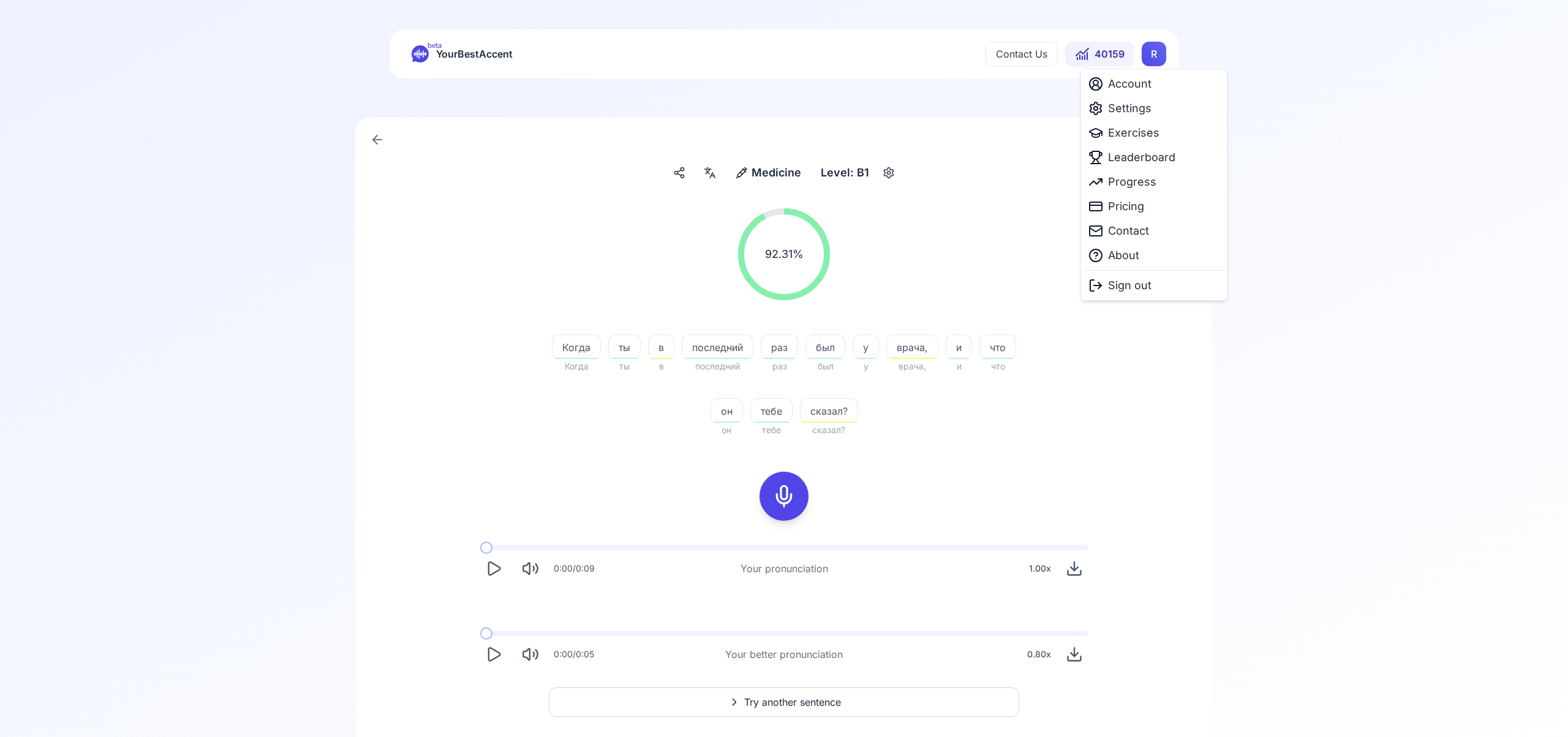
click at [1154, 57] on html "beta YourBestAccent Contact Us 40159 R Medicine Medicine Level: B1 92.31 % 92.3…" at bounding box center [784, 368] width 1568 height 737
click at [1140, 136] on span "Exercises" at bounding box center [1134, 132] width 51 height 17
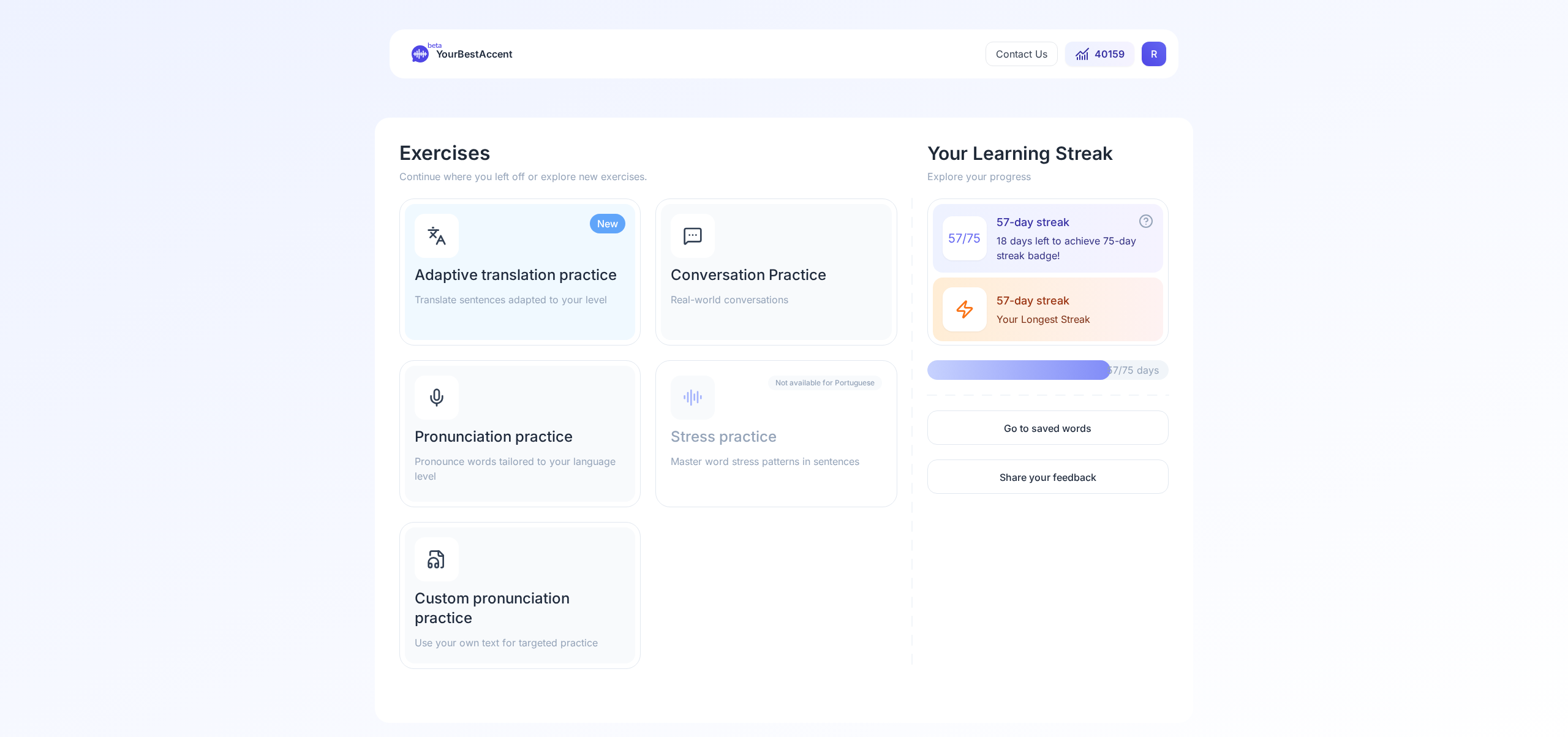
scroll to position [1, 0]
click at [473, 407] on div "Pronunciation practice Pronounce words tailored to your language level" at bounding box center [520, 433] width 230 height 136
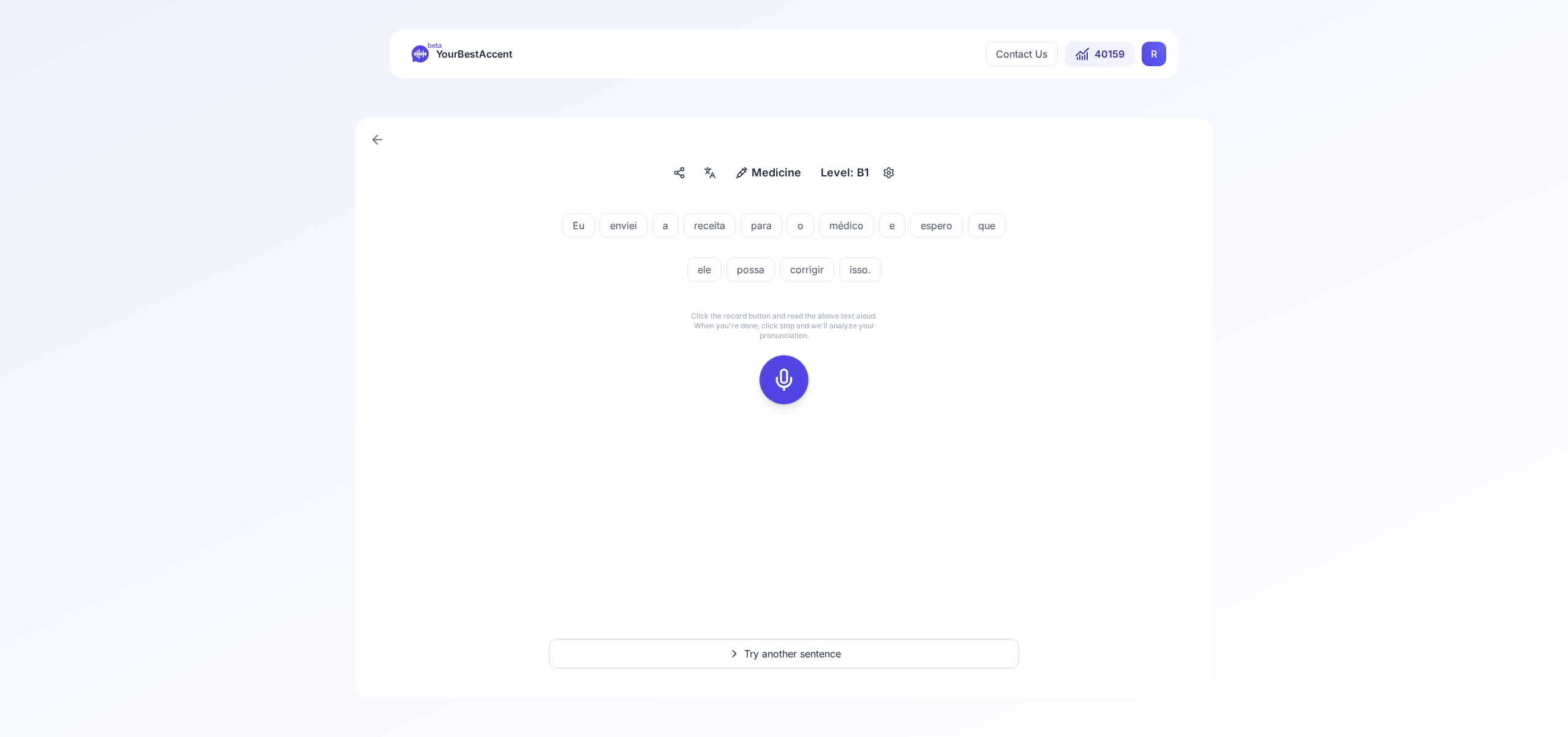
click at [788, 388] on icon at bounding box center [784, 380] width 25 height 25
click at [769, 380] on div at bounding box center [784, 380] width 29 height 49
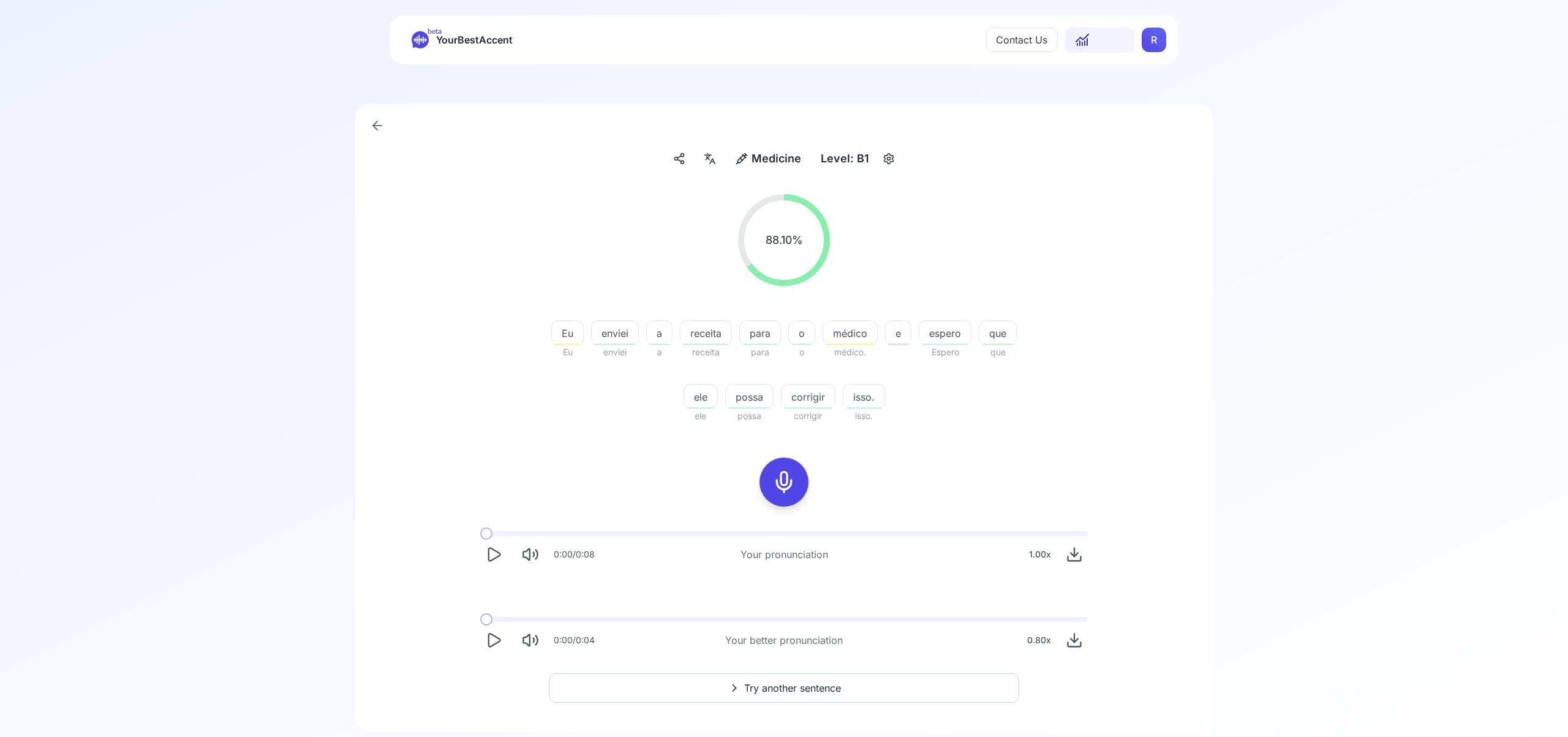
scroll to position [15, 0]
click at [796, 689] on span "Try another sentence" at bounding box center [792, 687] width 97 height 15
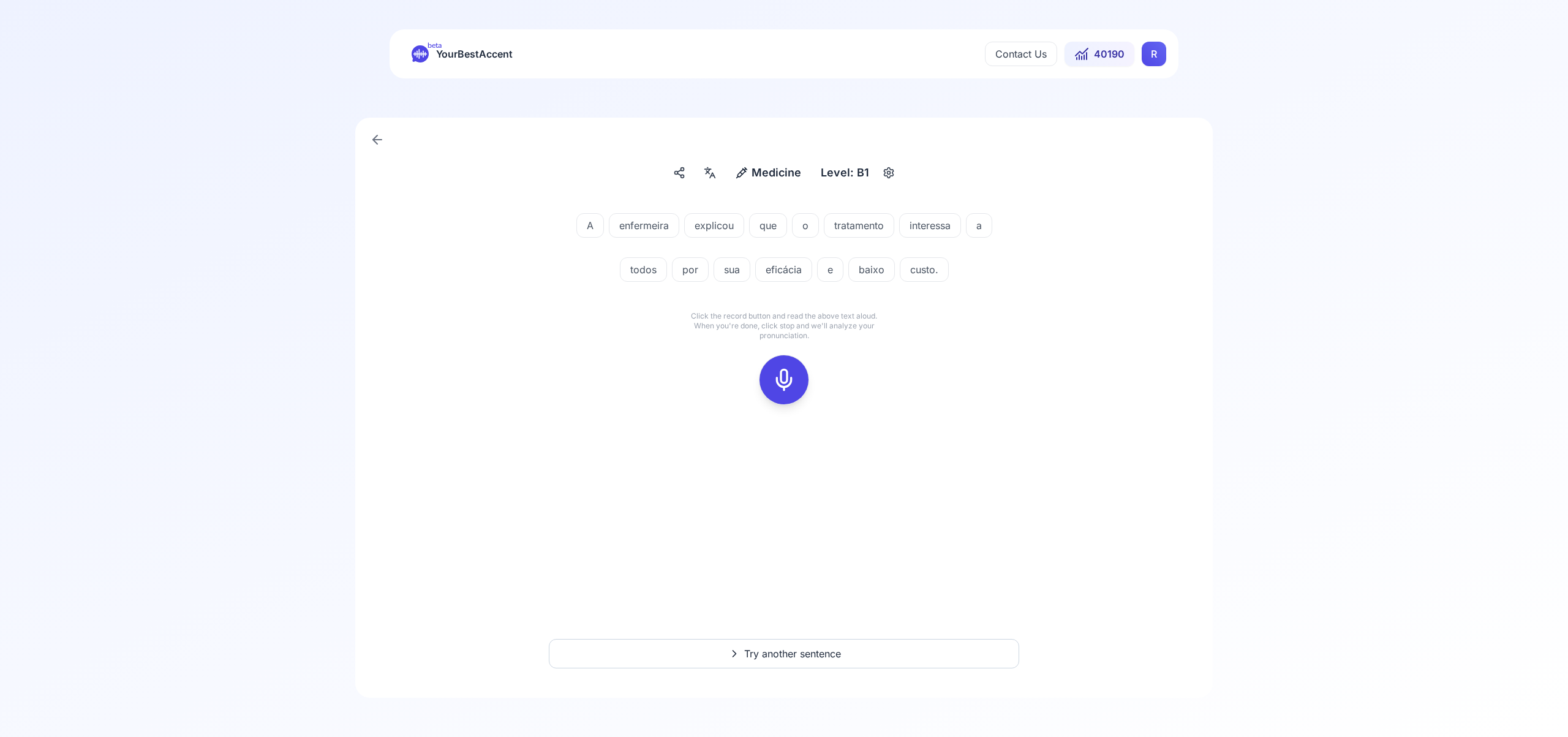
click at [784, 383] on icon at bounding box center [784, 380] width 25 height 25
click at [784, 383] on icon at bounding box center [784, 380] width 25 height 25
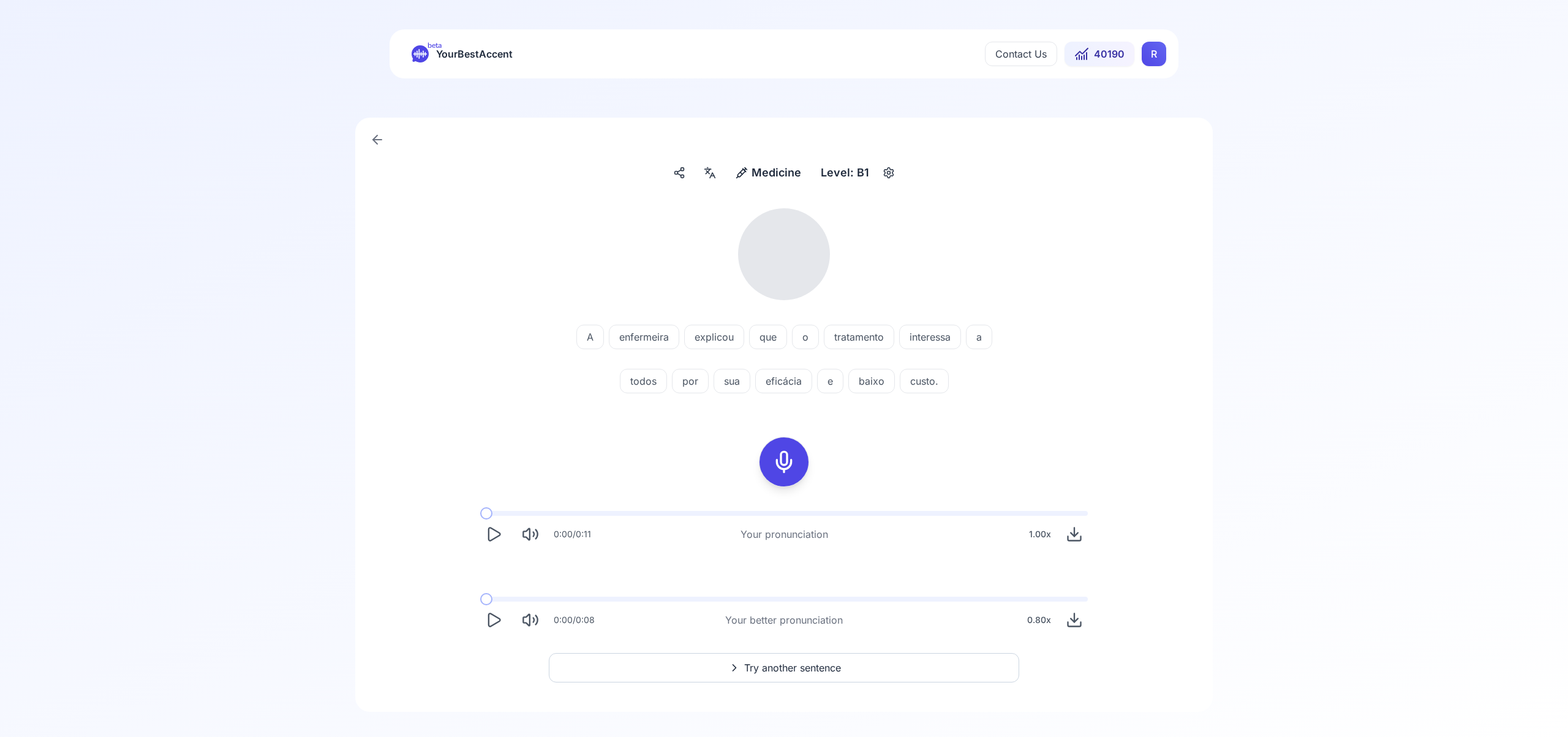
scroll to position [14, 0]
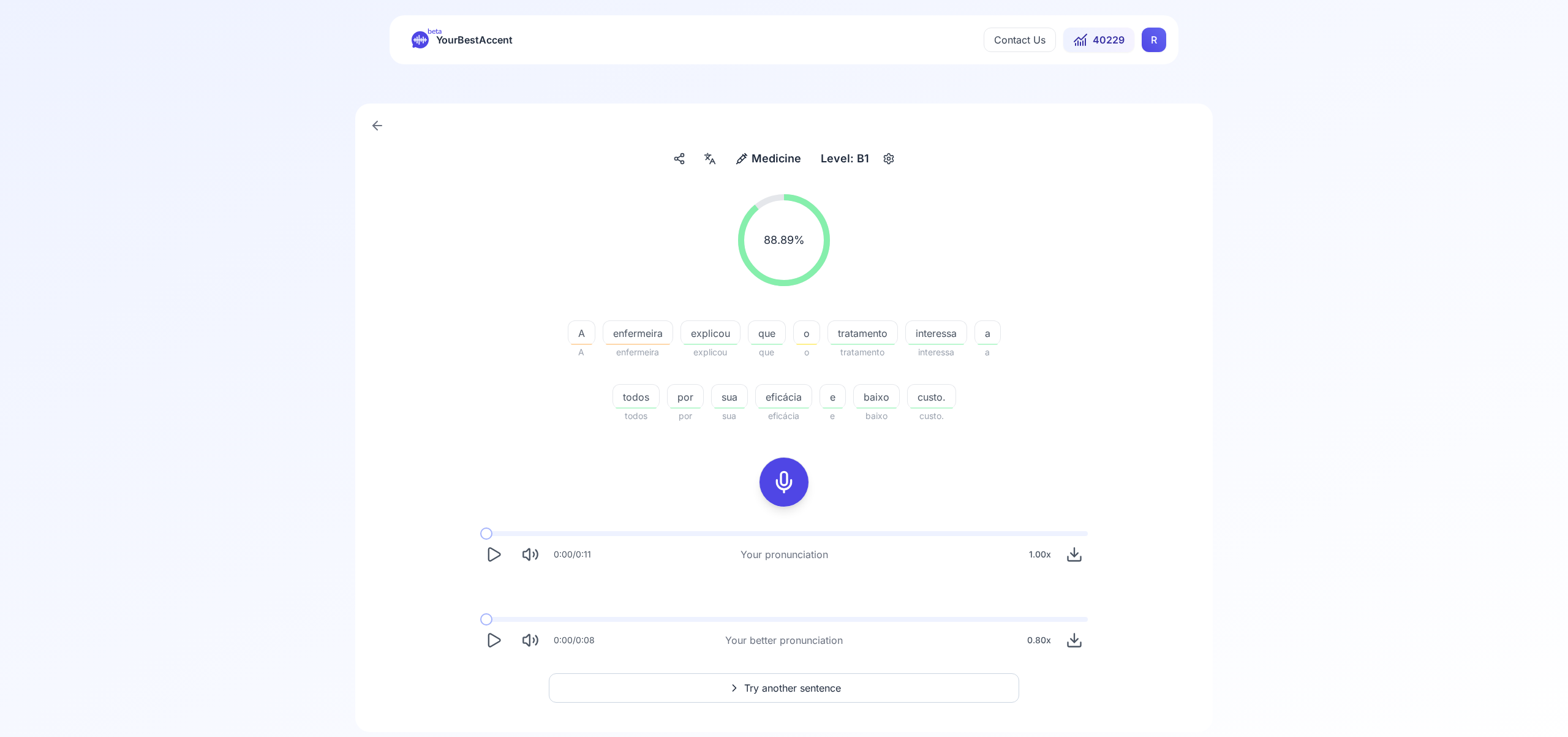
click at [815, 685] on span "Try another sentence" at bounding box center [792, 688] width 97 height 15
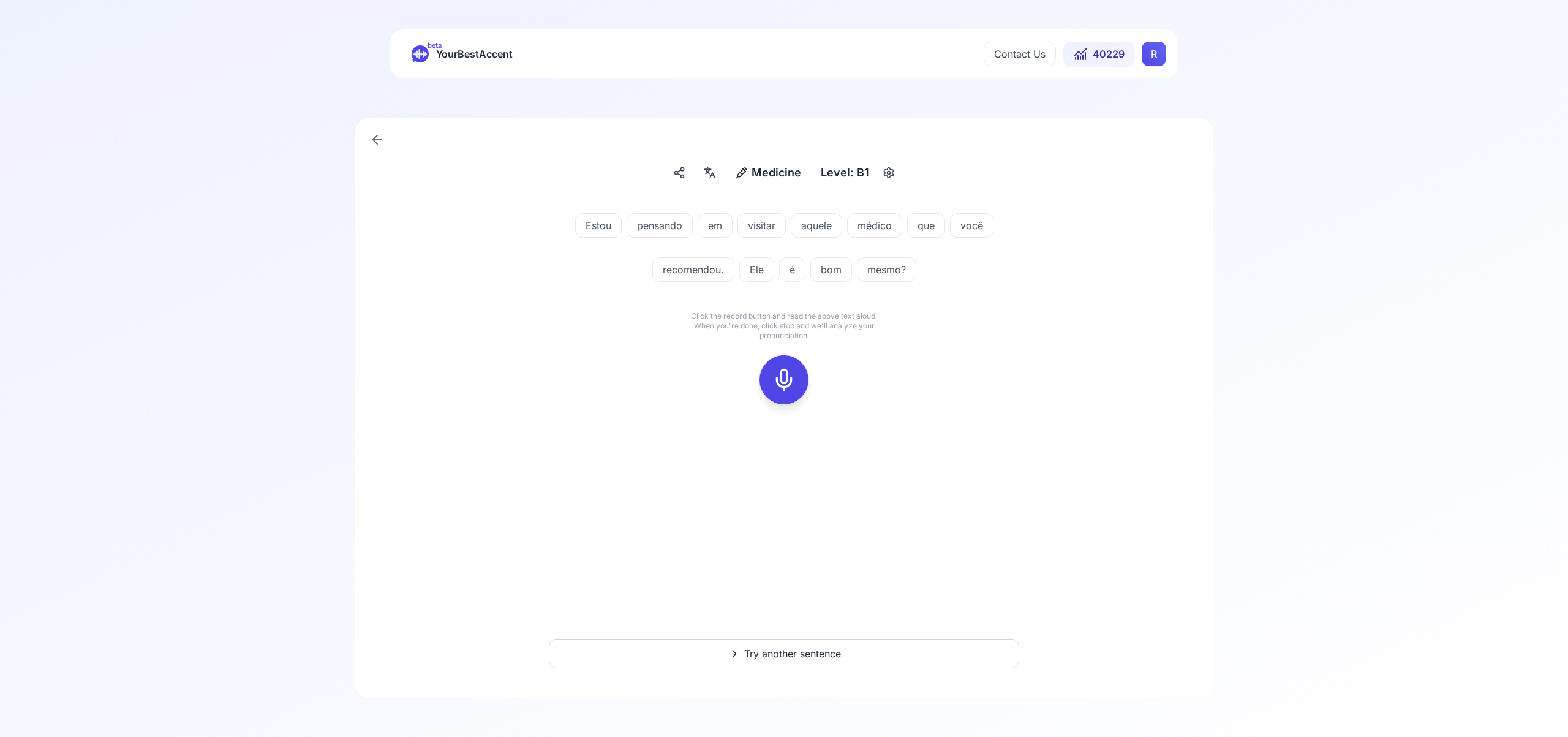
click at [780, 373] on icon at bounding box center [784, 380] width 25 height 25
click at [785, 378] on icon at bounding box center [784, 380] width 25 height 25
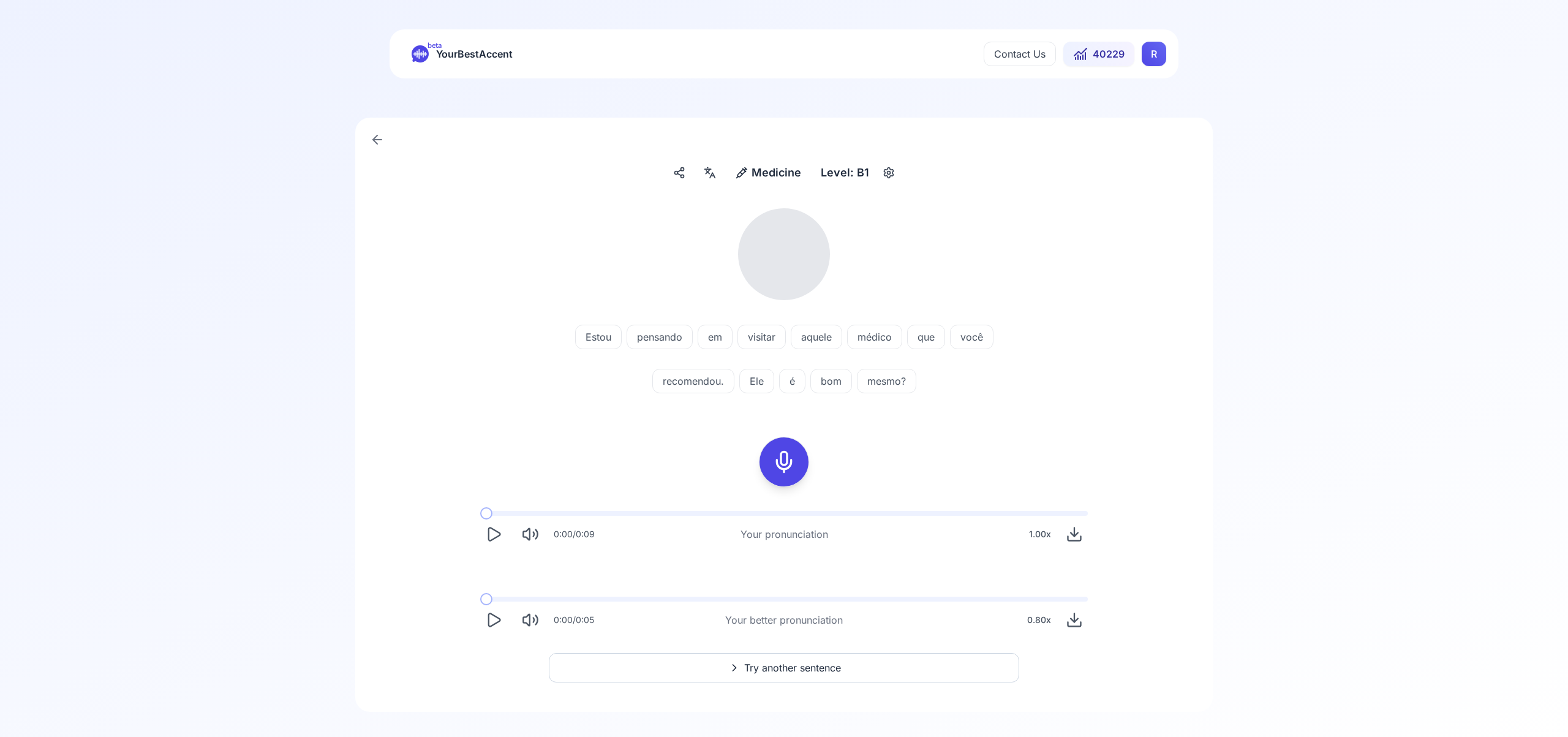
click at [712, 173] on icon at bounding box center [709, 173] width 15 height 12
click at [909, 314] on icon "button" at bounding box center [905, 313] width 10 height 10
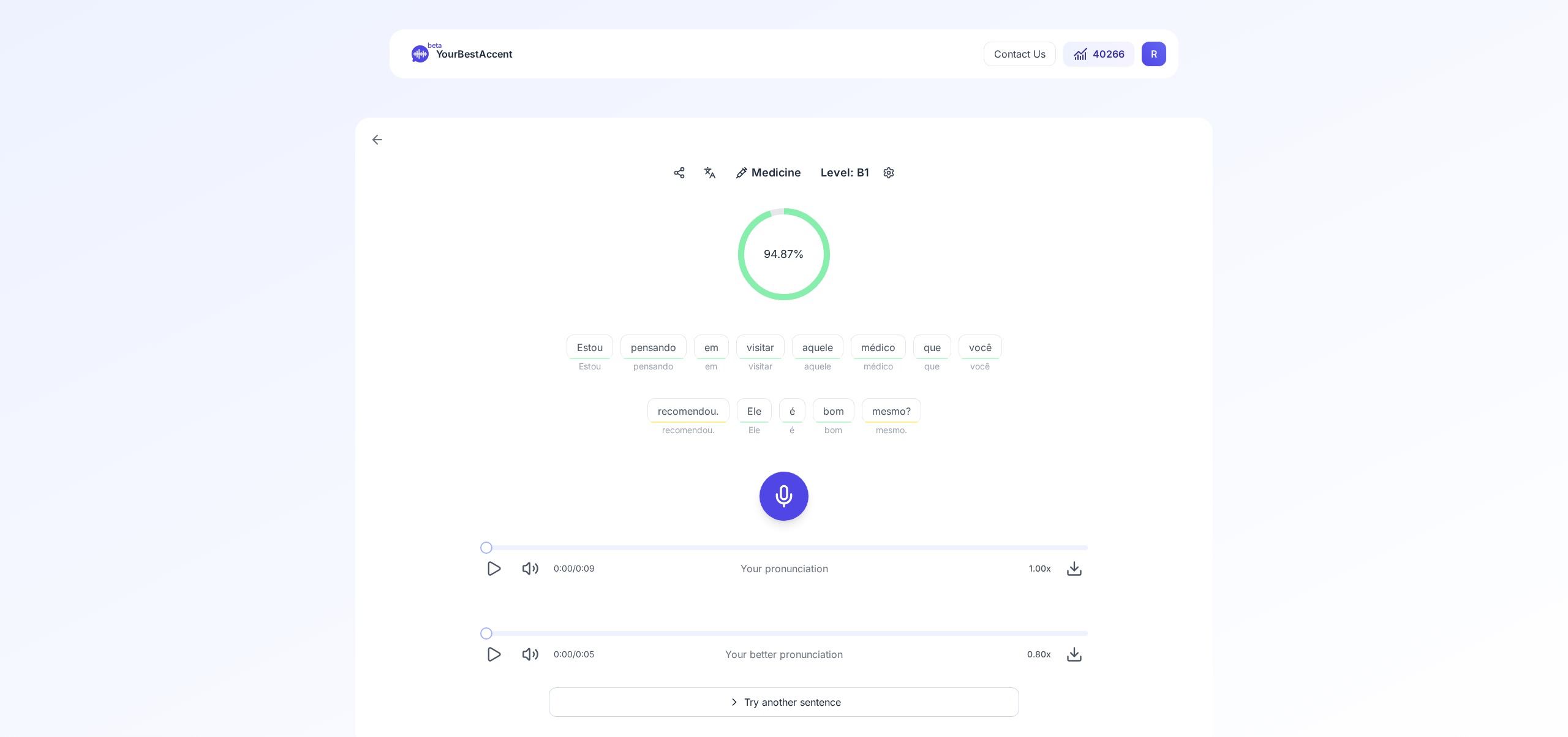
scroll to position [49, 0]
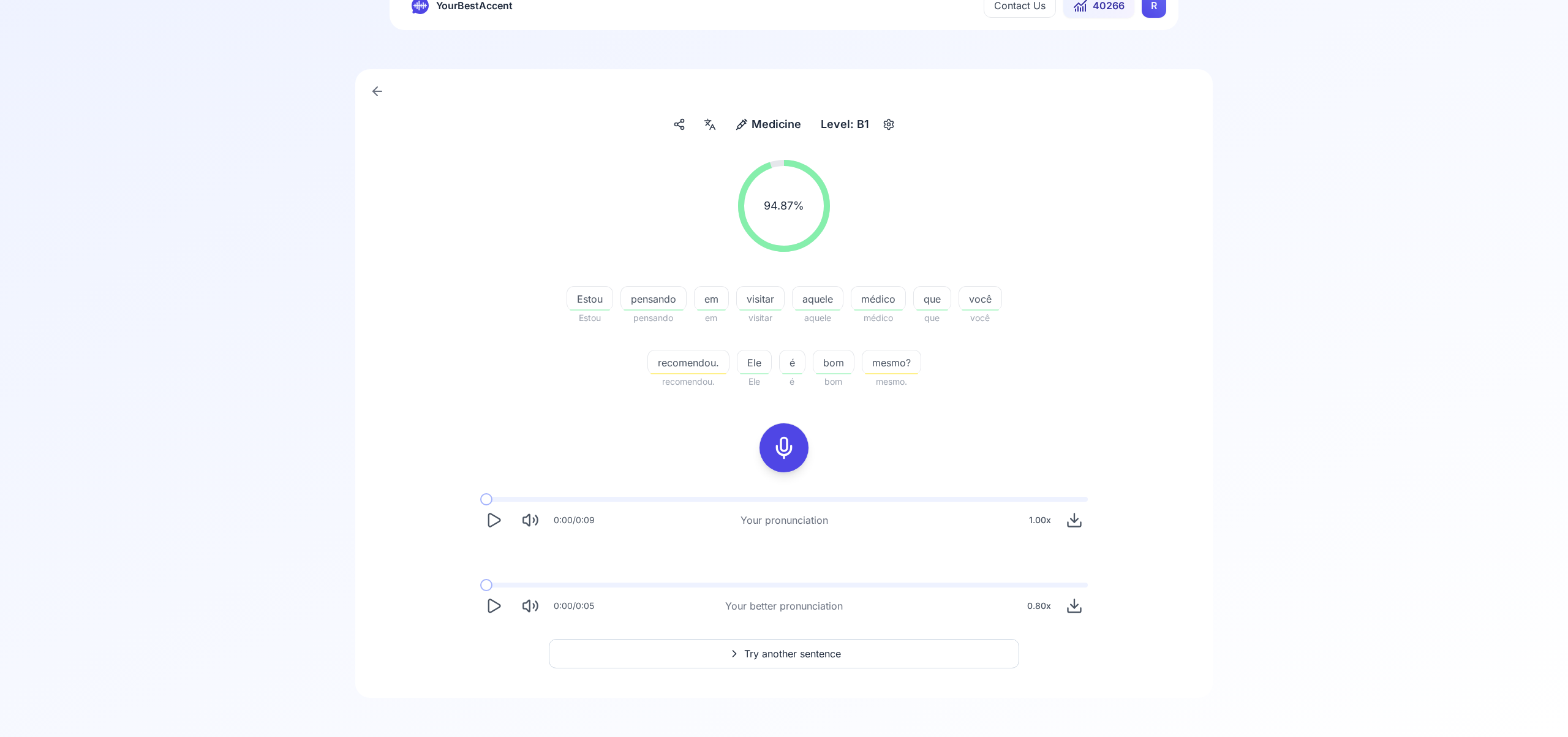
click at [802, 656] on span "Try another sentence" at bounding box center [792, 654] width 97 height 15
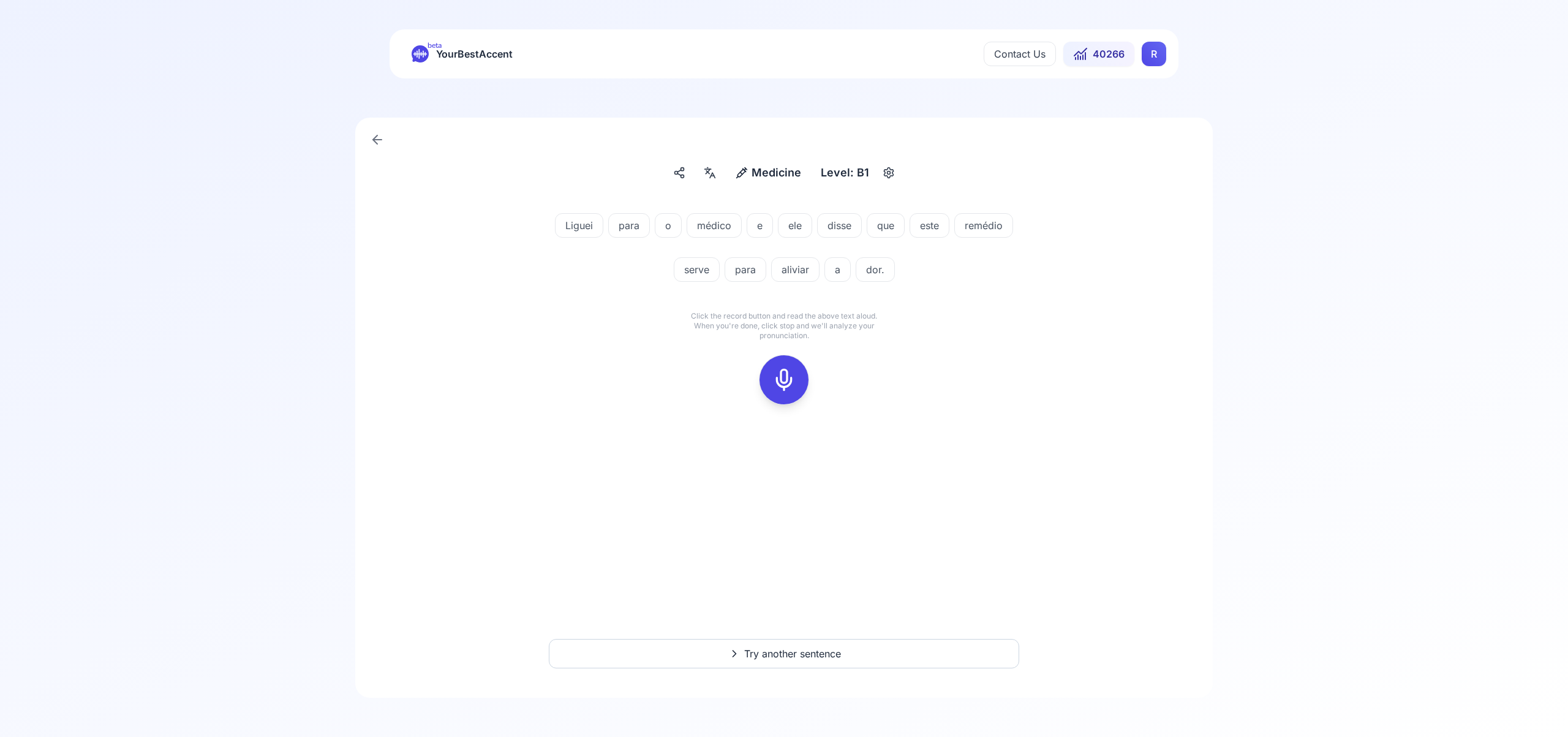
click at [784, 376] on icon at bounding box center [784, 380] width 25 height 25
click at [782, 375] on icon at bounding box center [784, 380] width 25 height 25
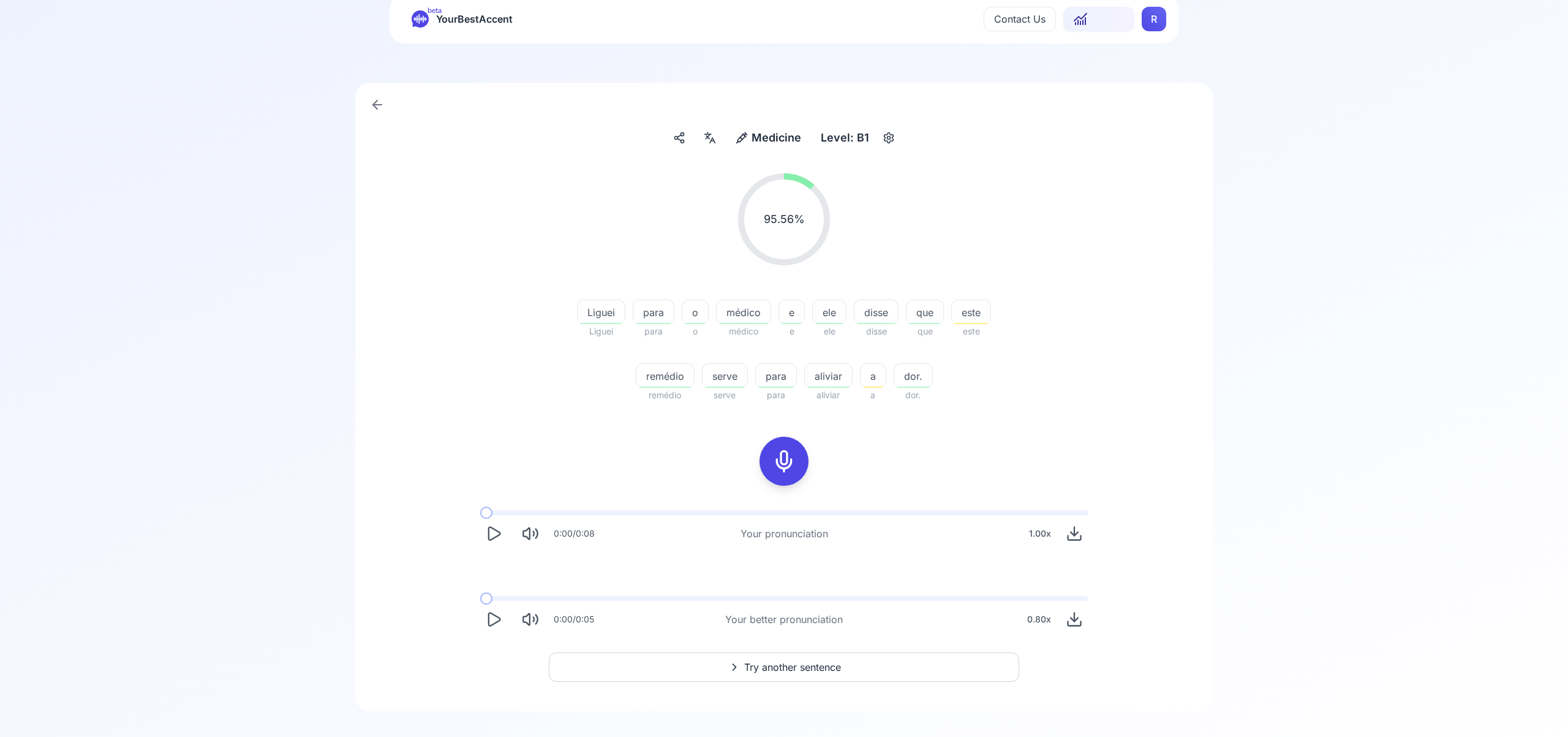
scroll to position [36, 0]
click at [817, 663] on span "Try another sentence" at bounding box center [792, 666] width 97 height 15
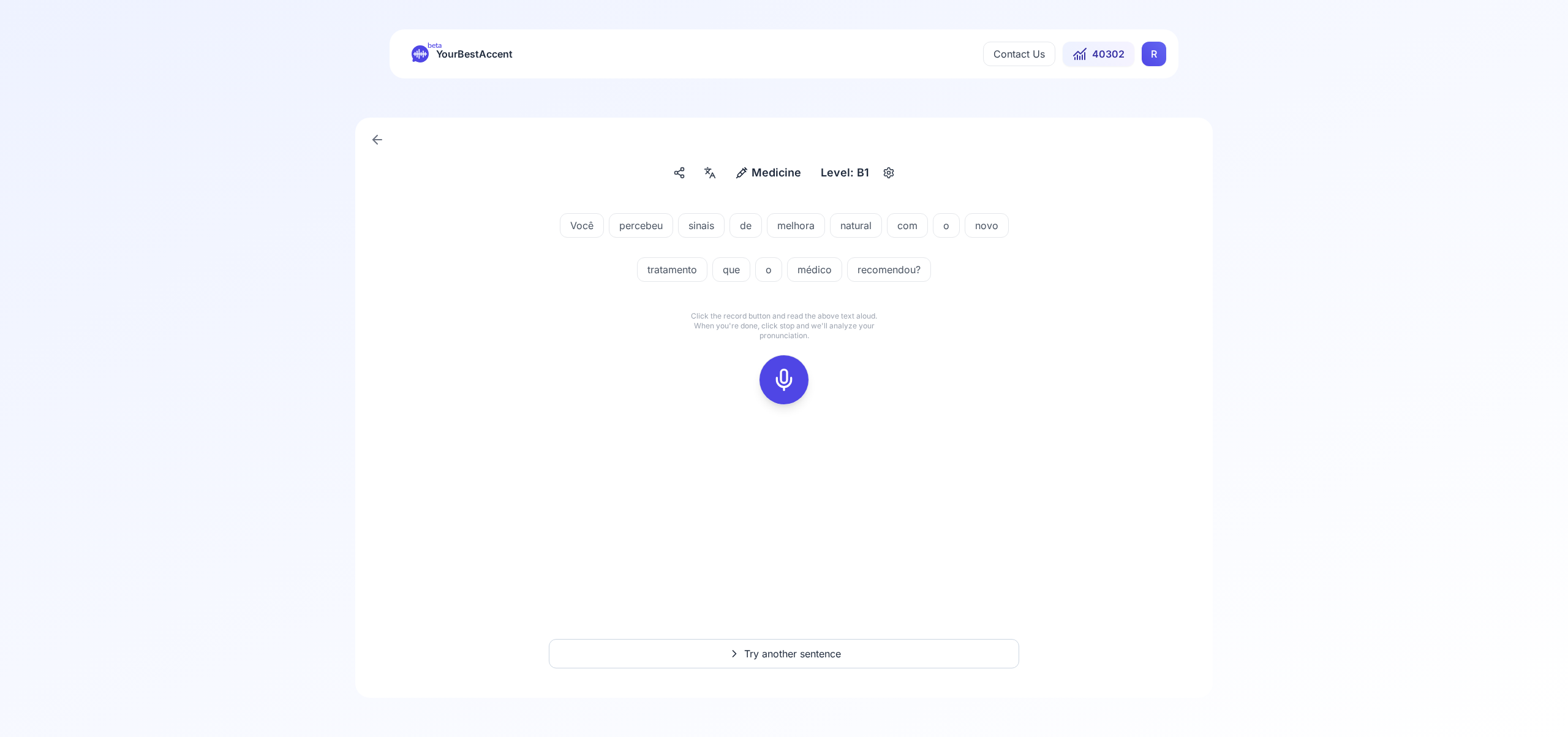
click at [787, 383] on icon at bounding box center [784, 380] width 25 height 25
click at [792, 380] on icon at bounding box center [784, 380] width 25 height 25
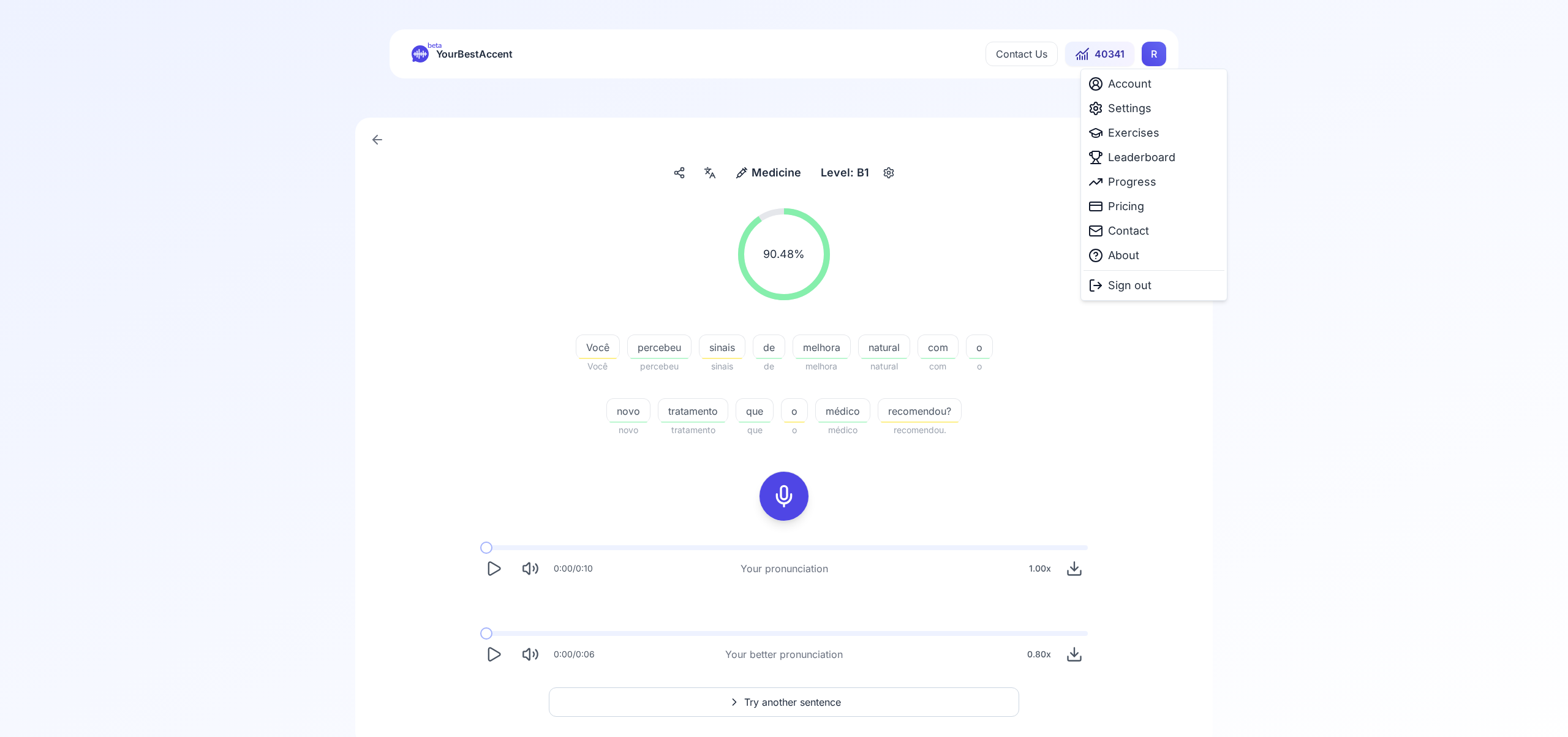
click at [1152, 54] on html "beta YourBestAccent Contact Us 40341 R Medicine Medicine Level: B1 90.48 % 90.4…" at bounding box center [784, 368] width 1568 height 737
click at [1160, 156] on span "Leaderboard" at bounding box center [1142, 157] width 67 height 17
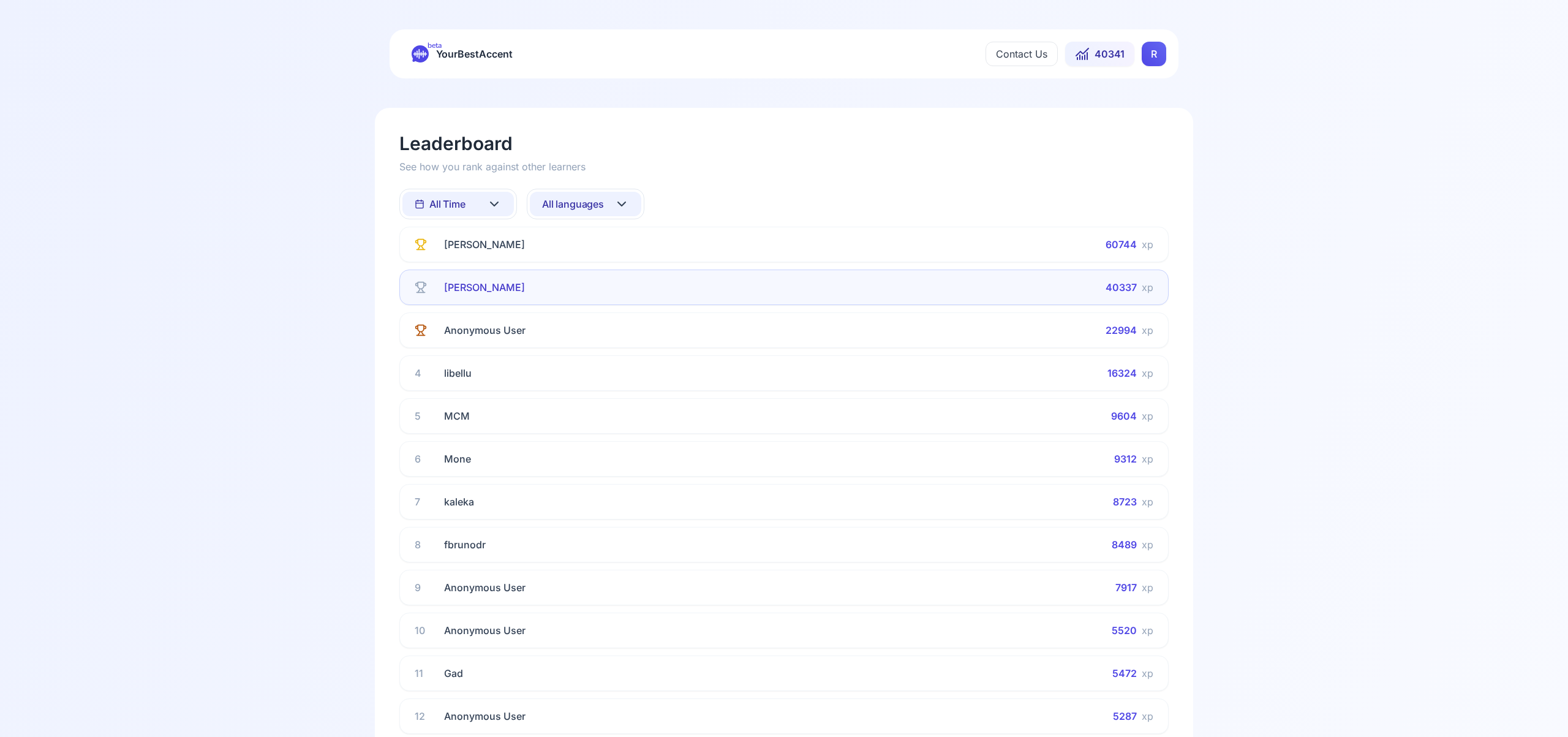
click at [495, 204] on icon at bounding box center [494, 204] width 7 height 4
click at [487, 255] on div "This Week" at bounding box center [458, 257] width 112 height 22
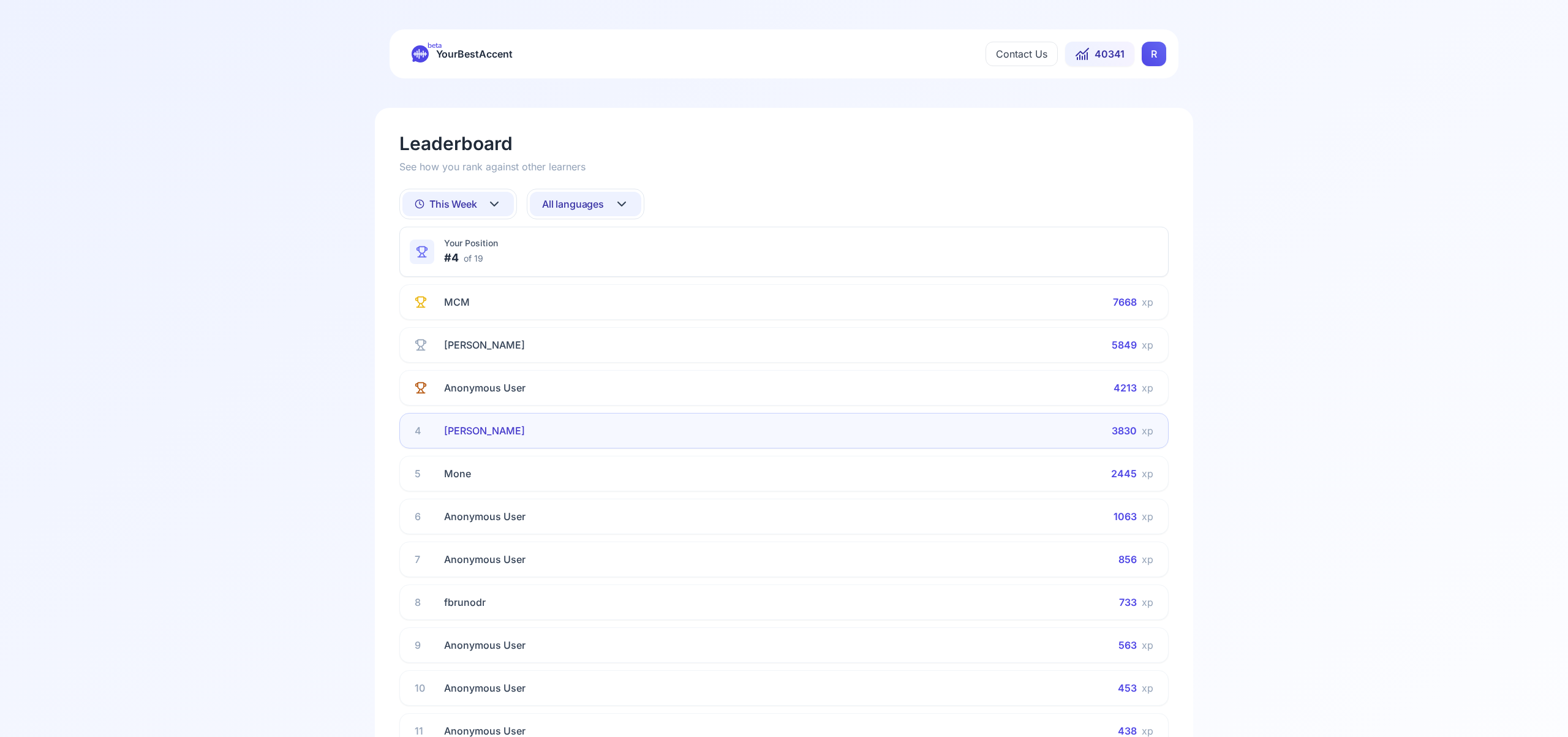
click at [628, 206] on icon at bounding box center [621, 204] width 15 height 15
click at [610, 304] on div "Spanish" at bounding box center [586, 302] width 112 height 22
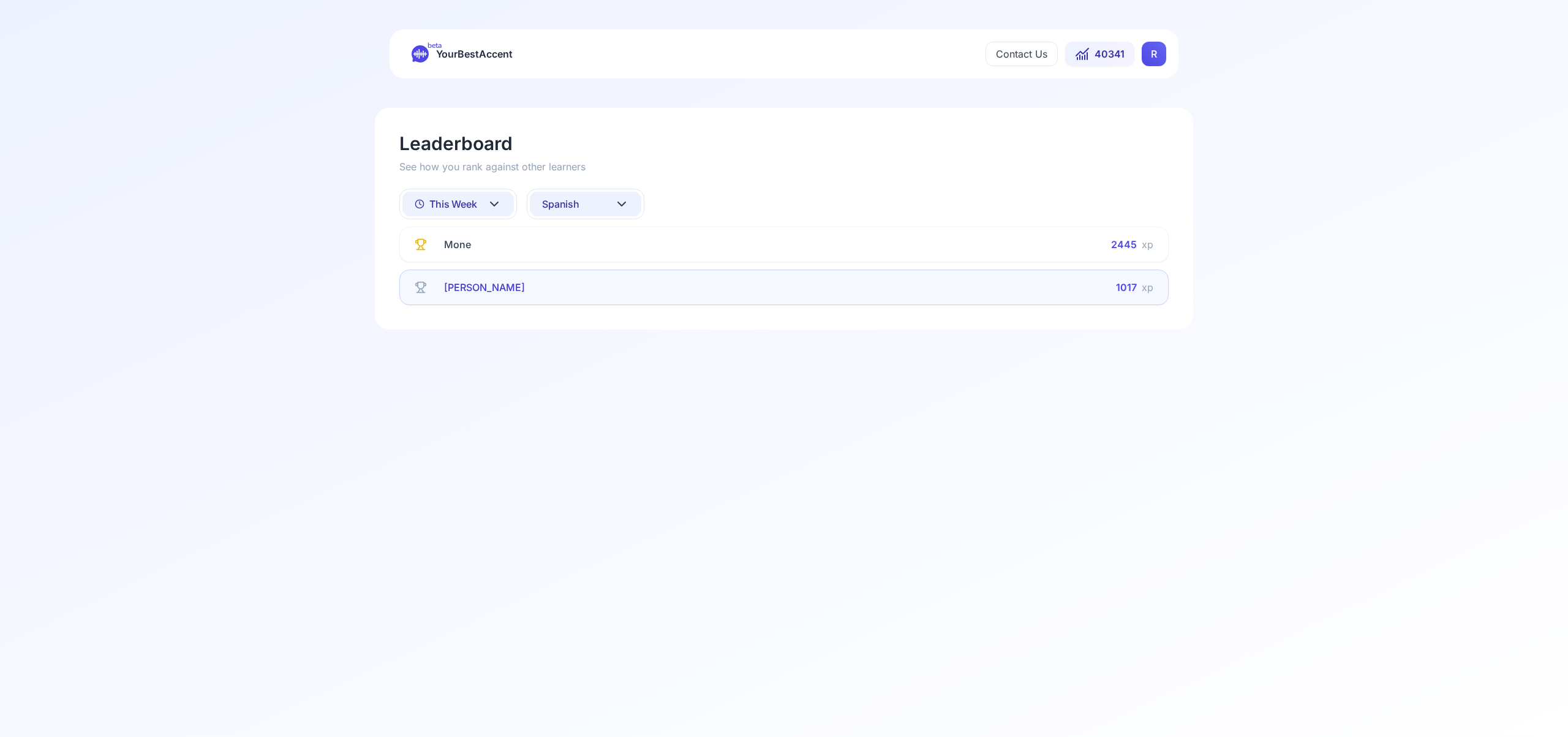
click at [496, 201] on icon at bounding box center [494, 204] width 15 height 15
click at [484, 237] on div "All Time" at bounding box center [458, 236] width 112 height 22
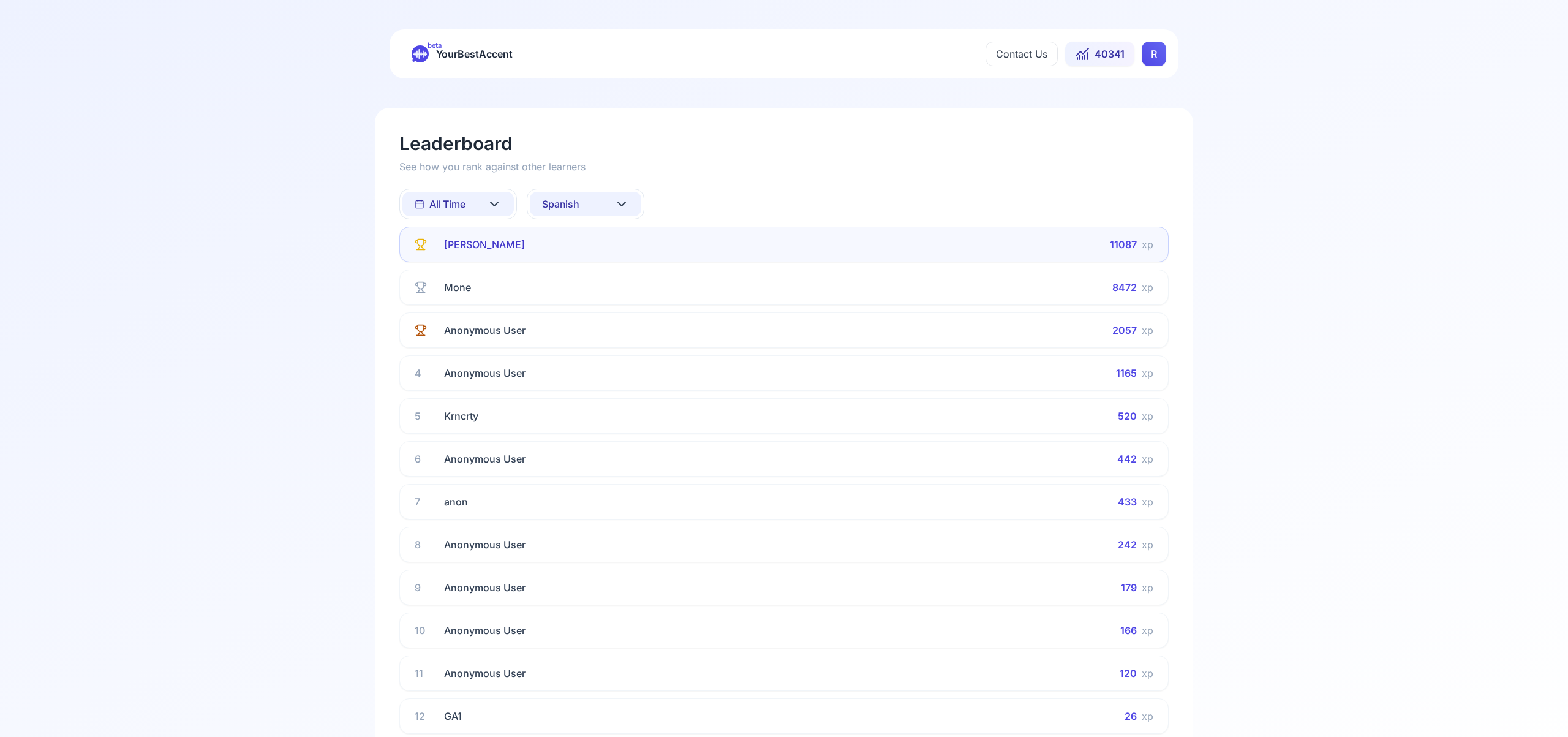
click at [623, 200] on icon at bounding box center [621, 204] width 15 height 15
click at [591, 325] on div "French" at bounding box center [586, 325] width 112 height 22
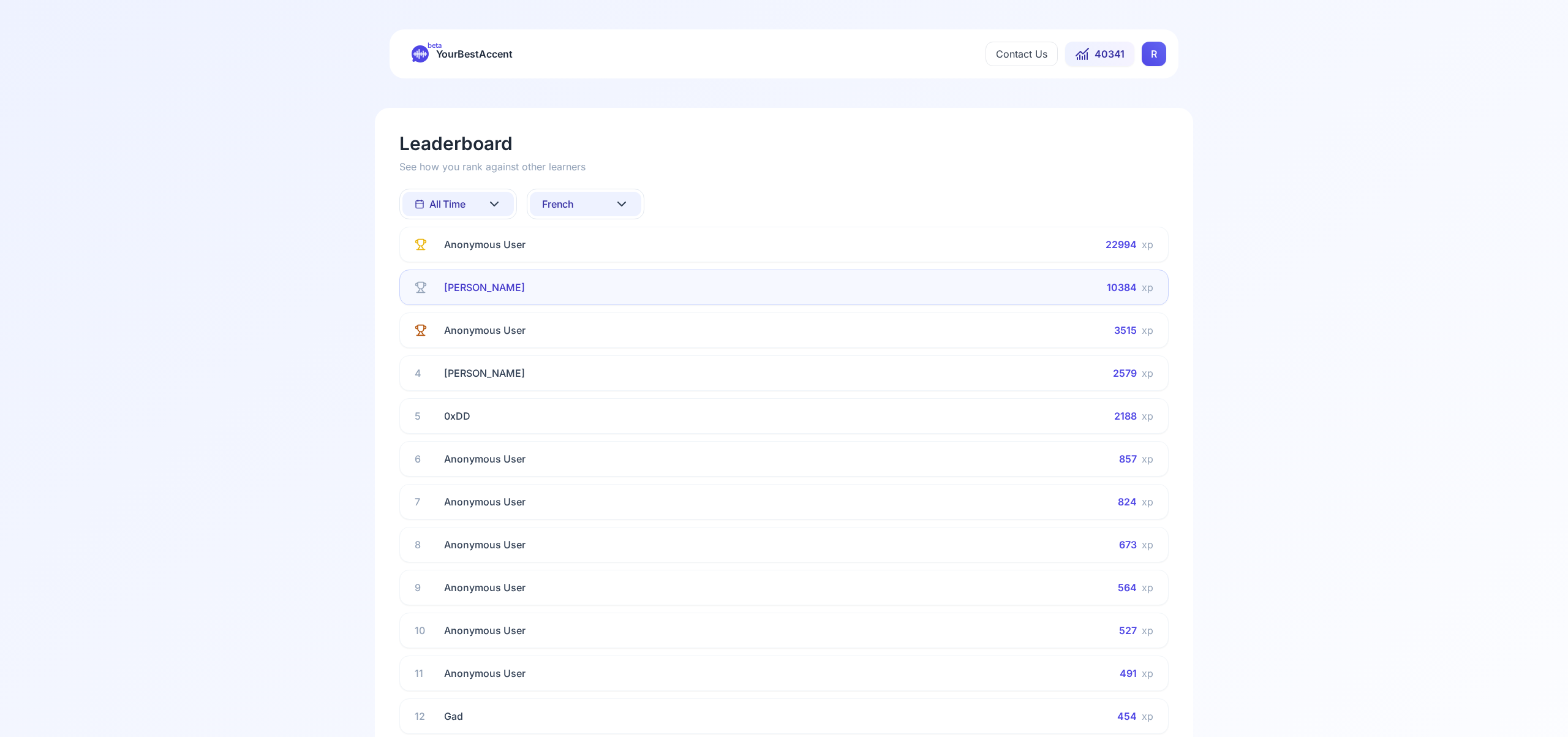
click at [623, 203] on icon at bounding box center [621, 204] width 15 height 15
click at [611, 335] on div "Italian" at bounding box center [586, 342] width 112 height 22
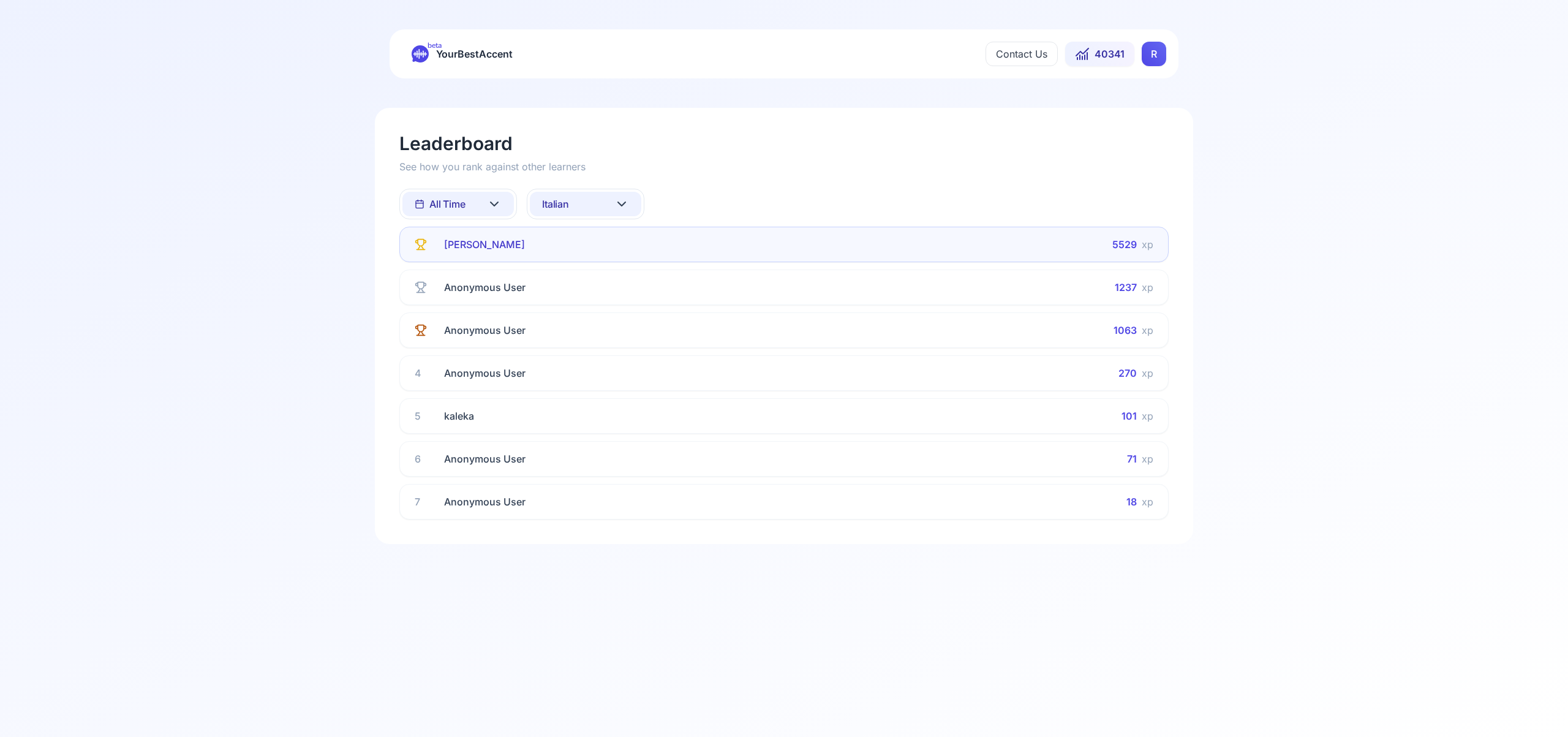
click at [492, 200] on icon at bounding box center [494, 204] width 15 height 15
click at [498, 261] on icon "Suggestions" at bounding box center [501, 257] width 10 height 10
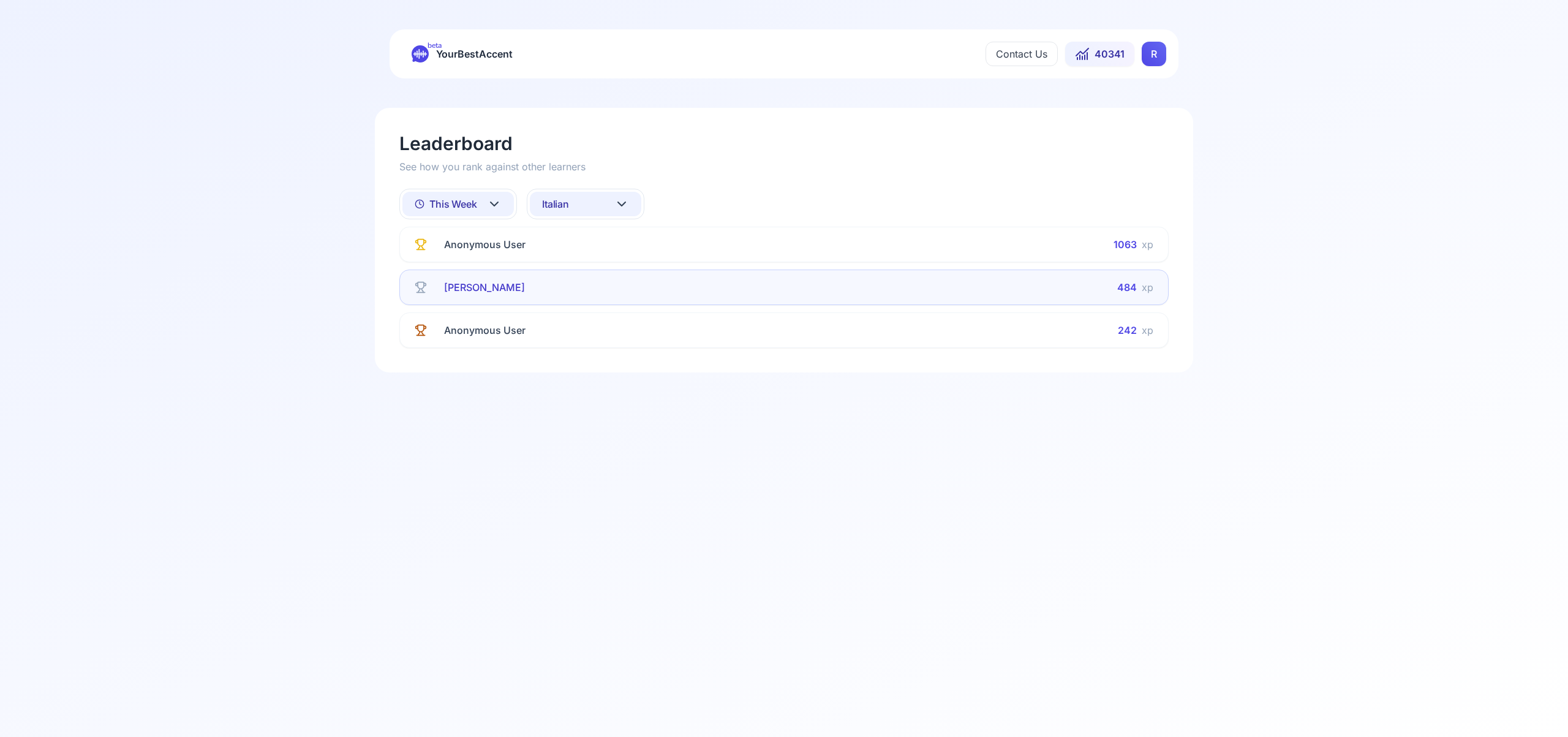
click at [621, 205] on icon at bounding box center [621, 204] width 7 height 4
click at [612, 344] on div "Portuguese" at bounding box center [586, 339] width 112 height 22
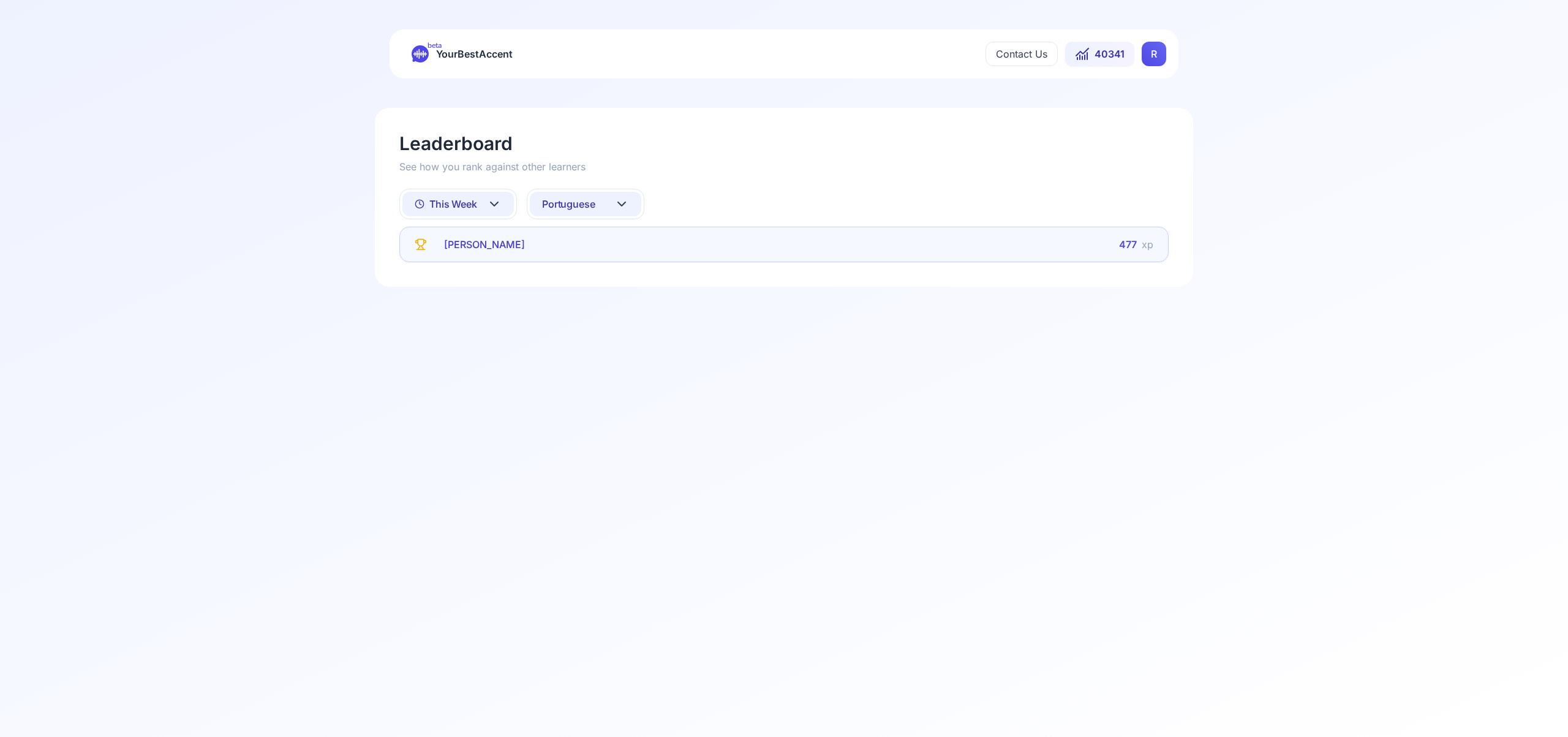
click at [496, 201] on icon at bounding box center [494, 204] width 15 height 15
click at [487, 239] on div "All Time" at bounding box center [458, 236] width 112 height 22
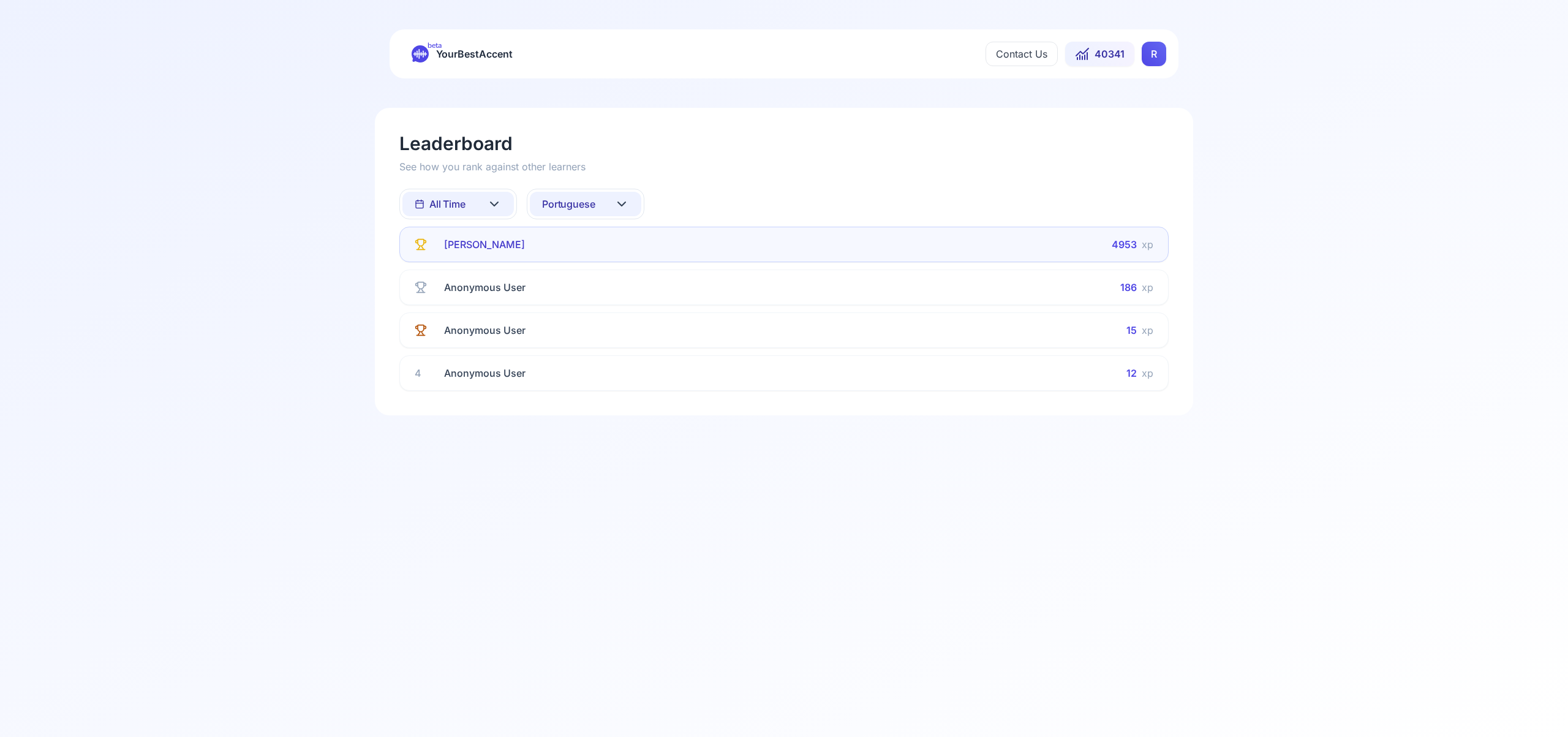
click at [628, 201] on icon at bounding box center [621, 204] width 15 height 15
click at [609, 344] on div "Russian" at bounding box center [586, 341] width 112 height 22
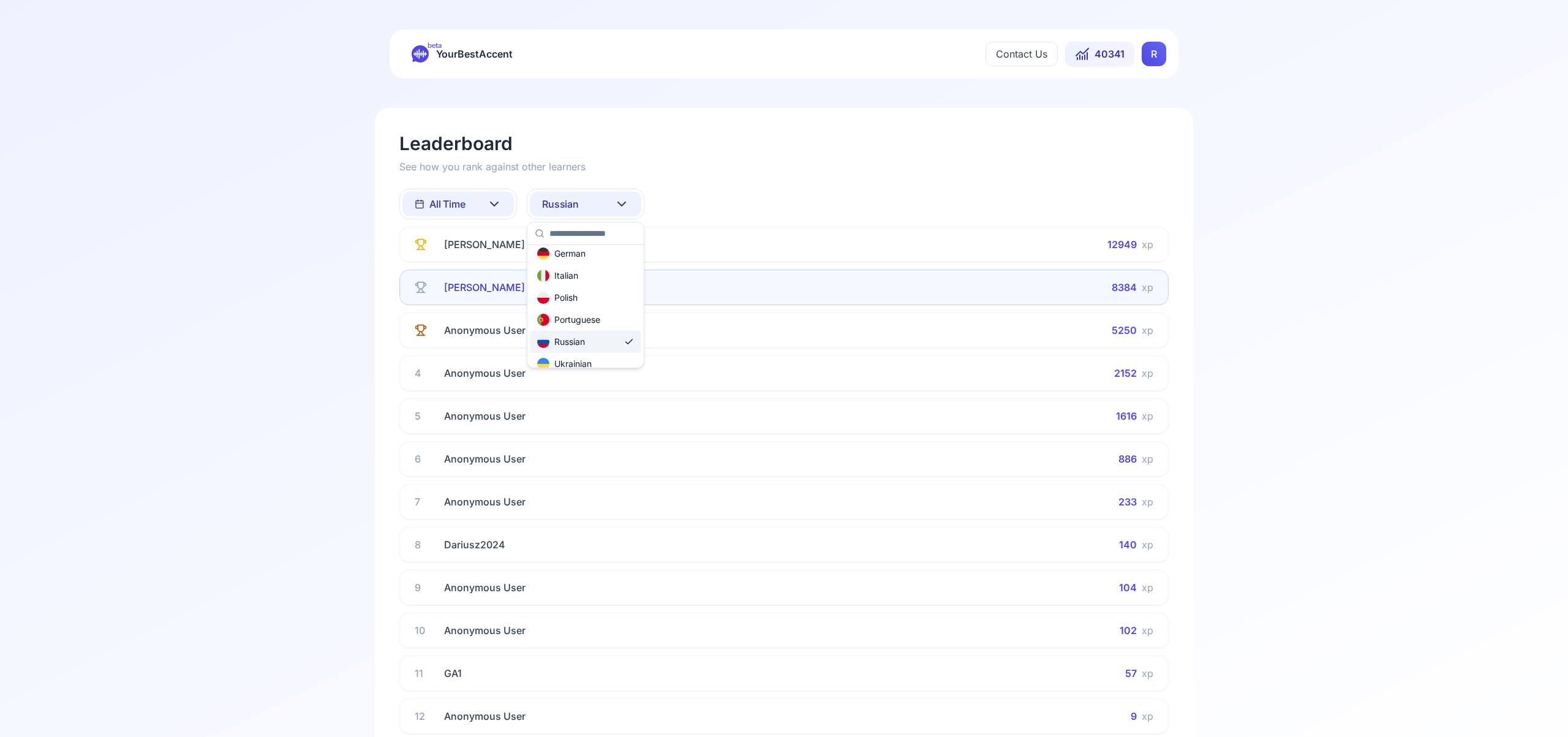
scroll to position [0, 0]
click at [499, 203] on icon at bounding box center [494, 204] width 15 height 15
click at [494, 259] on div "This Week" at bounding box center [458, 257] width 112 height 22
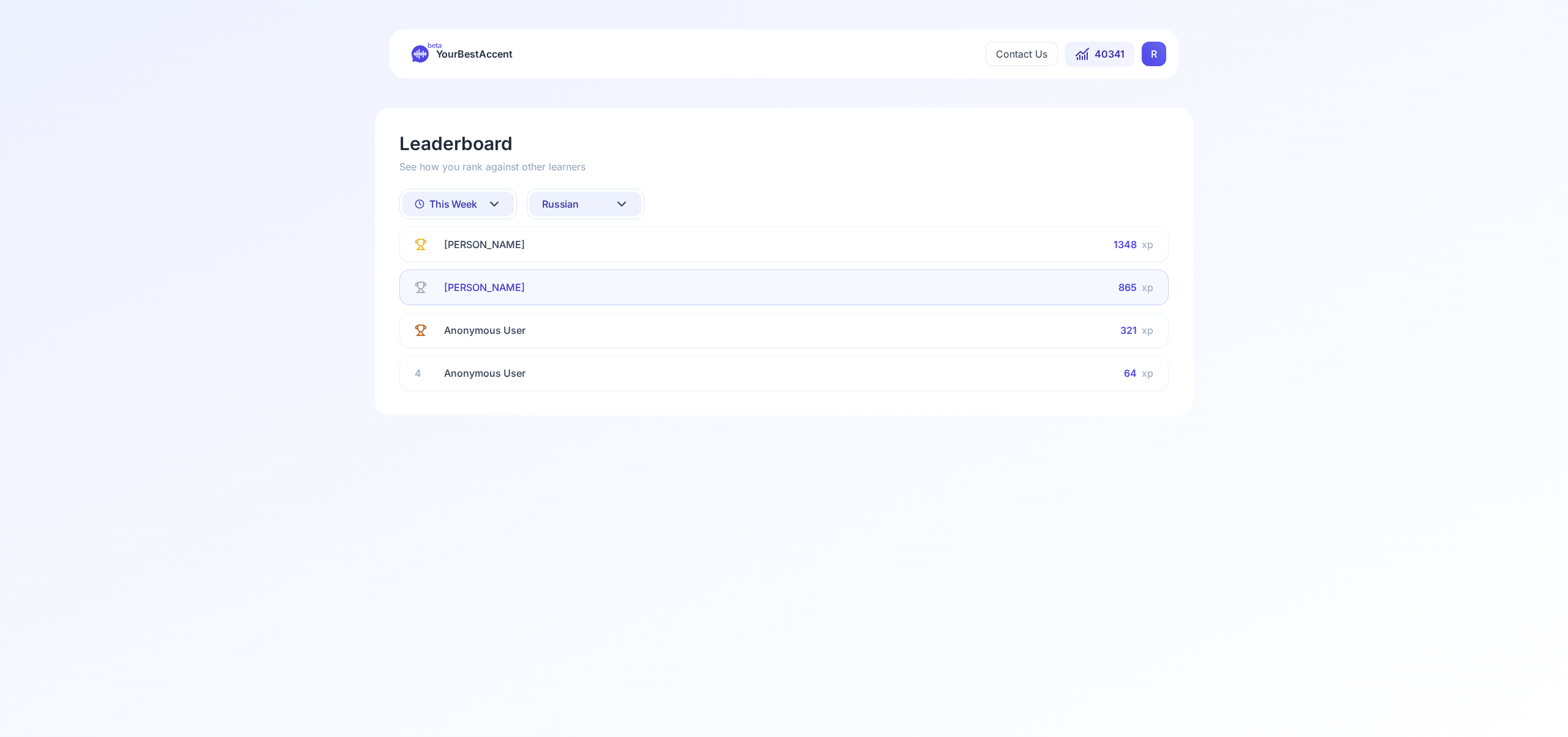
click at [620, 203] on icon at bounding box center [621, 204] width 15 height 15
click at [600, 263] on div "All languages" at bounding box center [586, 258] width 112 height 22
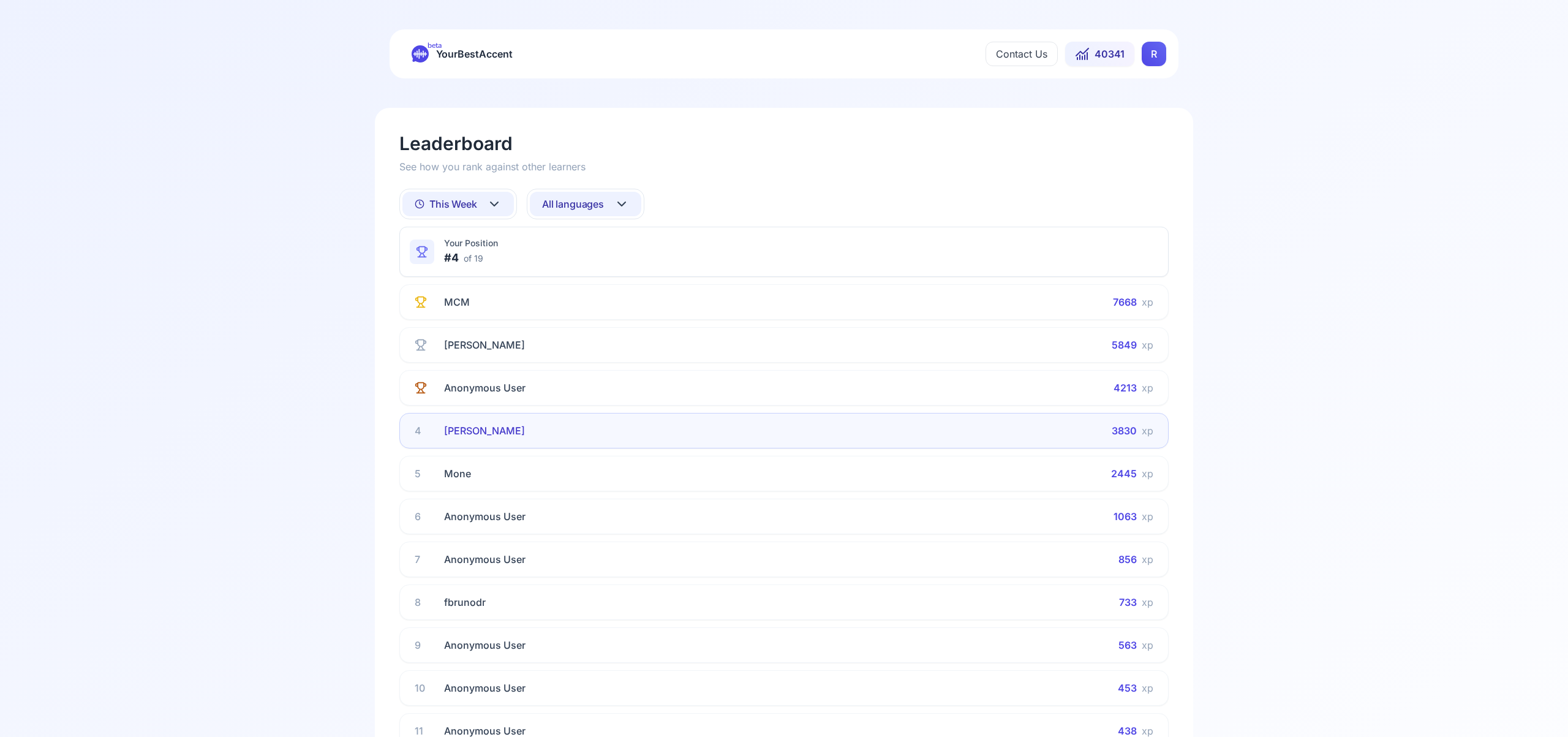
click at [495, 201] on icon at bounding box center [494, 204] width 15 height 15
click at [485, 237] on div "All Time" at bounding box center [458, 236] width 112 height 22
